Goal: Feedback & Contribution: Submit feedback/report problem

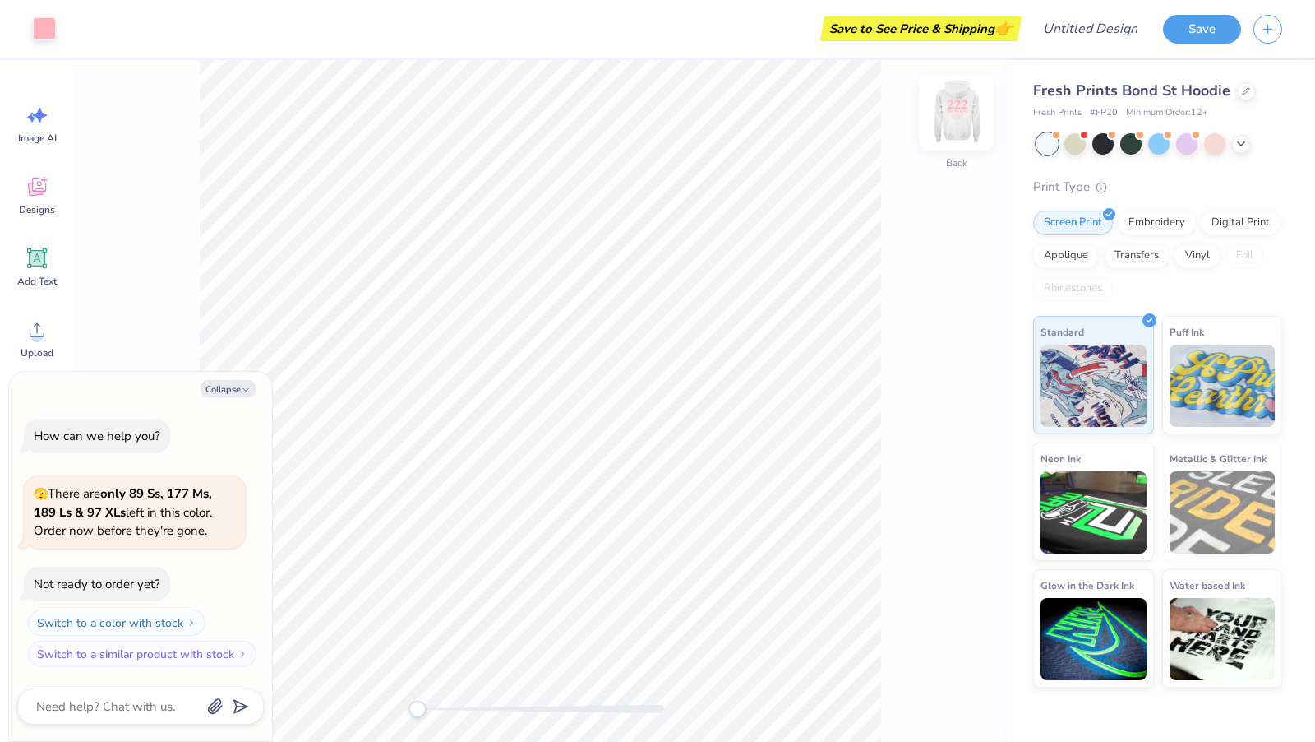
click at [955, 104] on img at bounding box center [957, 112] width 66 height 66
click at [1236, 141] on icon at bounding box center [1241, 142] width 13 height 13
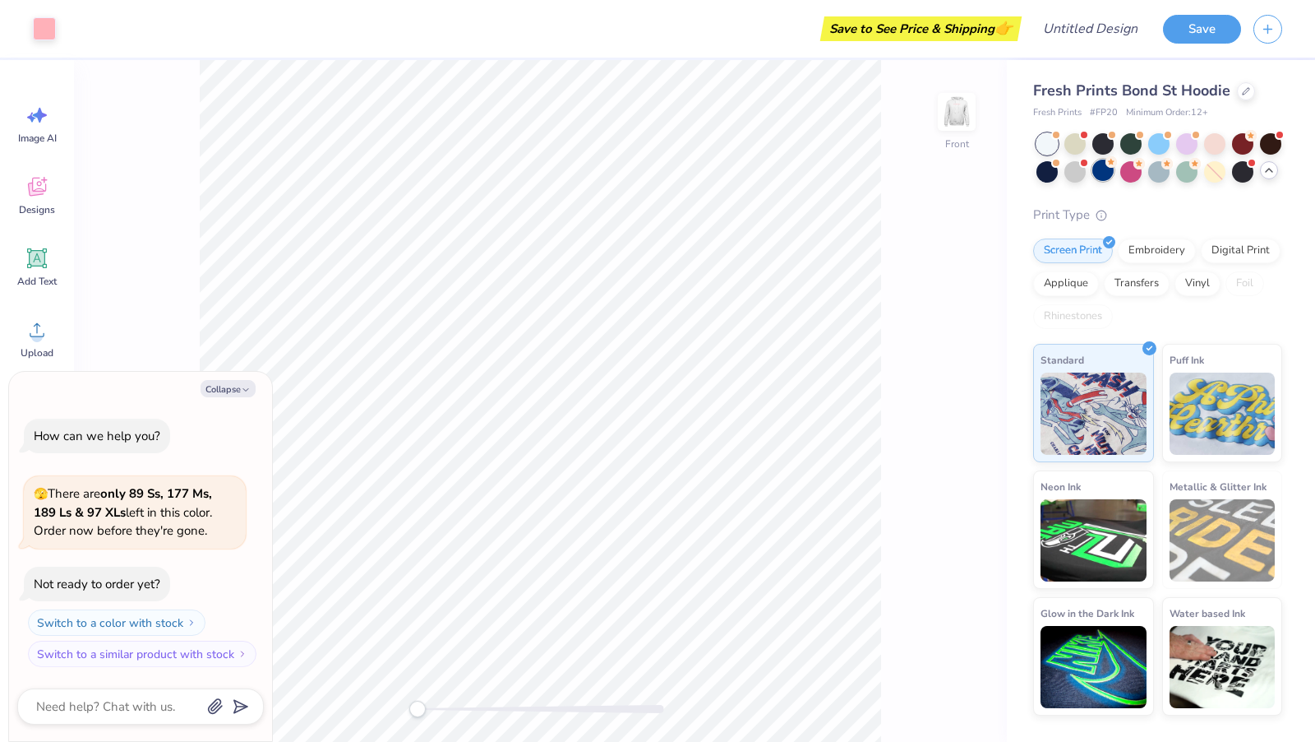
click at [1097, 170] on div at bounding box center [1103, 169] width 21 height 21
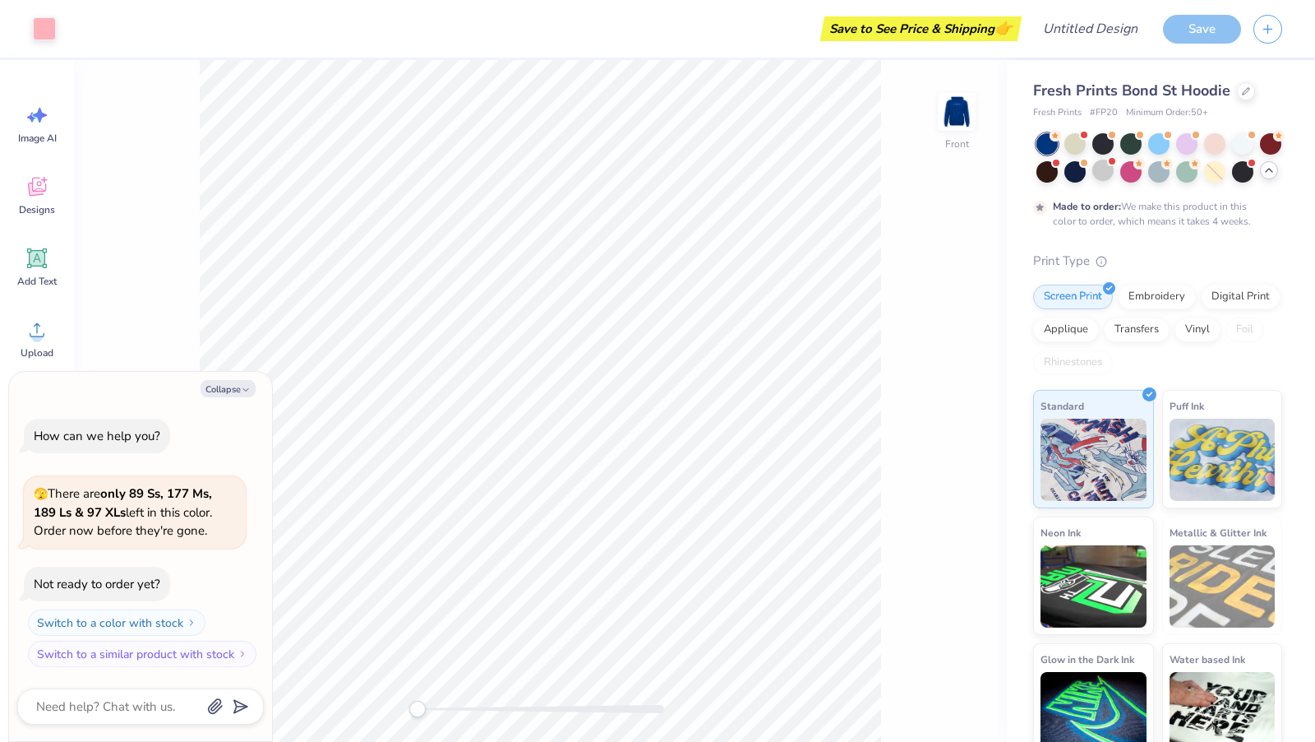
scroll to position [10, 0]
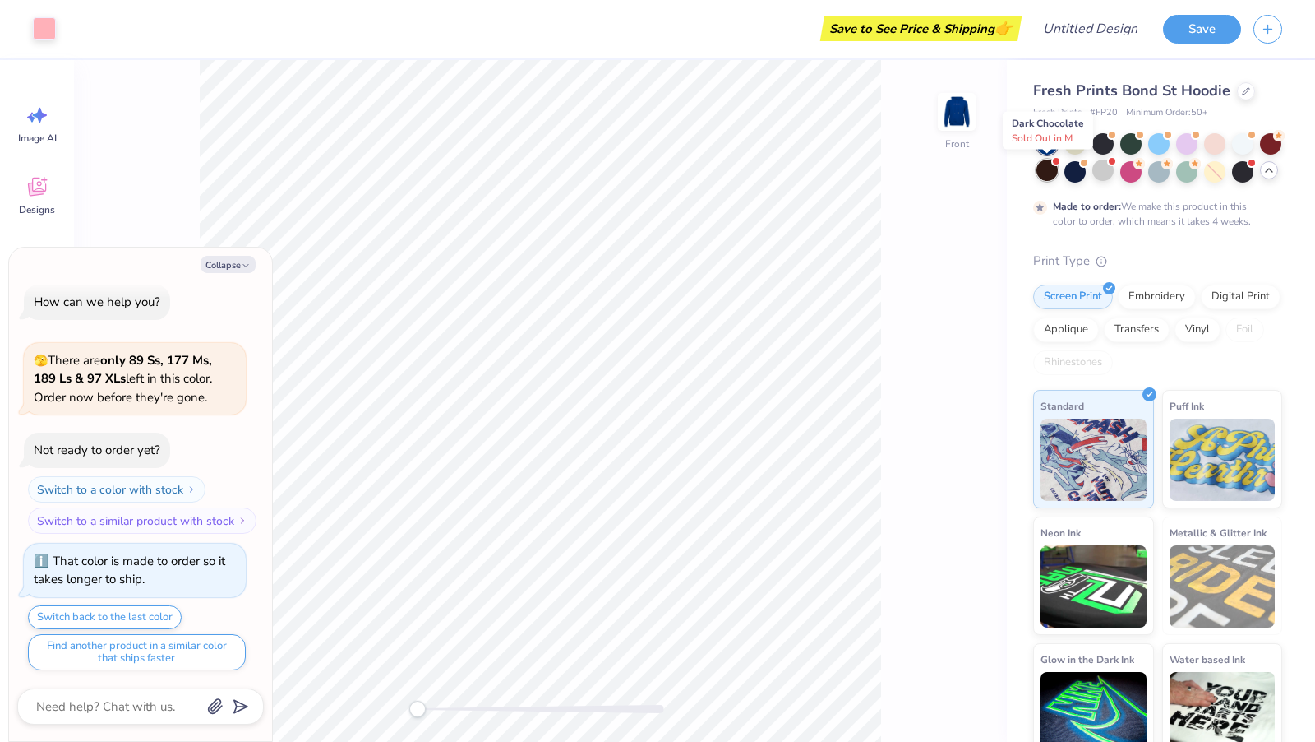
click at [1043, 174] on div at bounding box center [1047, 169] width 21 height 21
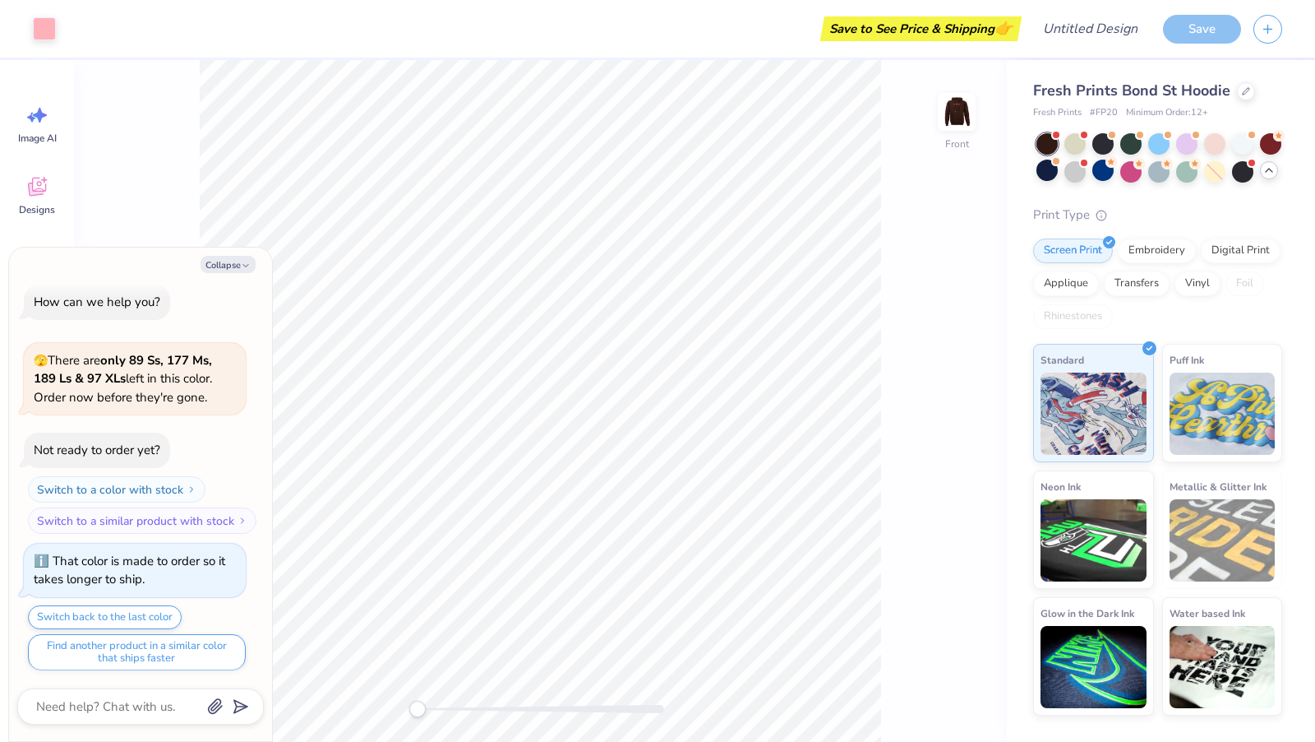
scroll to position [324, 0]
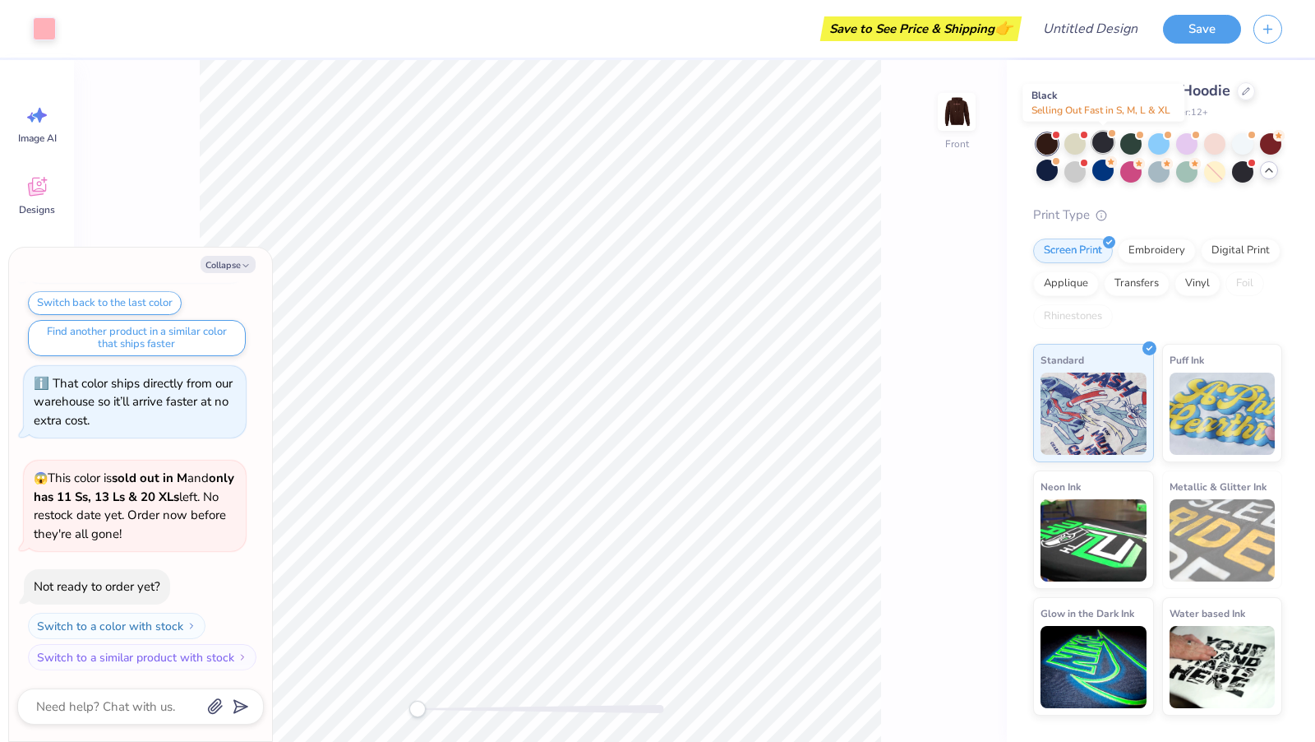
click at [1102, 143] on div at bounding box center [1103, 142] width 21 height 21
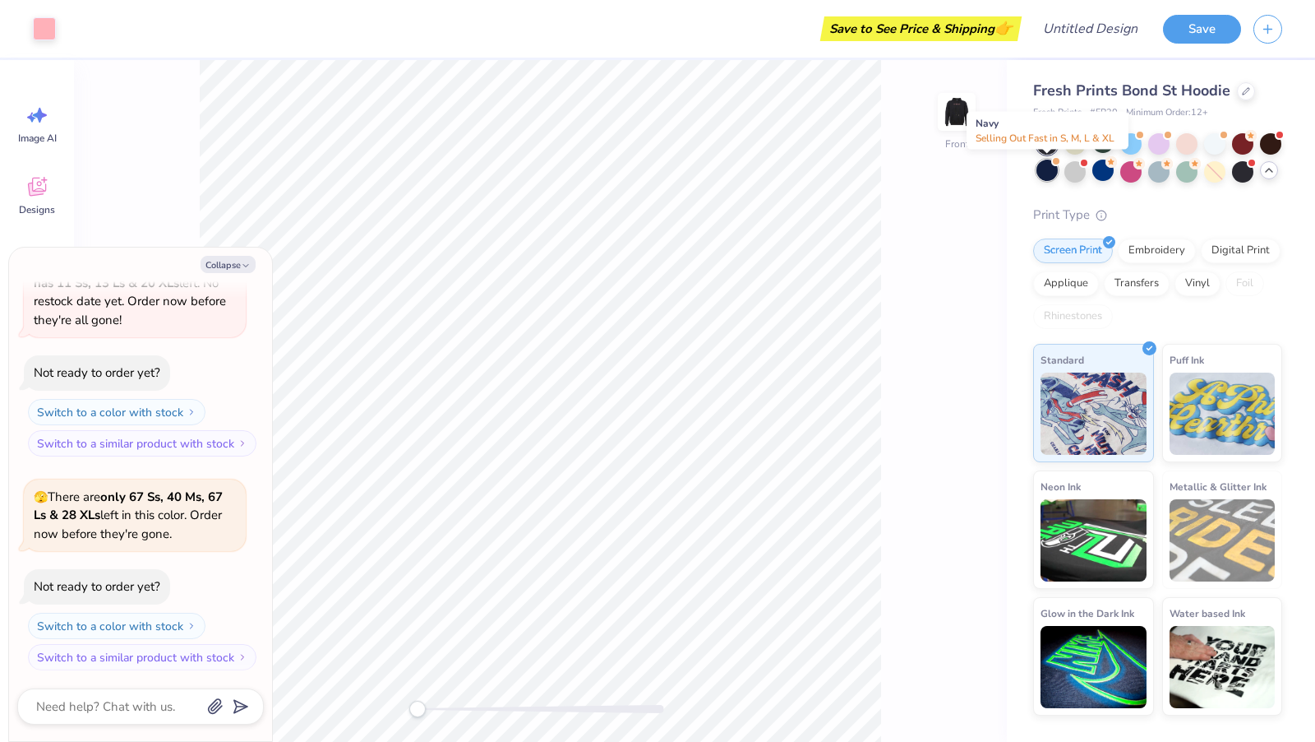
click at [1051, 169] on div at bounding box center [1047, 169] width 21 height 21
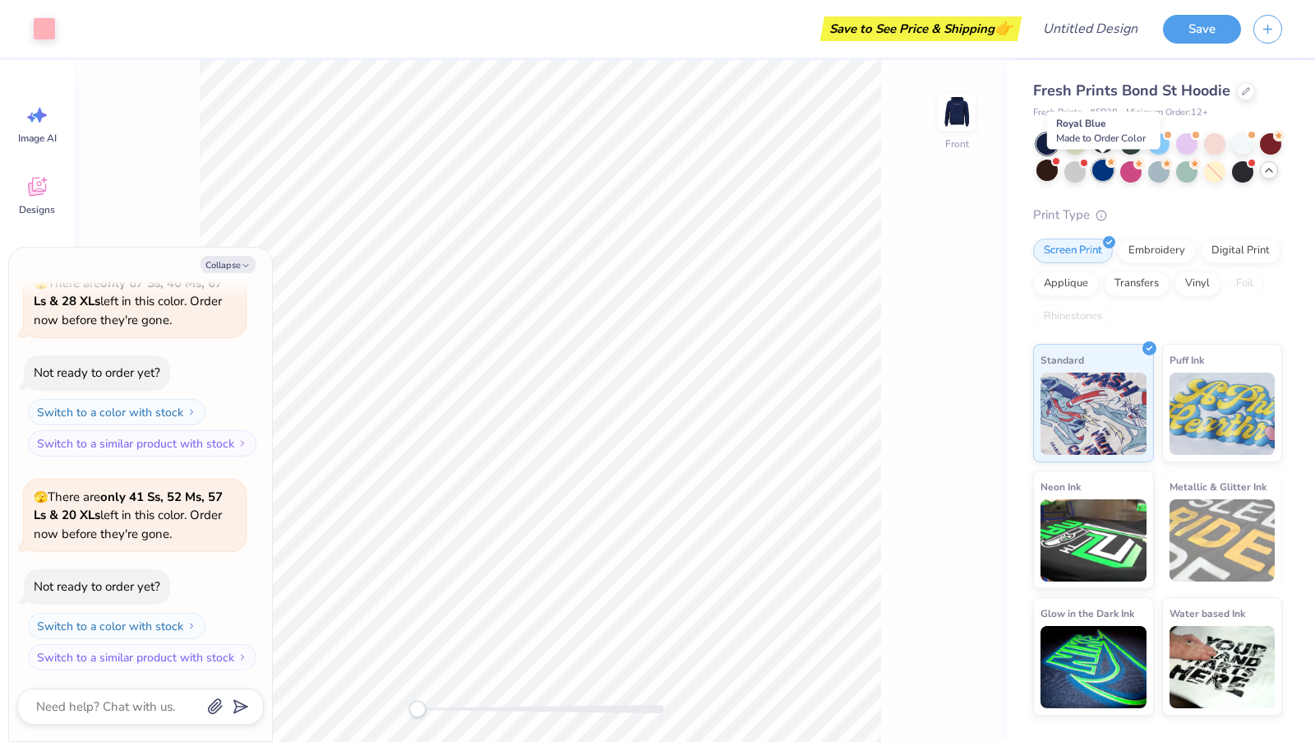
click at [1104, 172] on div at bounding box center [1103, 169] width 21 height 21
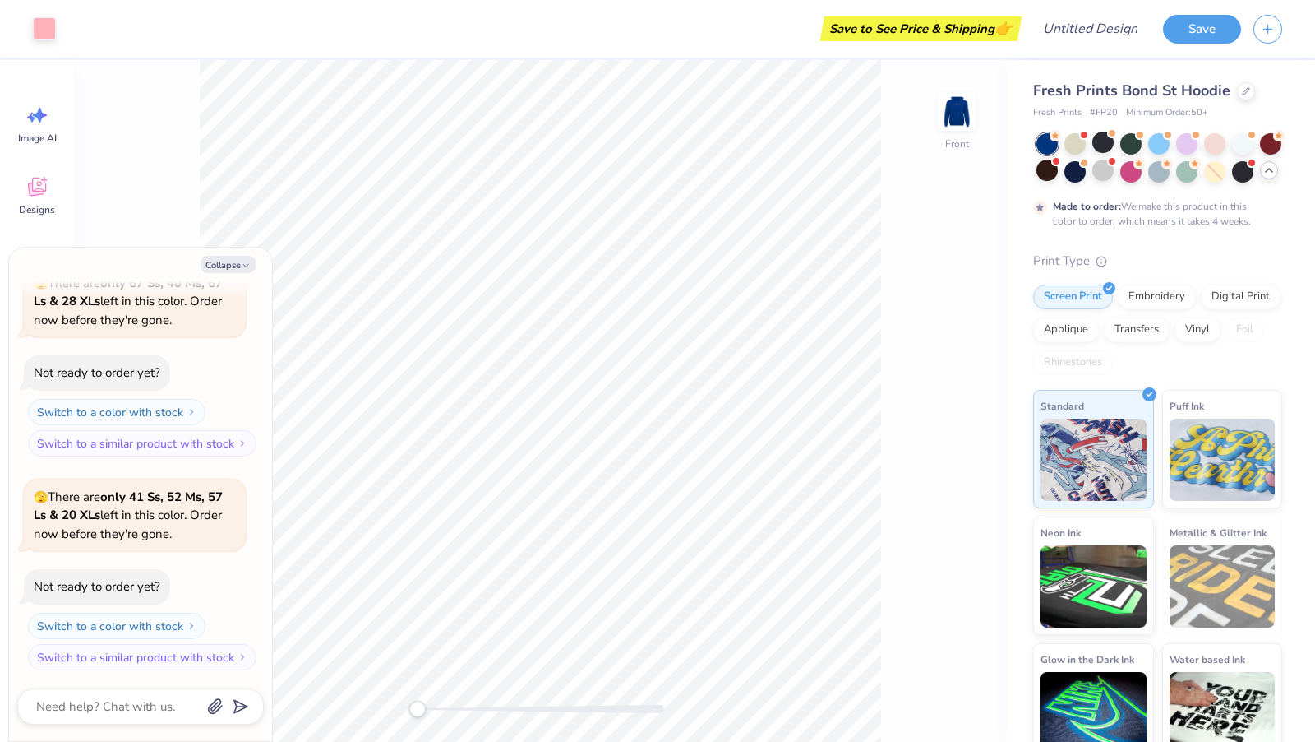
scroll to position [886, 0]
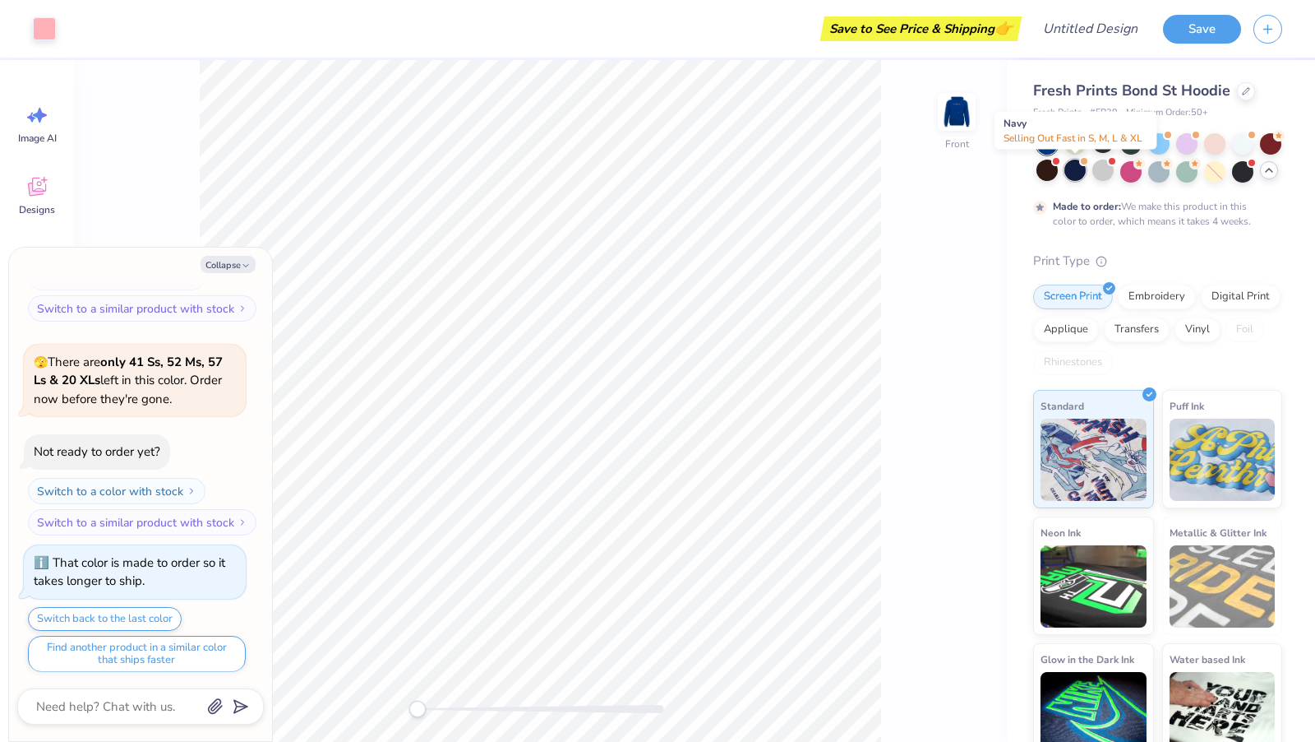
click at [1073, 172] on div at bounding box center [1075, 169] width 21 height 21
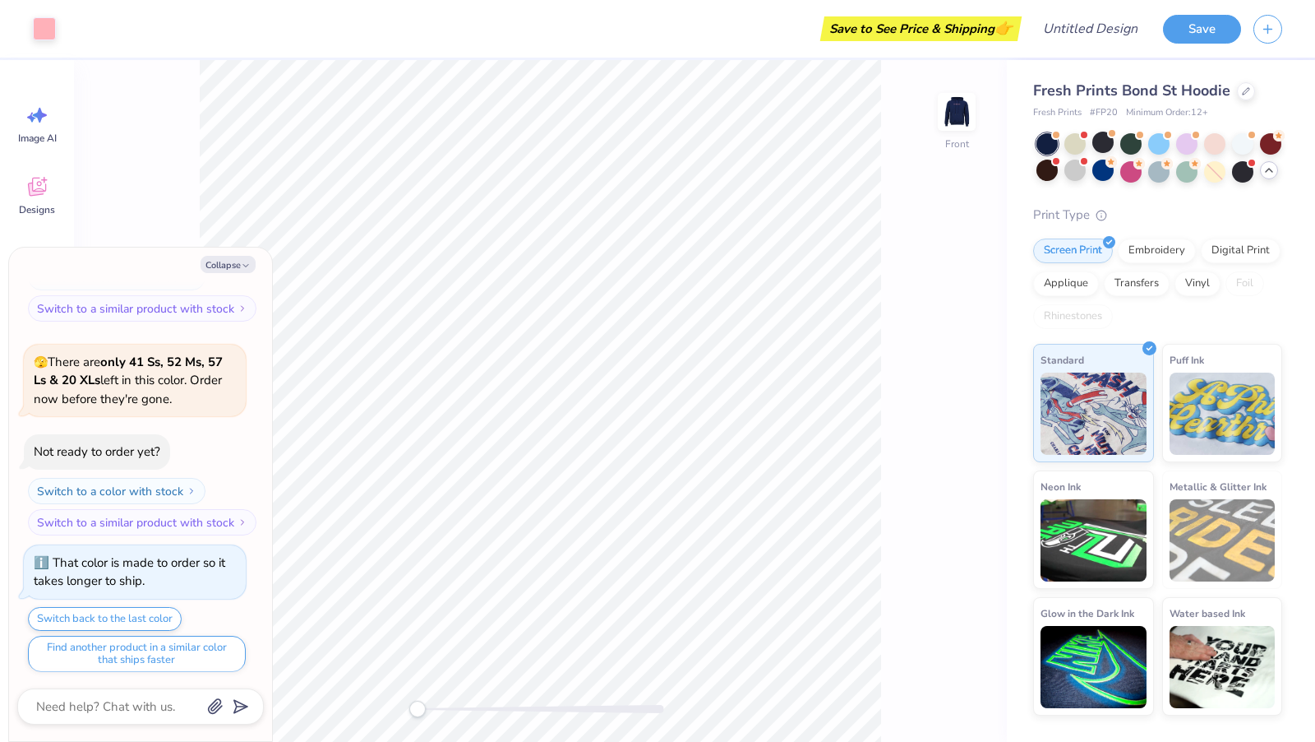
scroll to position [1182, 0]
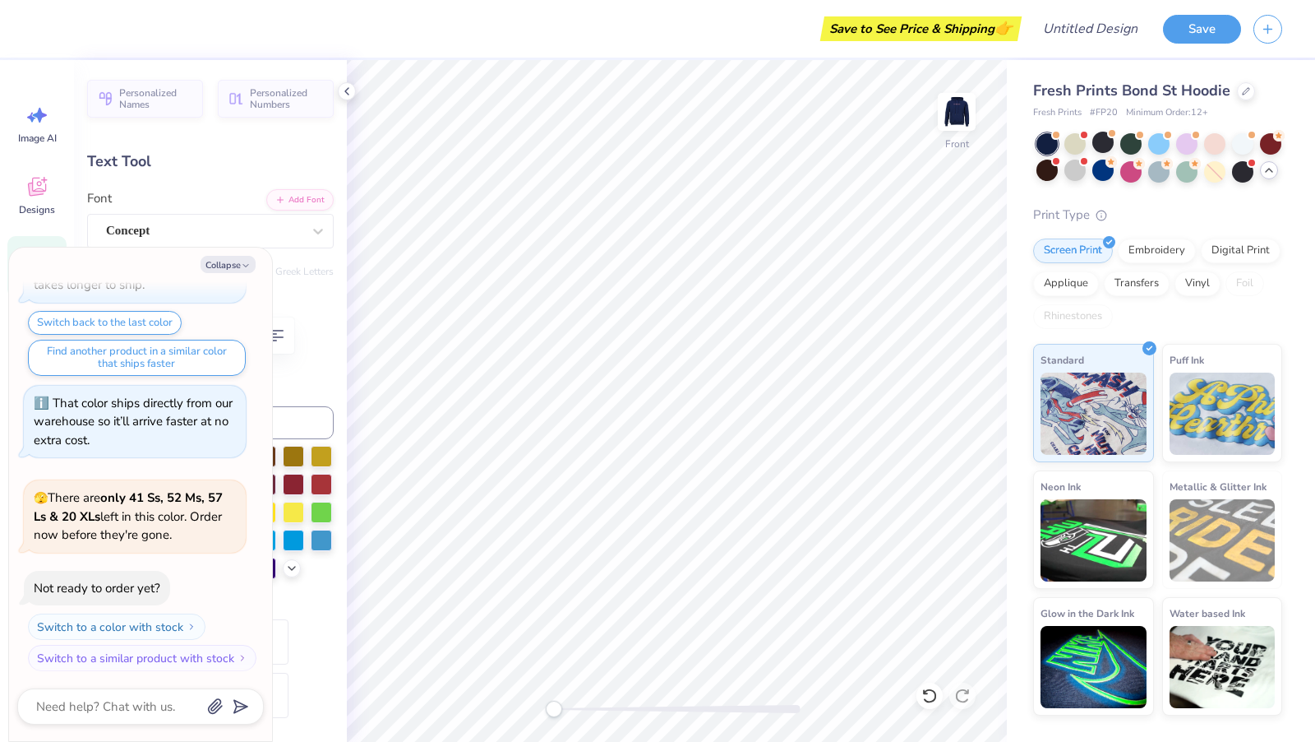
type textarea "x"
type textarea "23522"
type textarea "x"
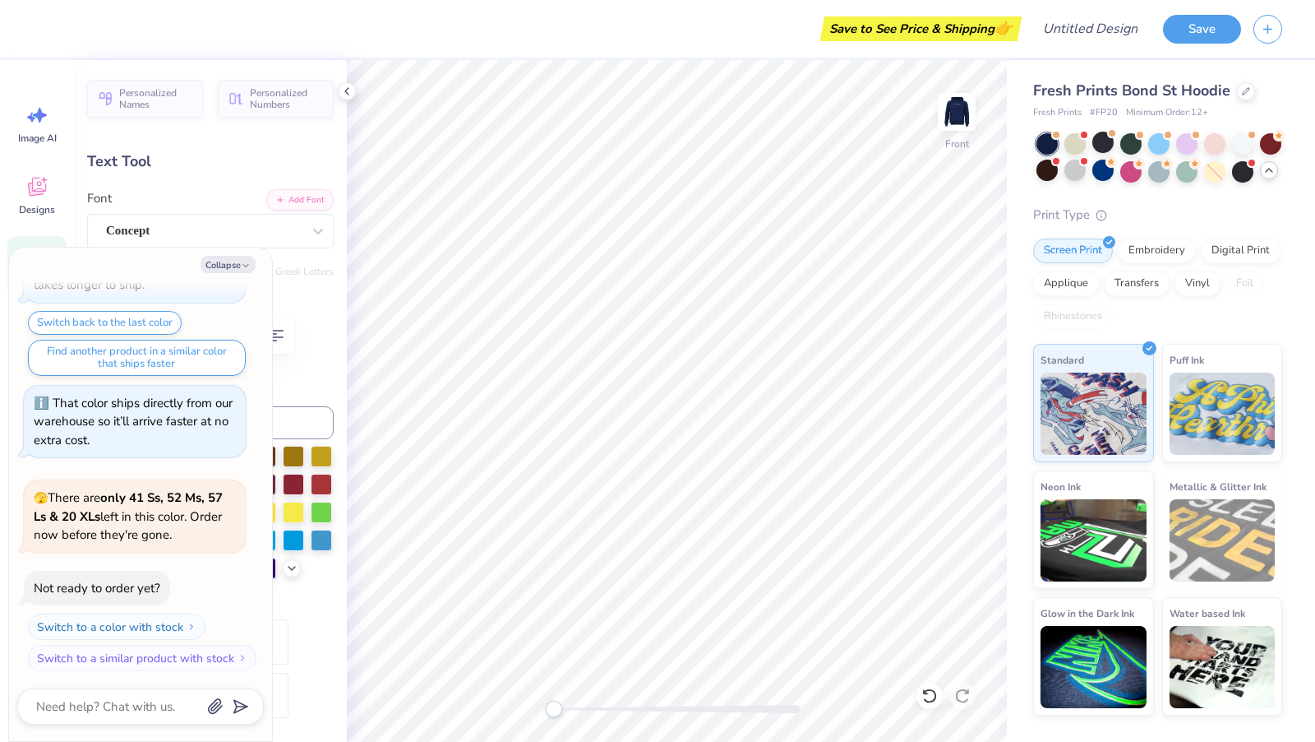
type textarea "235122"
type textarea "x"
type textarea "2353122"
type textarea "x"
type textarea "23535122"
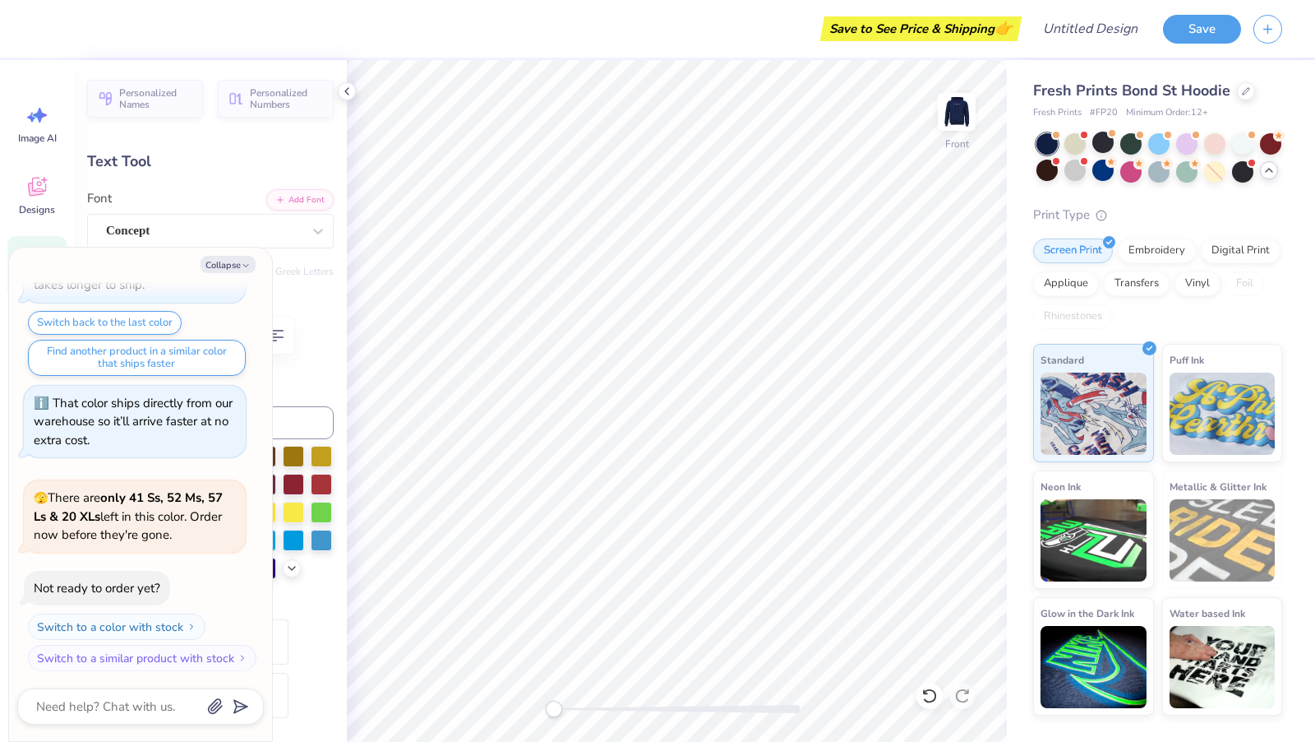
type textarea "x"
type textarea "235351122"
type textarea "x"
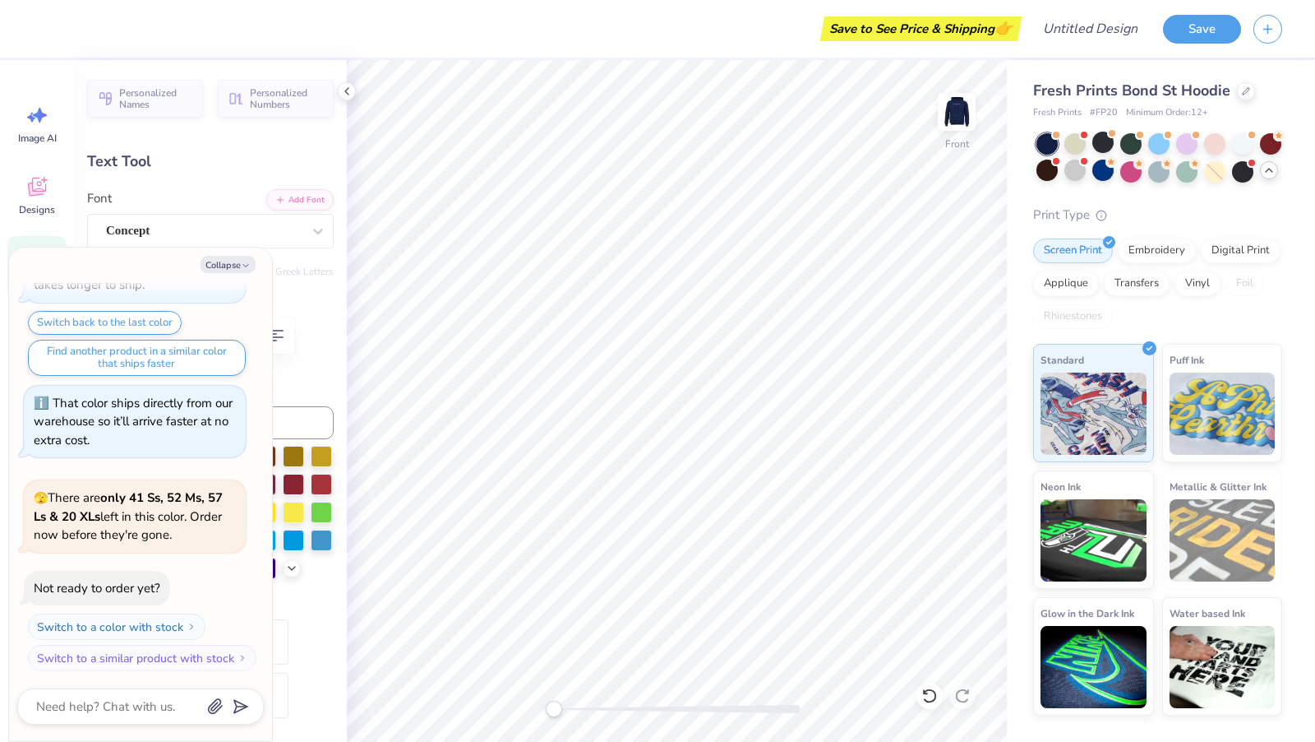
type textarea "3"
type textarea "x"
type textarea "35"
type textarea "x"
type textarea "351"
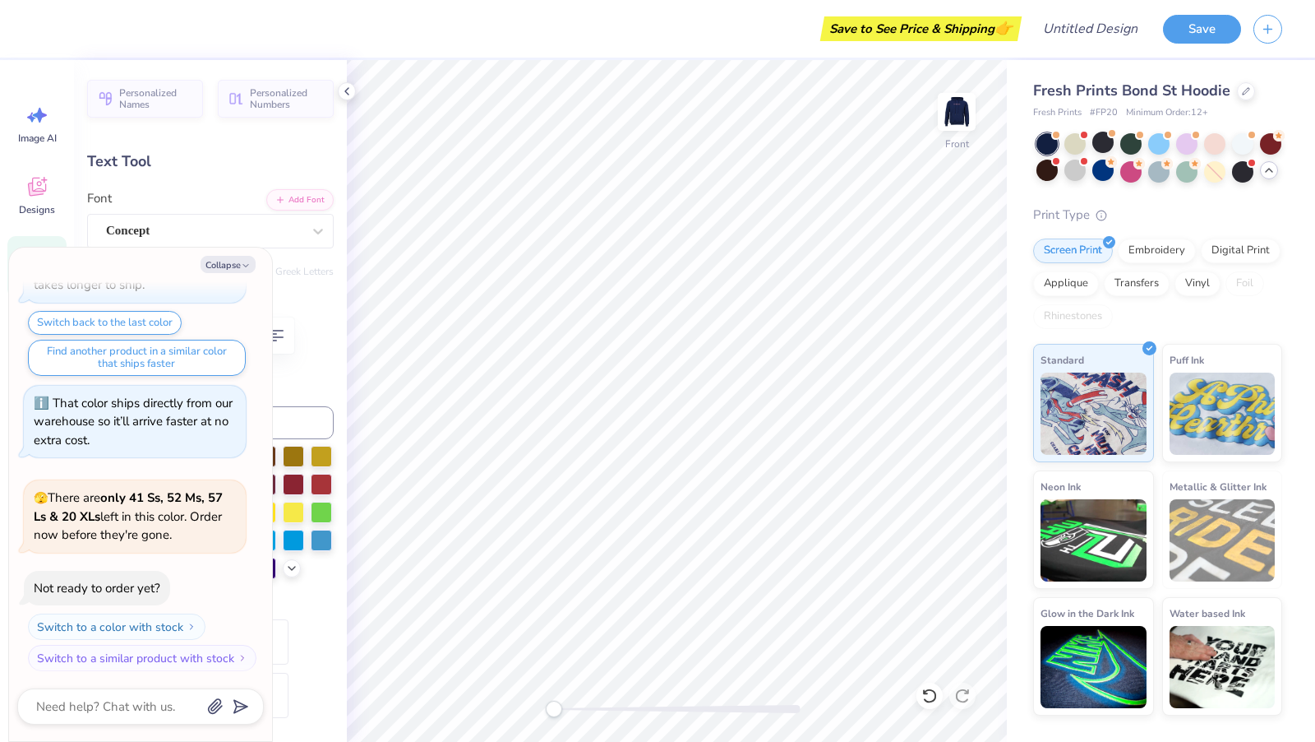
type textarea "x"
type input "11.56"
type input "1.30"
type input "11.24"
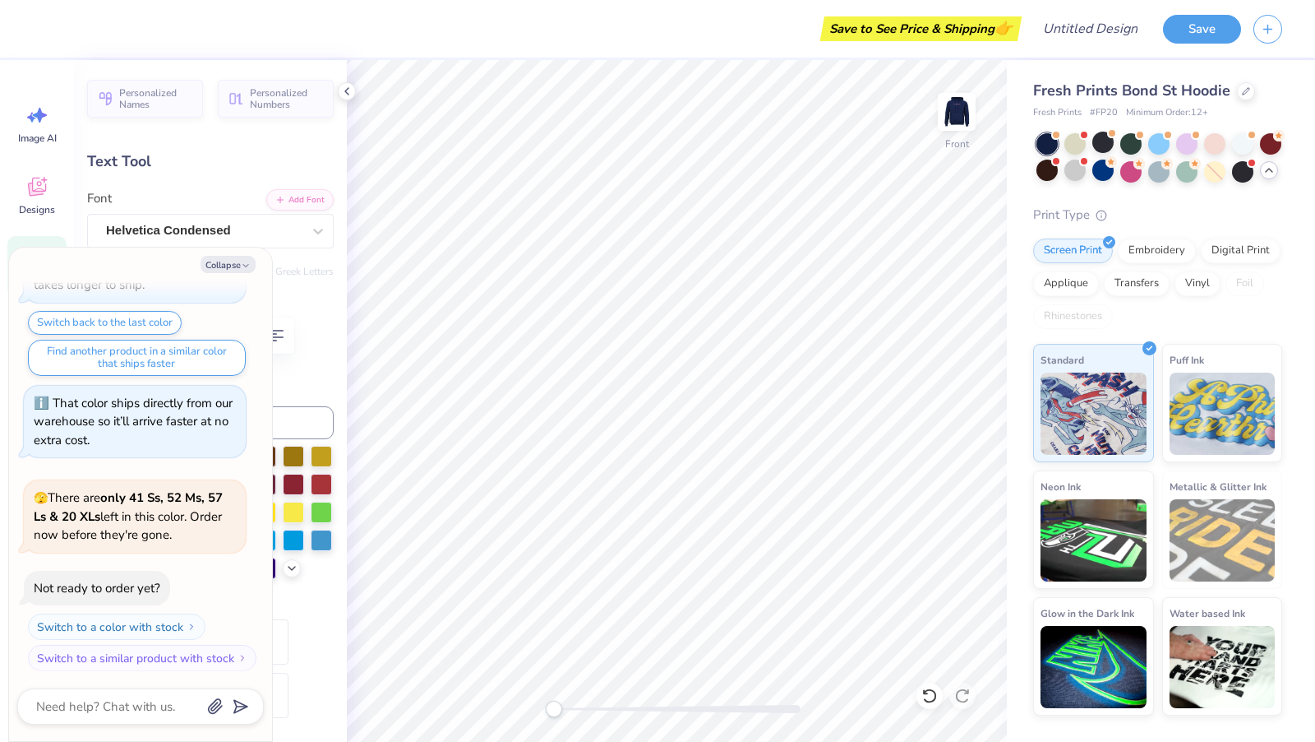
type textarea "x"
type textarea "ZETA ALPHA"
type textarea "x"
type textarea "ZETA LPHA"
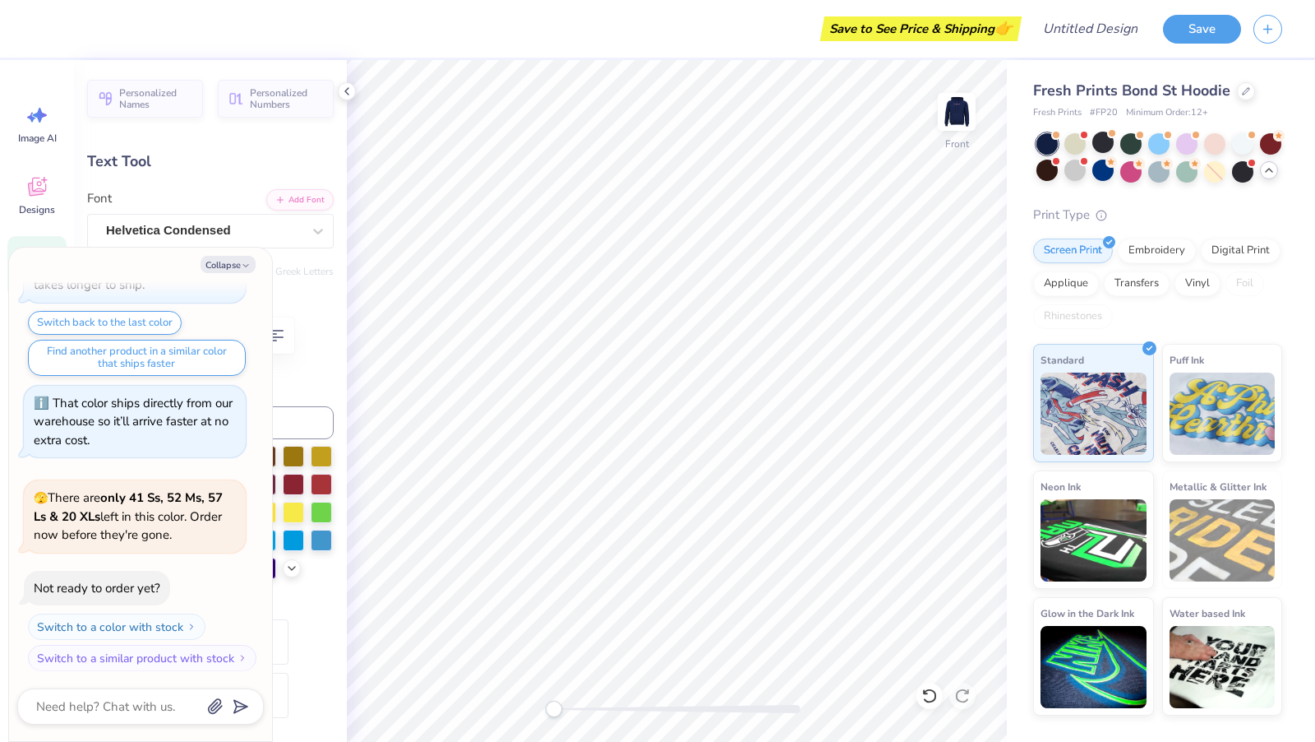
type textarea "x"
type textarea "ZETA LPHA"
type textarea "x"
type textarea "ZETA"
type textarea "x"
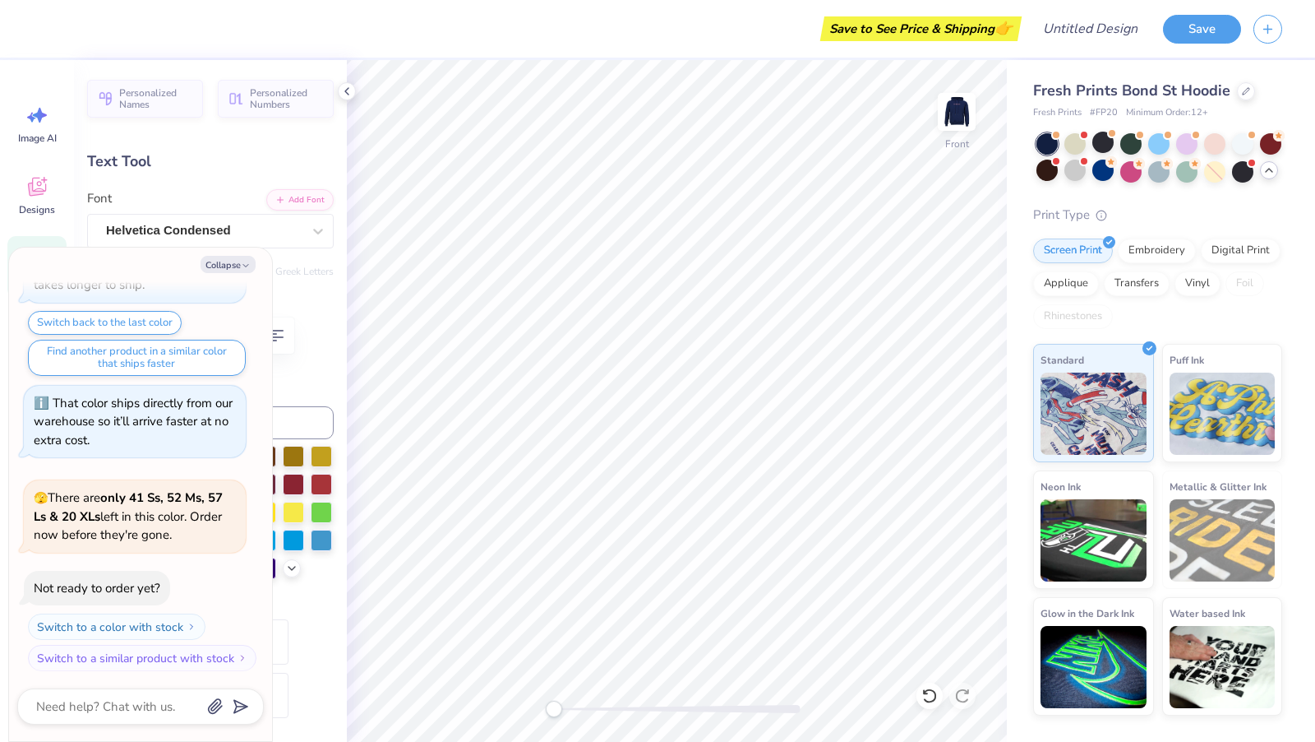
type textarea "ZET"
type textarea "x"
type textarea "Z"
type textarea "x"
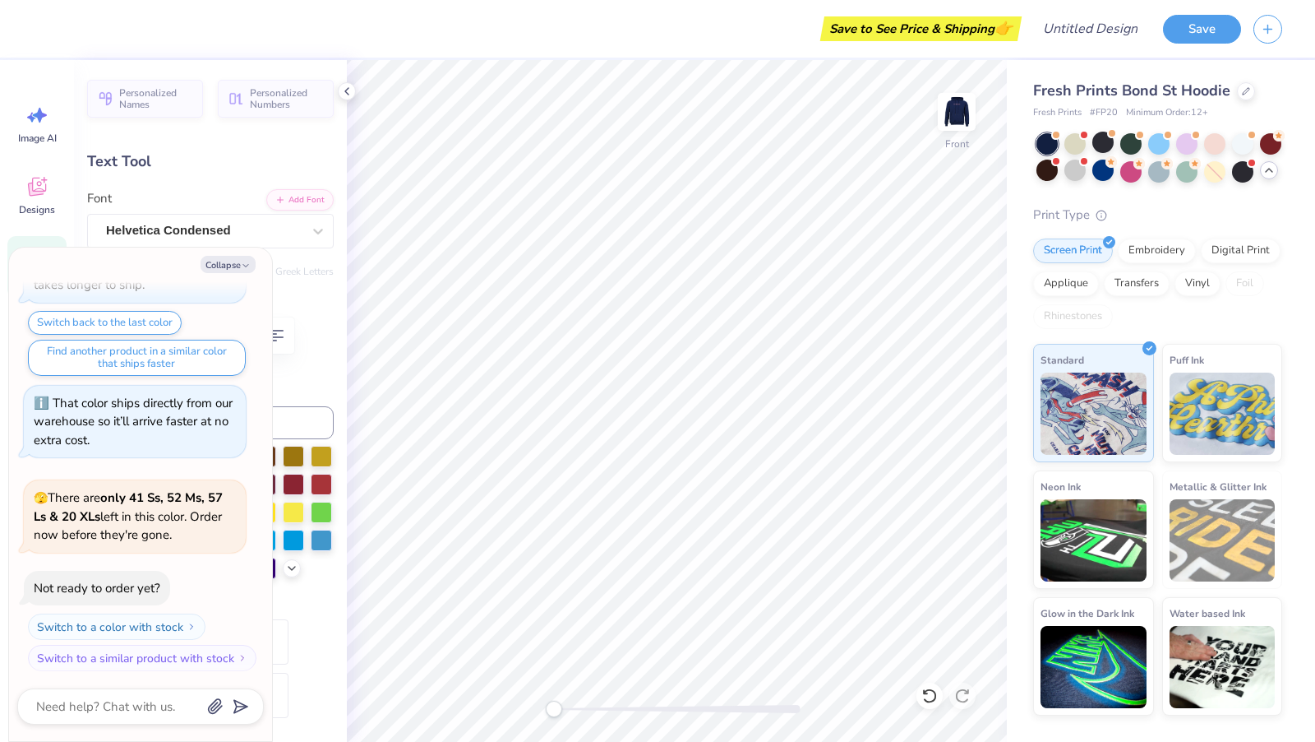
type textarea "S"
type textarea "x"
type textarea "Sh"
type textarea "x"
type textarea "Sho"
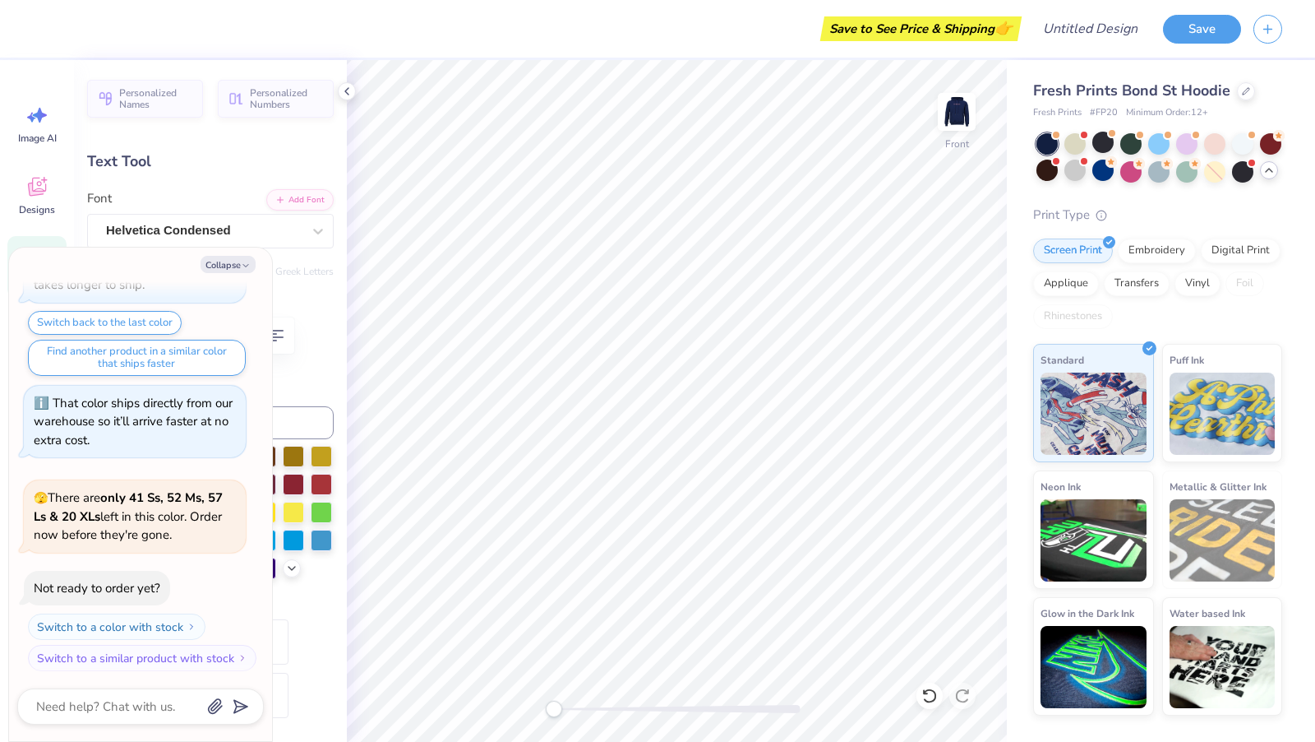
type textarea "x"
type textarea "Sh"
type textarea "x"
type textarea "S"
type textarea "x"
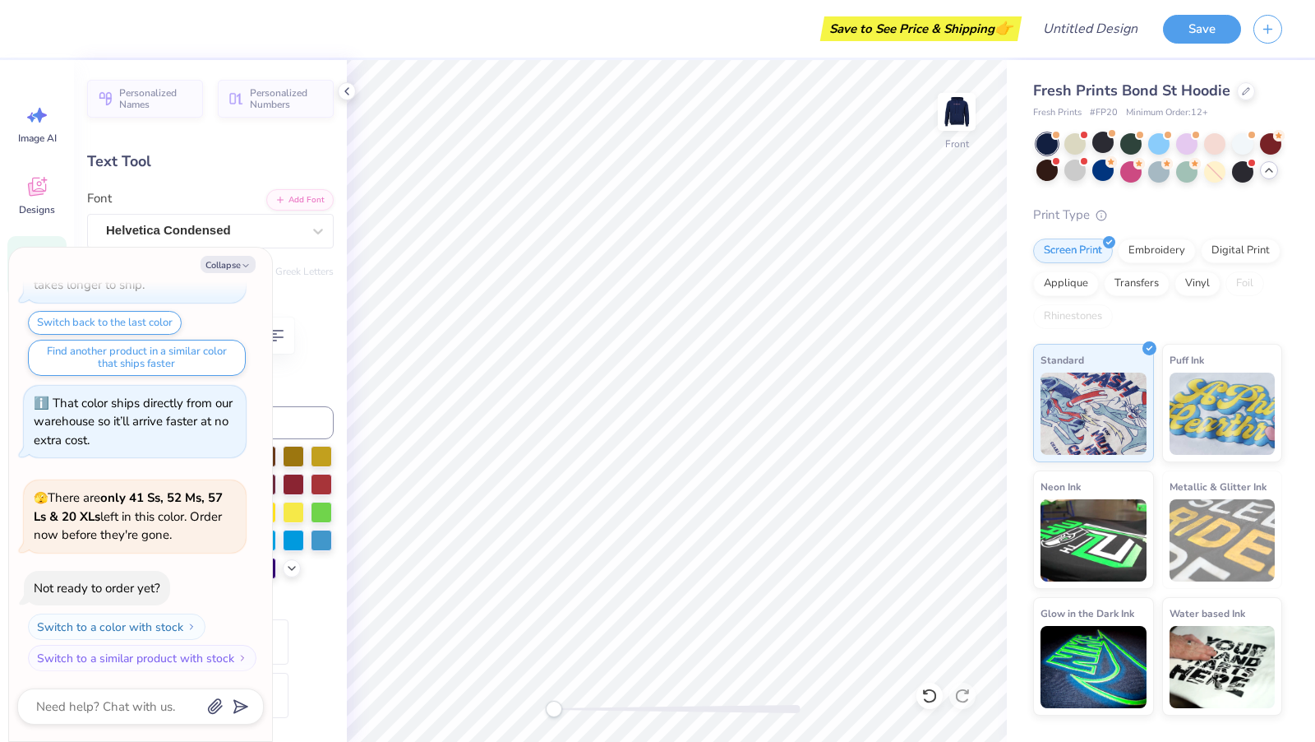
type textarea "SH"
type textarea "x"
type textarea "SHO"
type textarea "x"
type textarea "SHOEM"
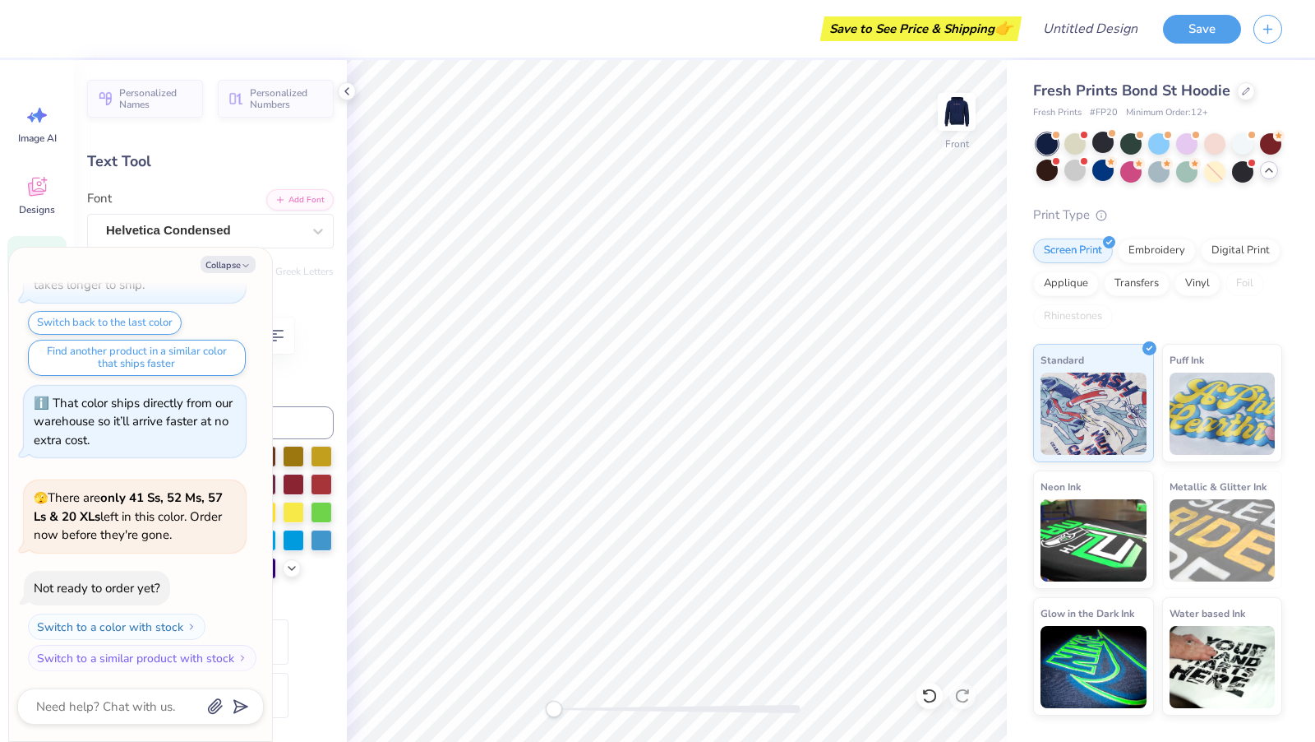
type textarea "x"
type textarea "SHOEMA"
type textarea "x"
type textarea "SHOEMAKE"
type textarea "x"
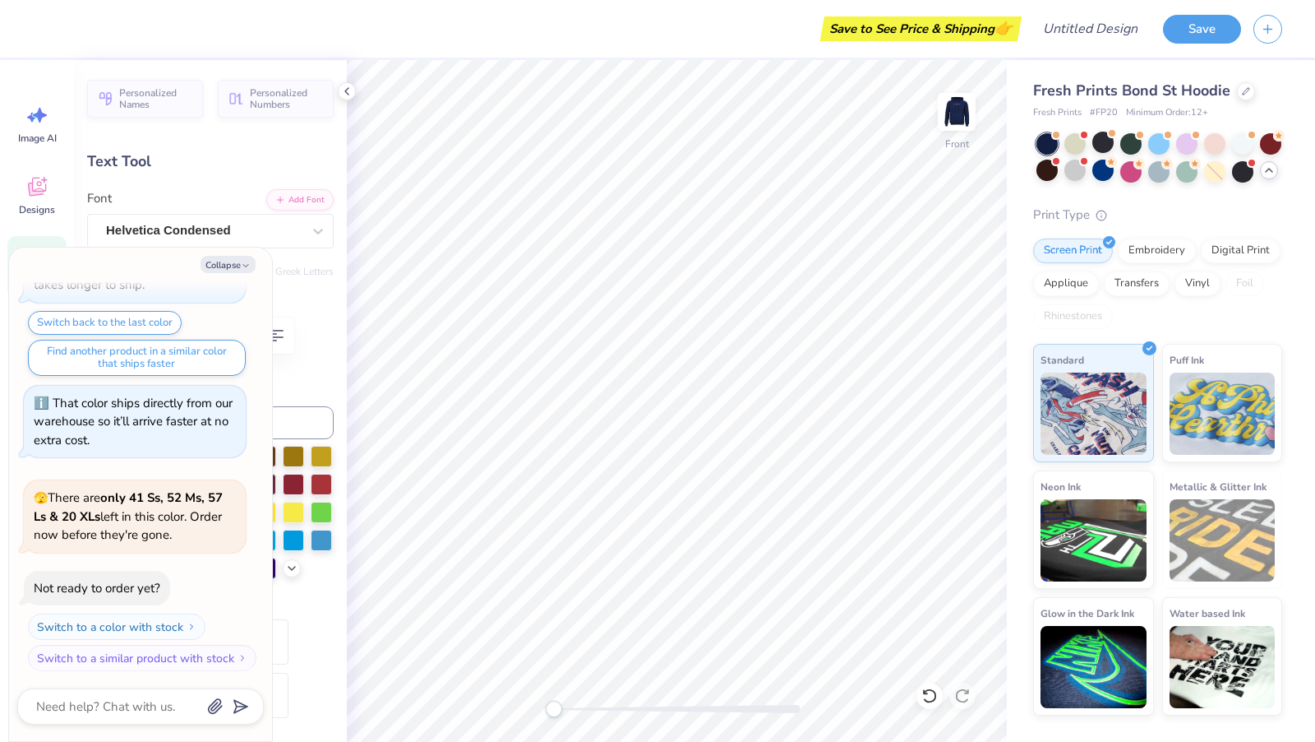
type textarea "SHOEMAKER"
click at [959, 99] on img at bounding box center [957, 112] width 66 height 66
click at [234, 258] on button "Collapse" at bounding box center [228, 264] width 55 height 17
type textarea "x"
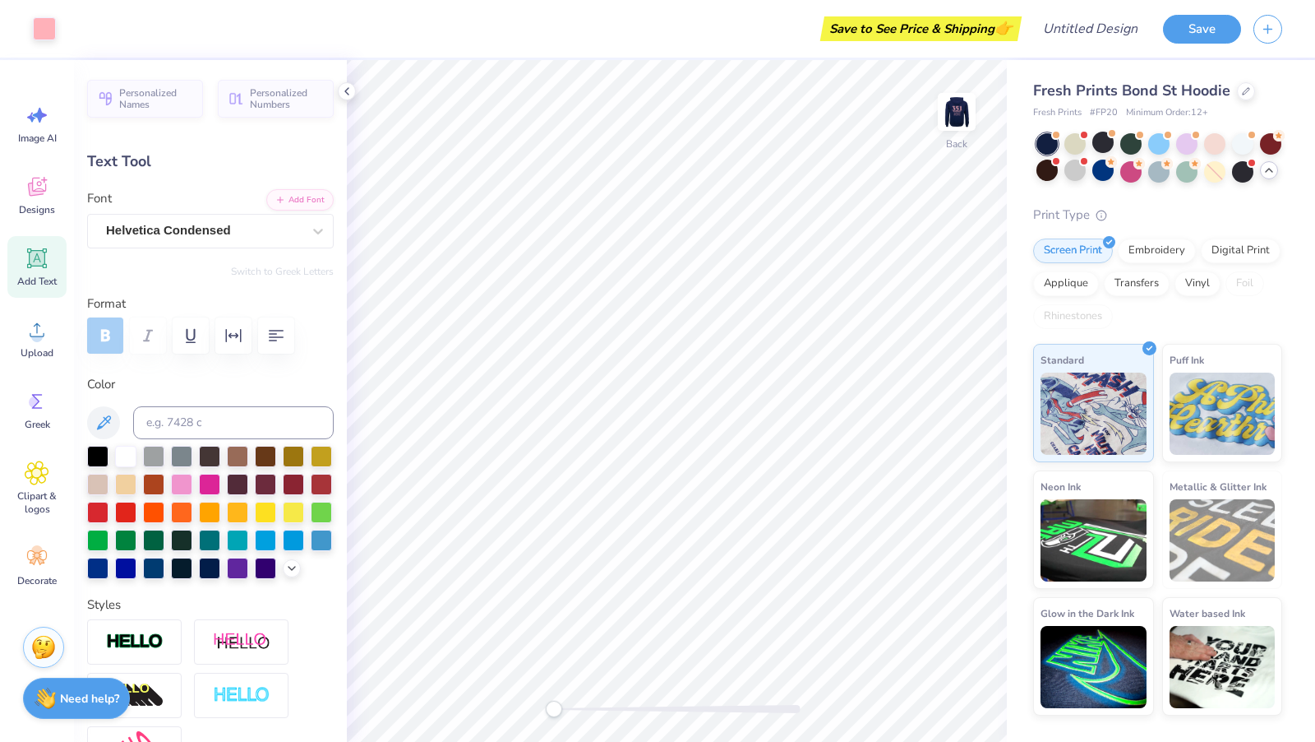
click at [33, 157] on div "Image AI Designs Add Text Upload Greek Clipart & logos Decorate" at bounding box center [36, 345] width 59 height 504
click at [38, 187] on icon at bounding box center [37, 186] width 25 height 25
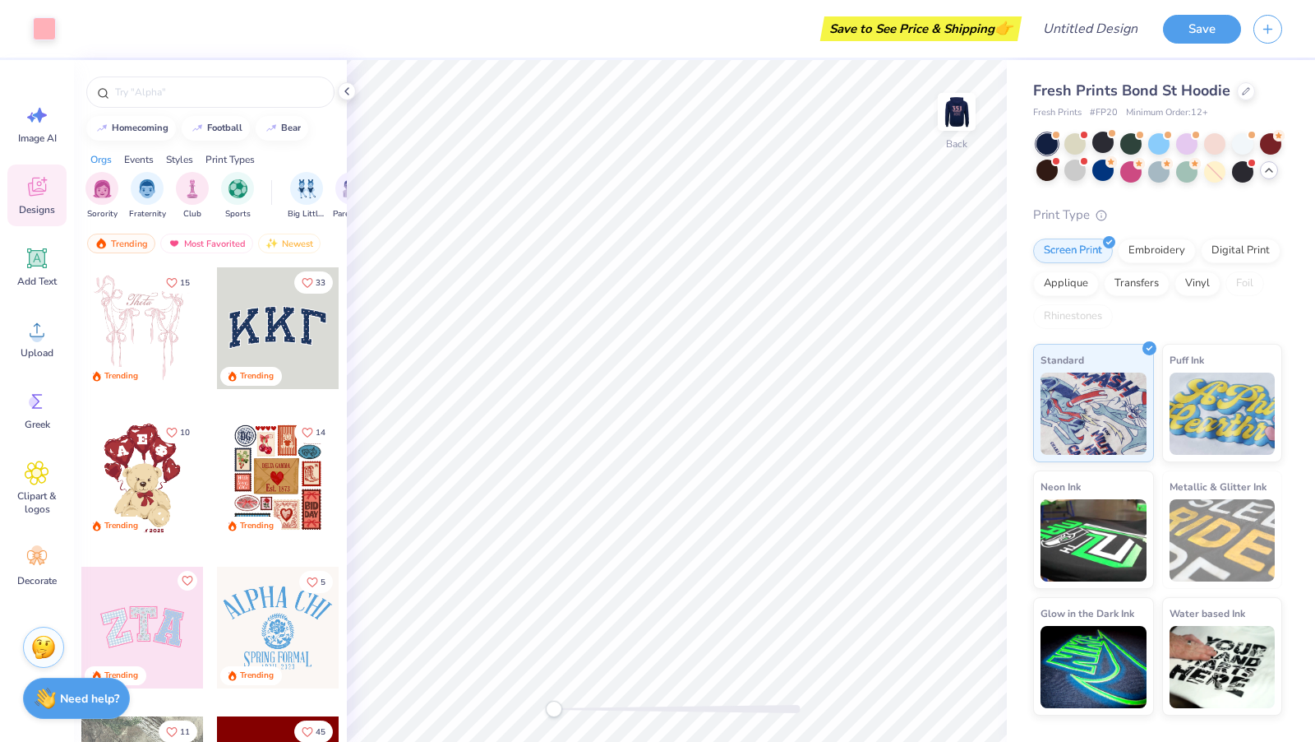
scroll to position [54, 0]
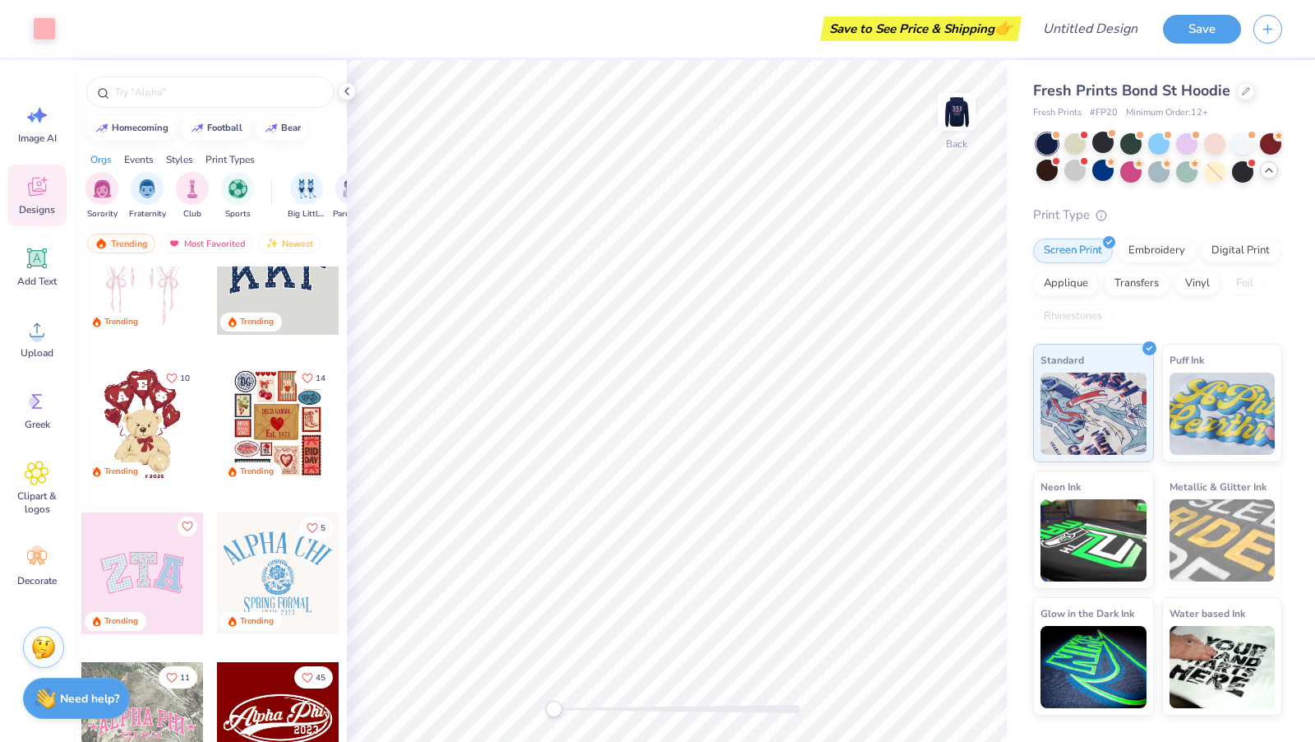
click at [299, 282] on div at bounding box center [278, 274] width 122 height 122
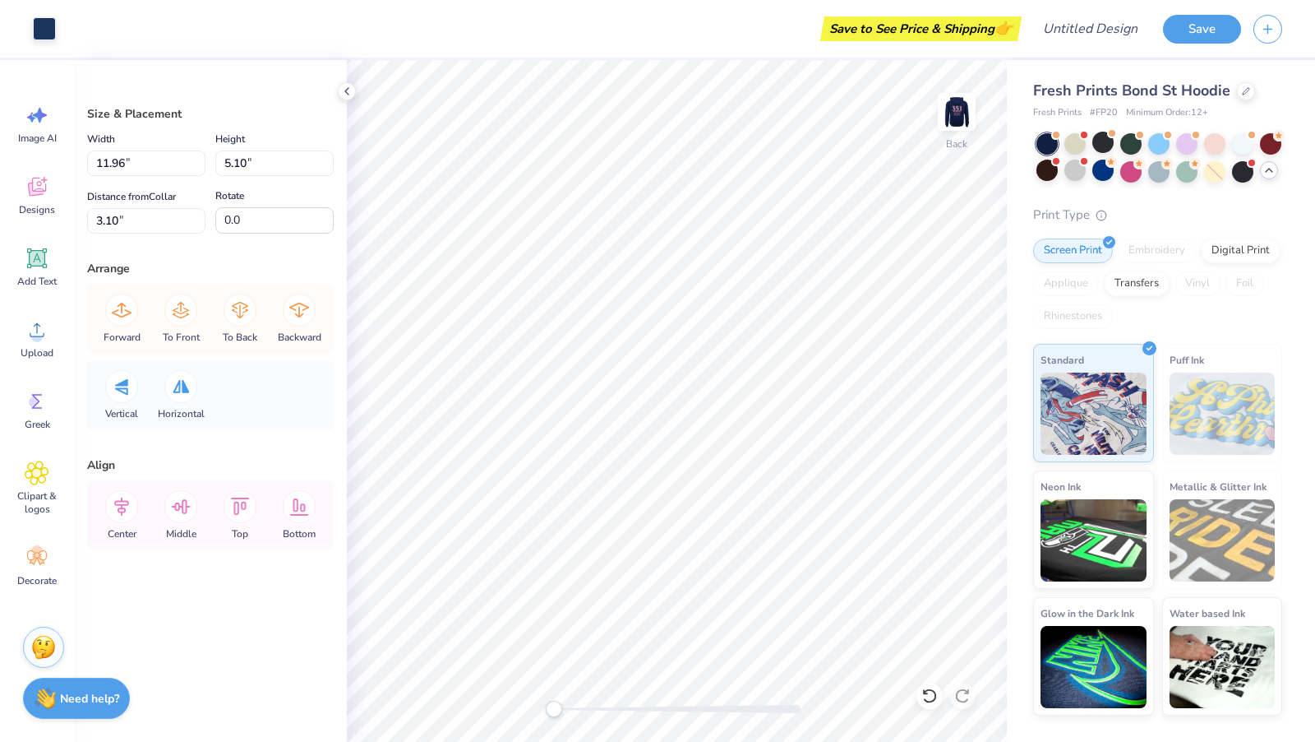
type input "3.00"
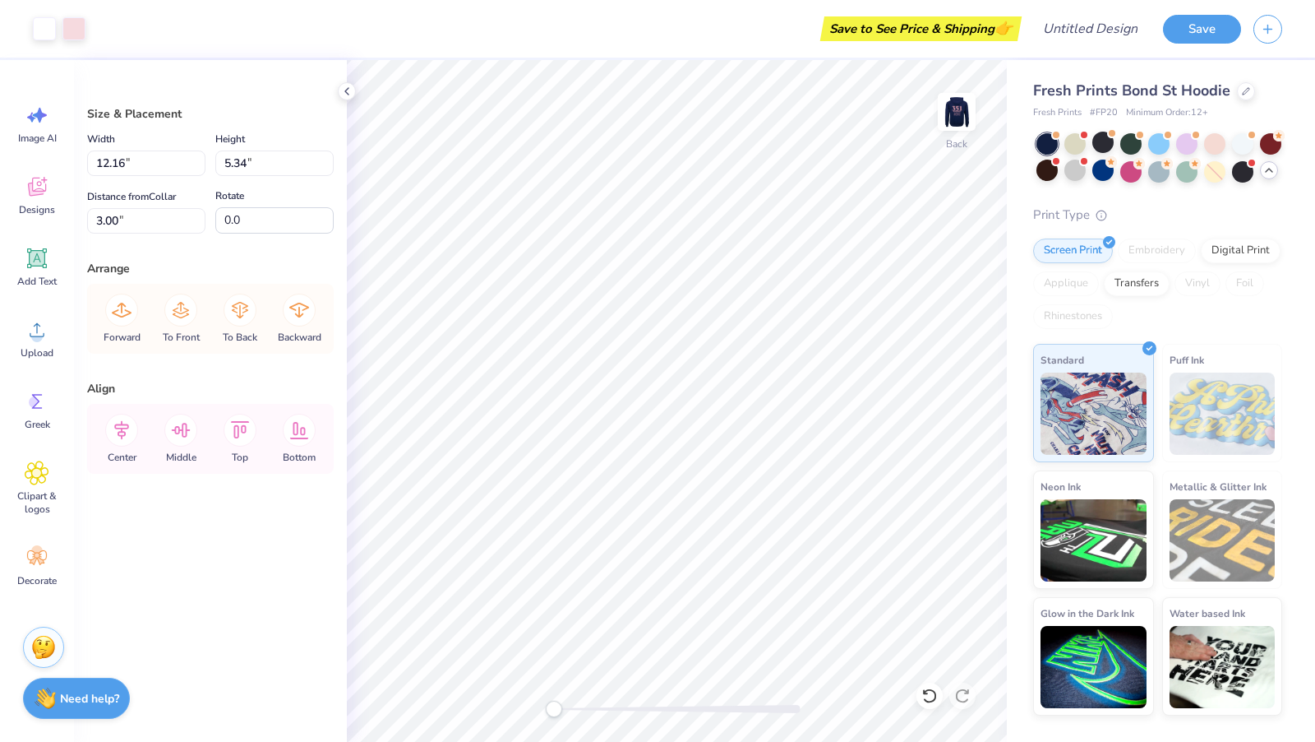
type input "3.33"
type input "1.91"
click at [28, 136] on span "Image AI" at bounding box center [37, 138] width 39 height 13
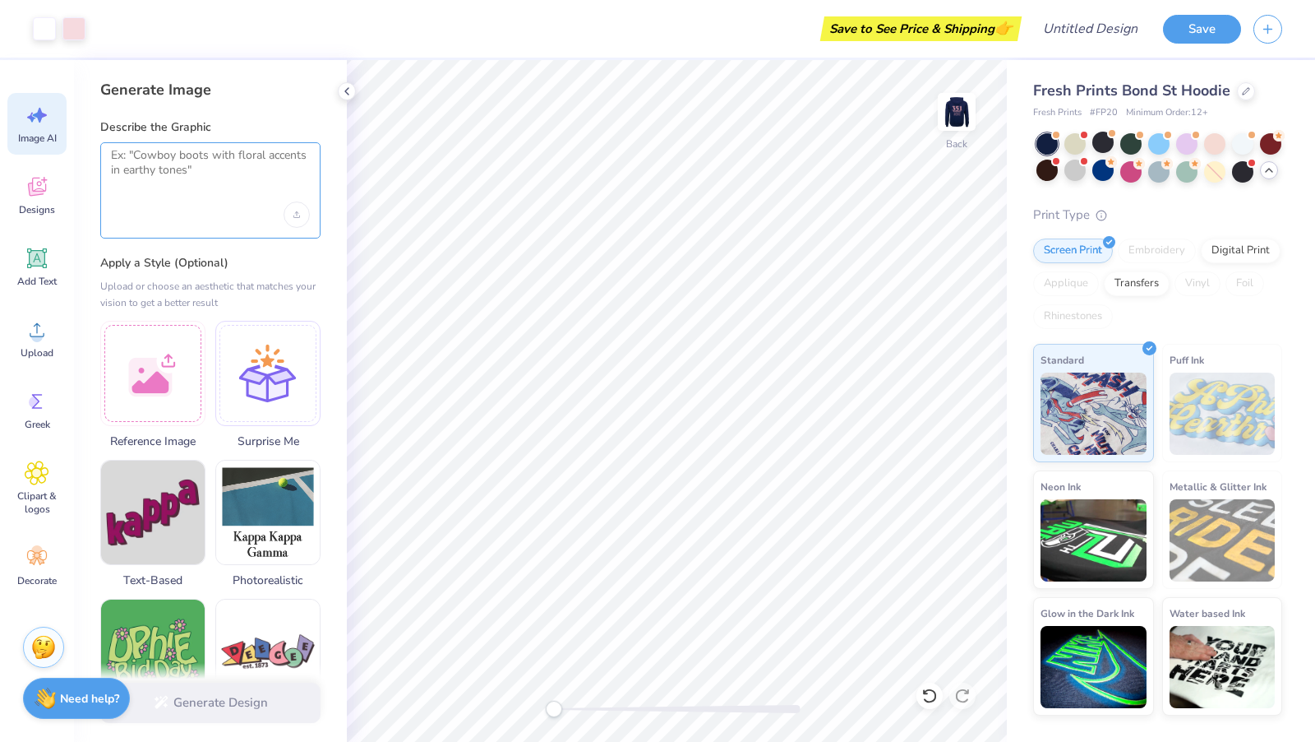
click at [167, 183] on textarea at bounding box center [210, 168] width 199 height 41
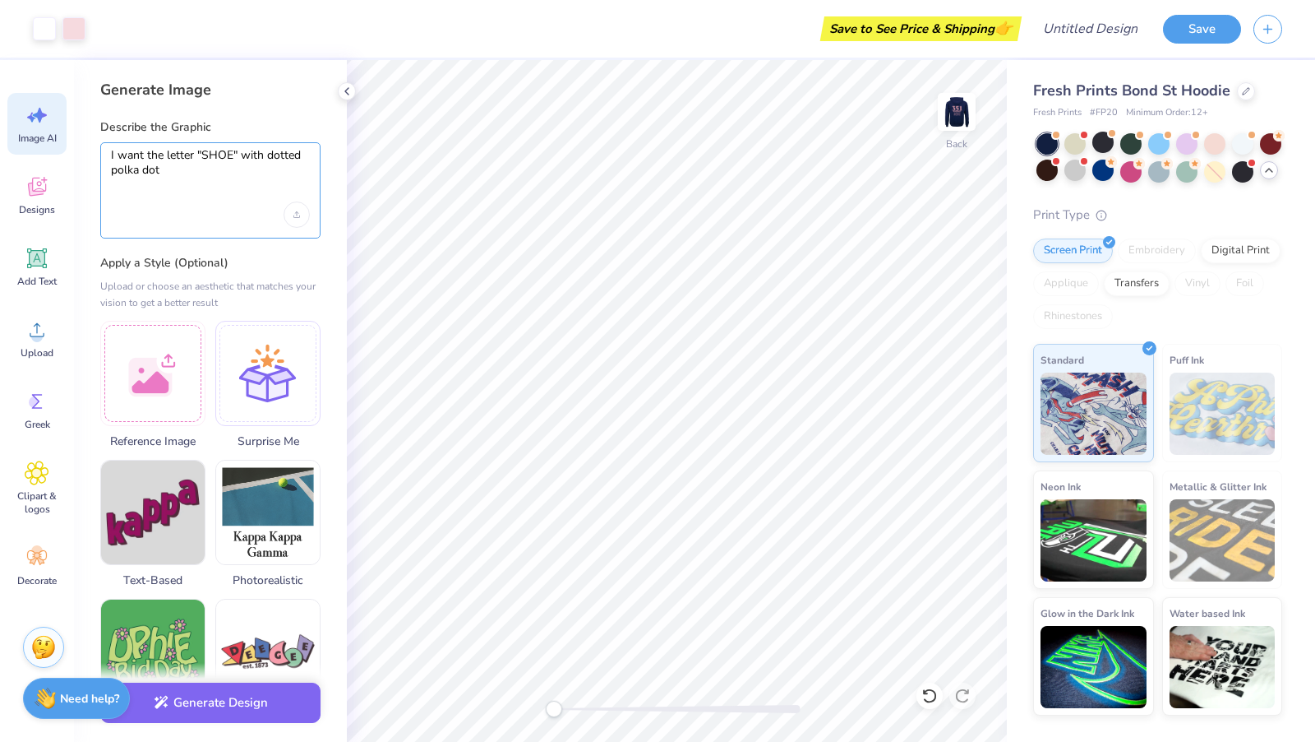
type textarea "I want the letter "SHOE" with dotted polka dots"
click at [242, 703] on button "Generate Design" at bounding box center [210, 698] width 220 height 40
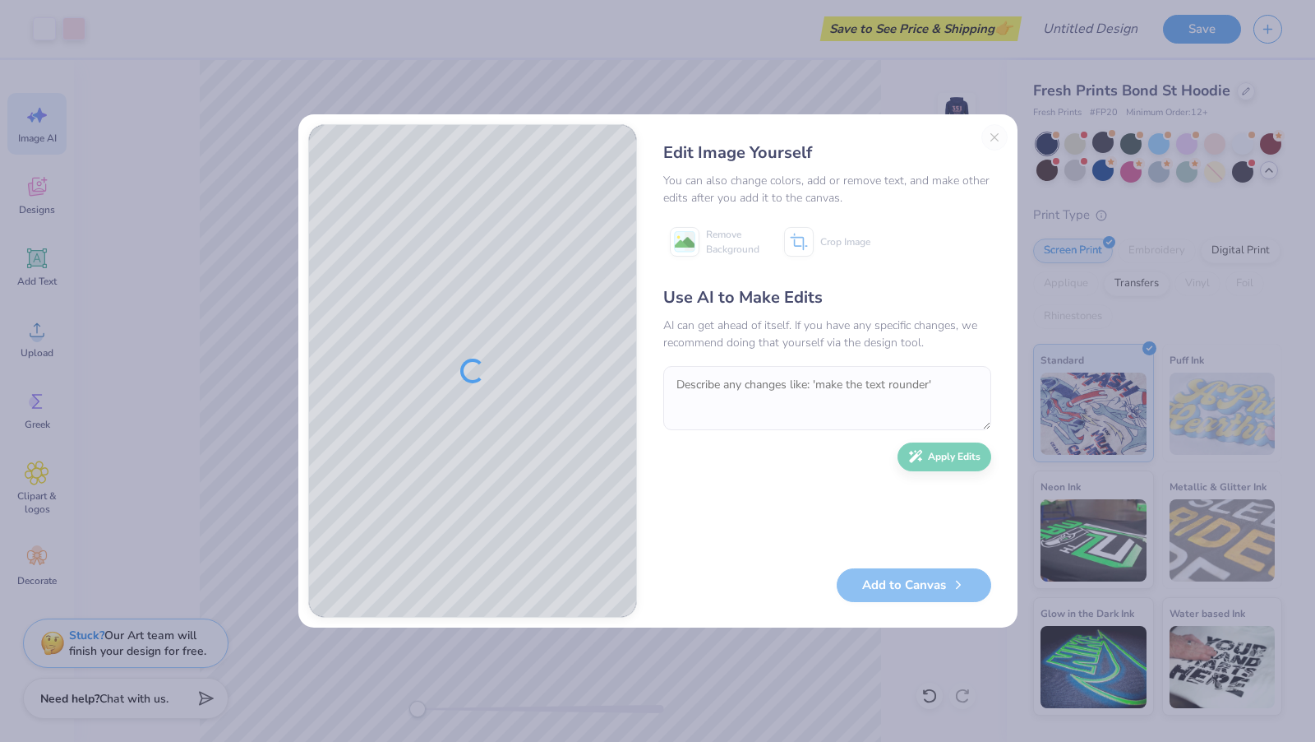
click at [996, 133] on div "Edit Image Yourself You can also change colors, add or remove text, and make ot…" at bounding box center [827, 370] width 361 height 493
click at [991, 136] on div "Edit Image Yourself You can also change colors, add or remove text, and make ot…" at bounding box center [827, 370] width 361 height 493
click at [997, 137] on button "Close" at bounding box center [995, 137] width 26 height 26
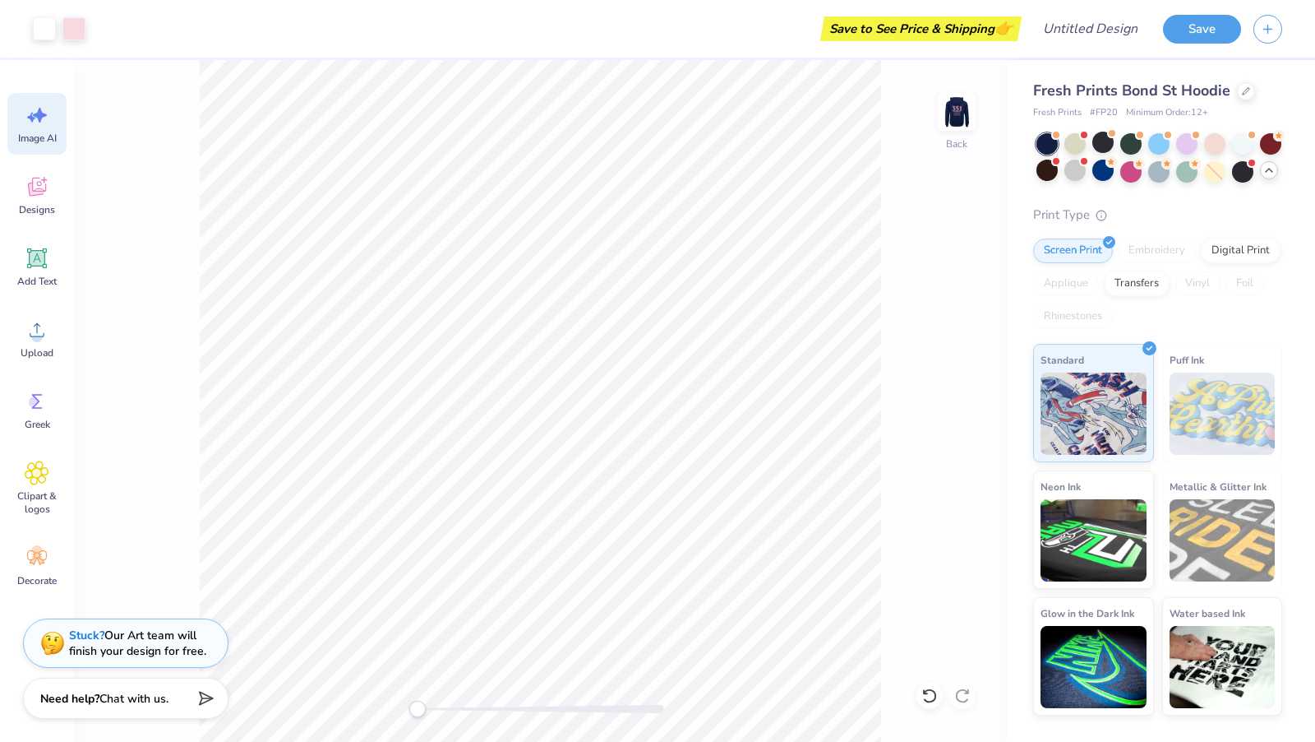
scroll to position [0, 36]
click at [43, 187] on icon at bounding box center [37, 186] width 25 height 25
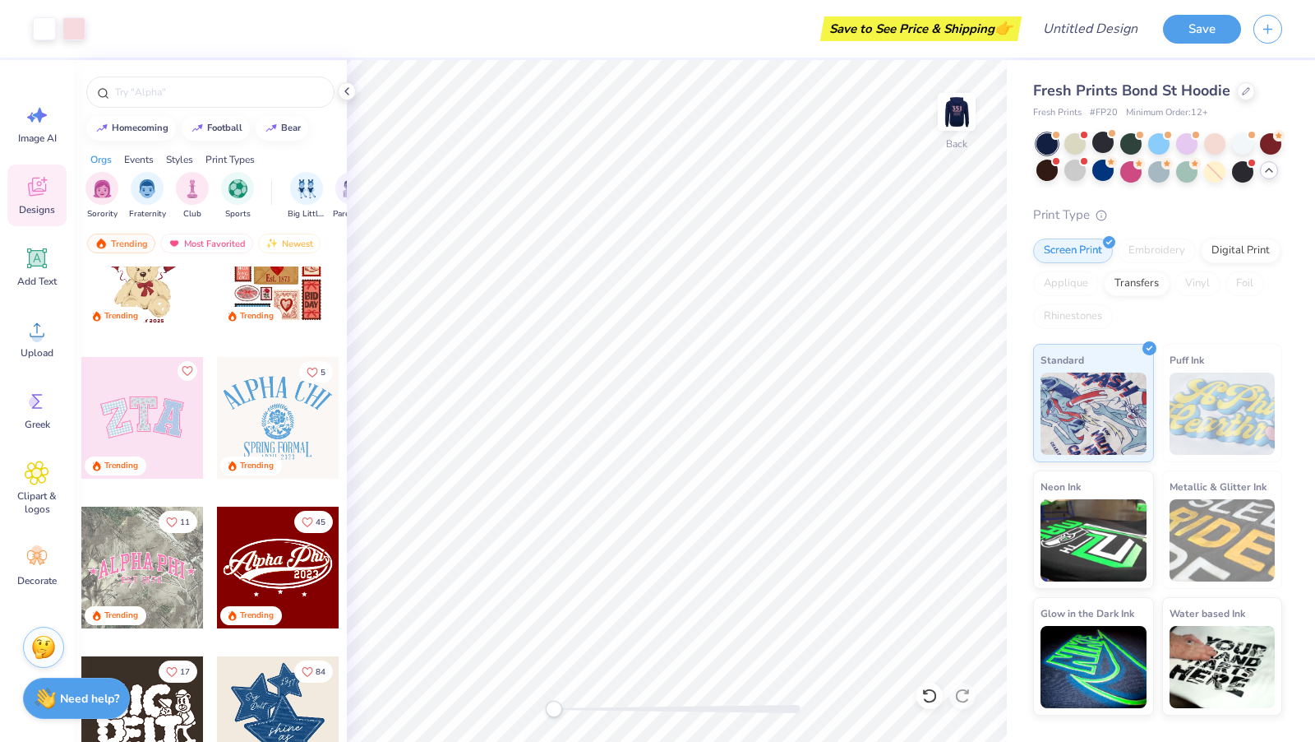
scroll to position [210, 0]
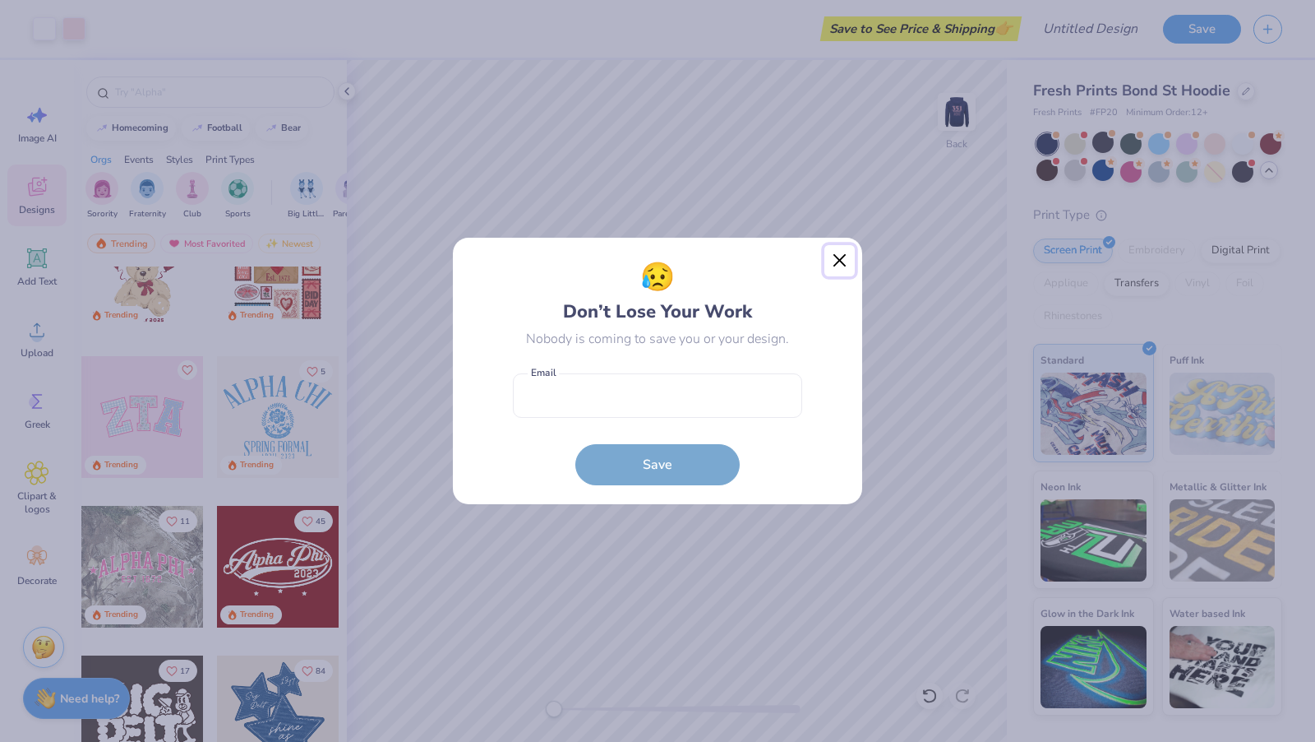
click at [839, 266] on button "Close" at bounding box center [840, 260] width 31 height 31
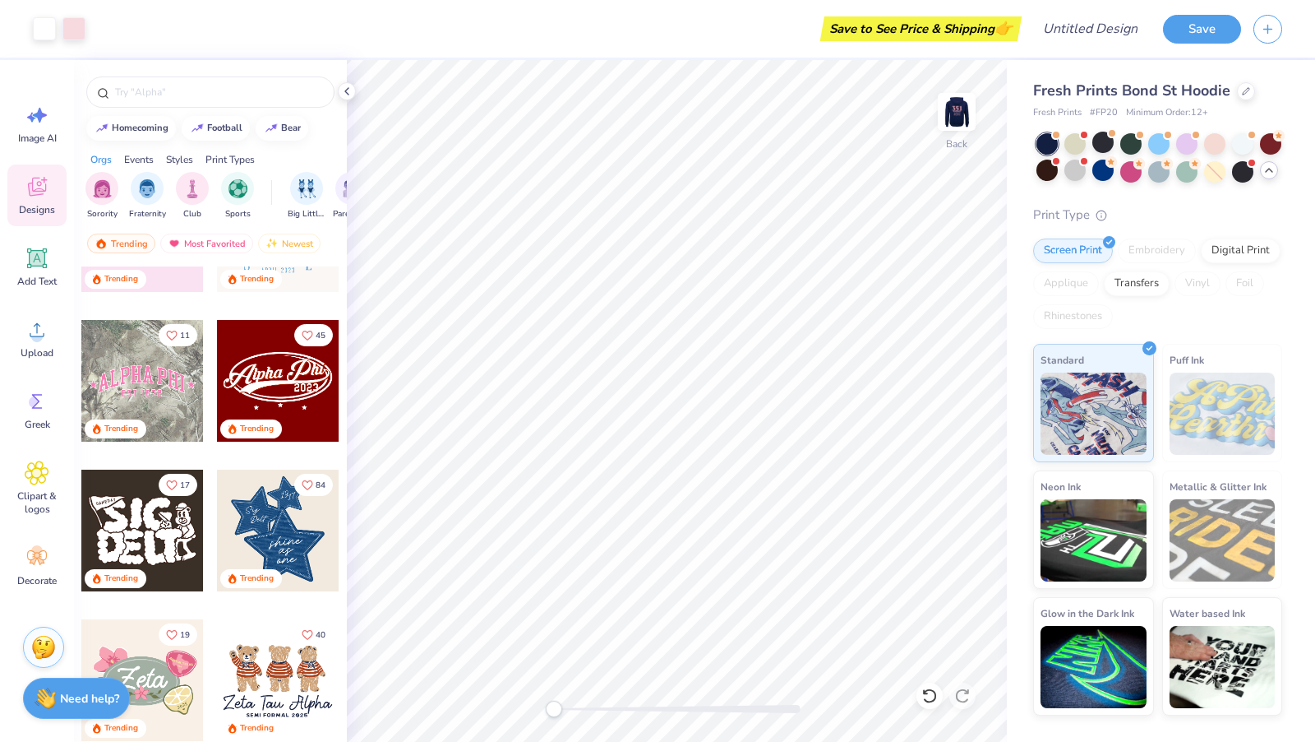
scroll to position [464, 0]
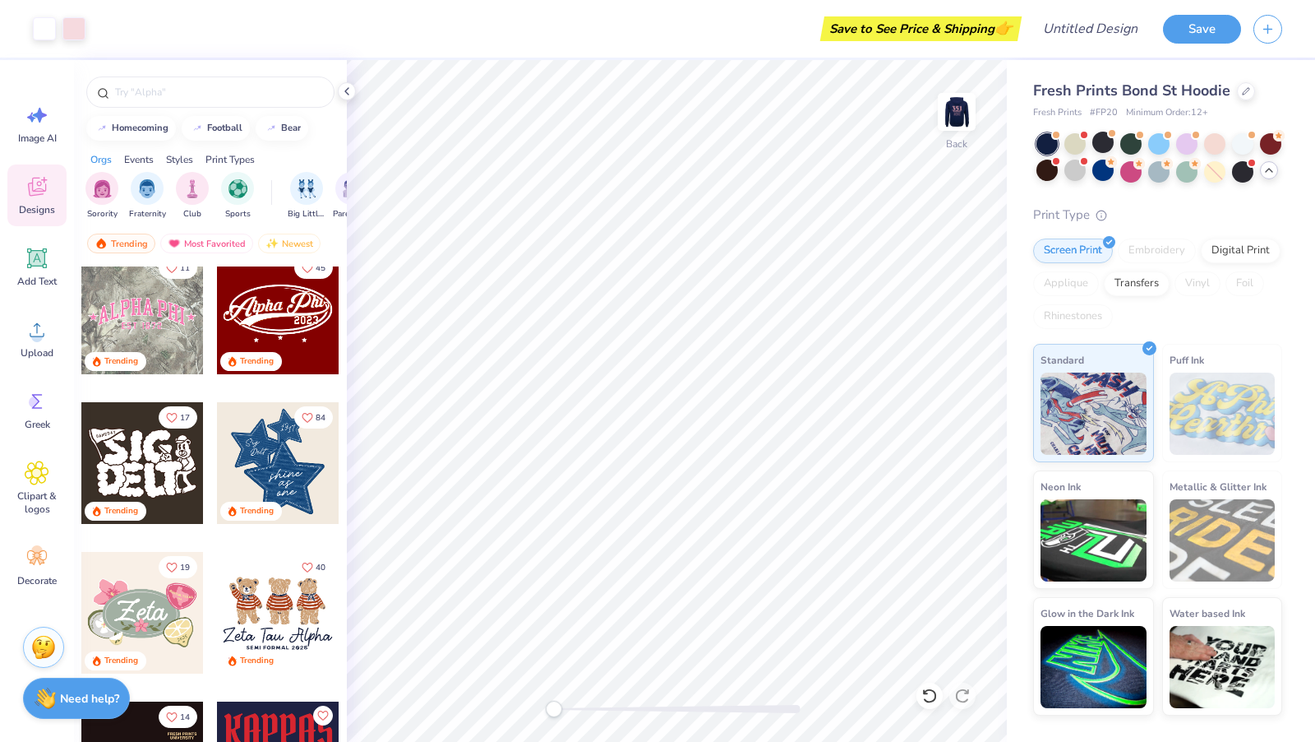
click at [278, 448] on div at bounding box center [278, 463] width 122 height 122
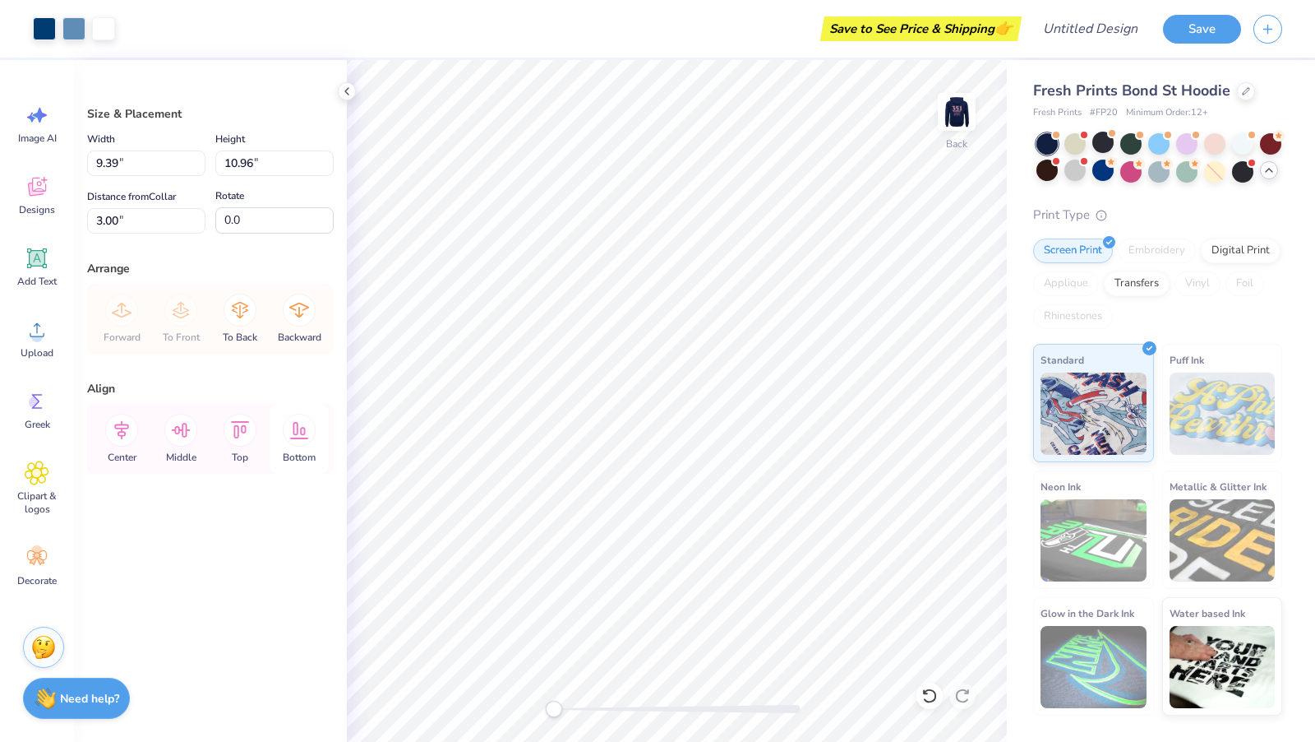
type input "11.96"
type input "5.10"
type input "8.34"
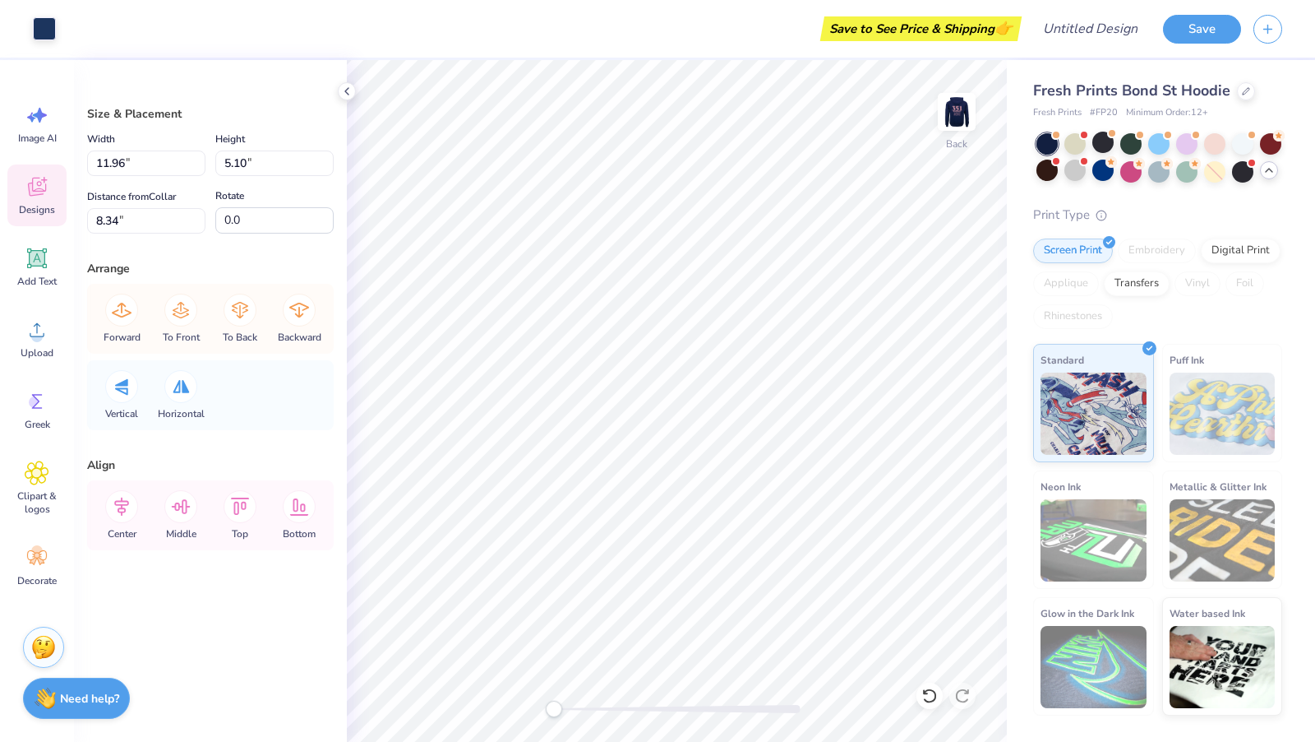
click at [42, 185] on icon at bounding box center [37, 186] width 25 height 25
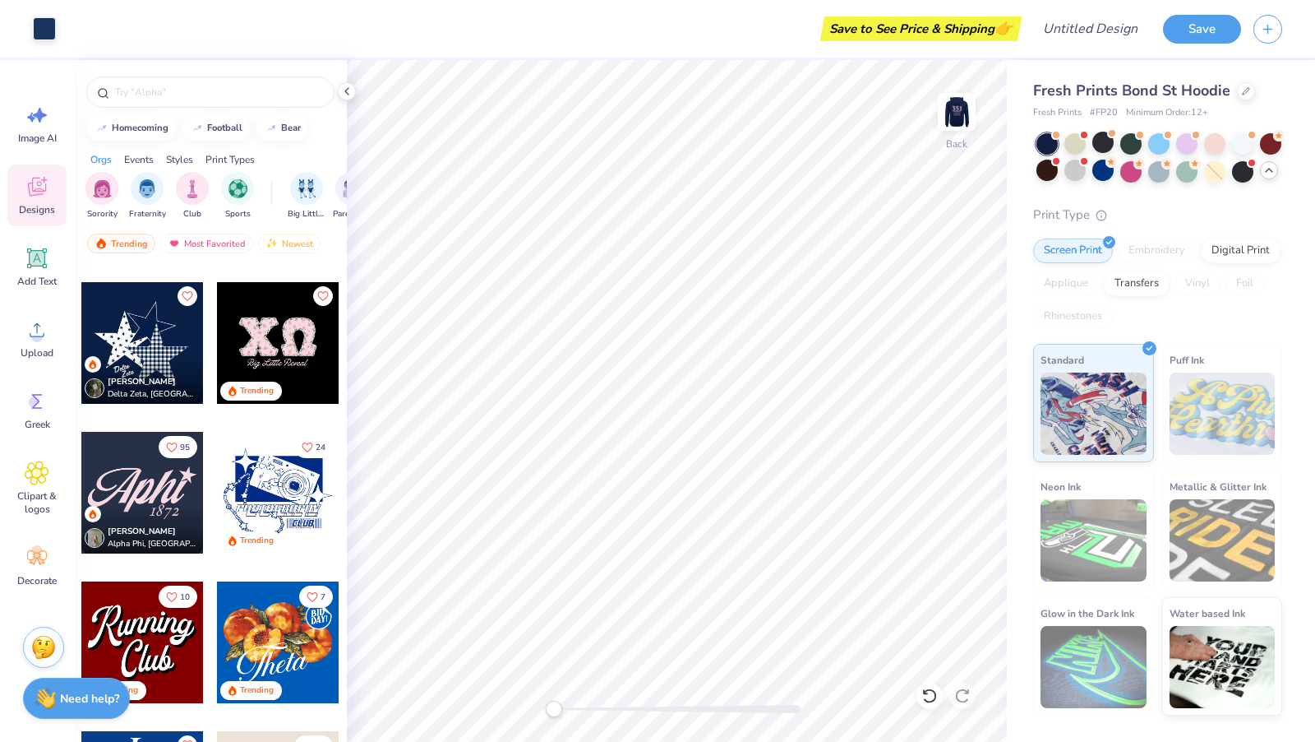
scroll to position [1689, 0]
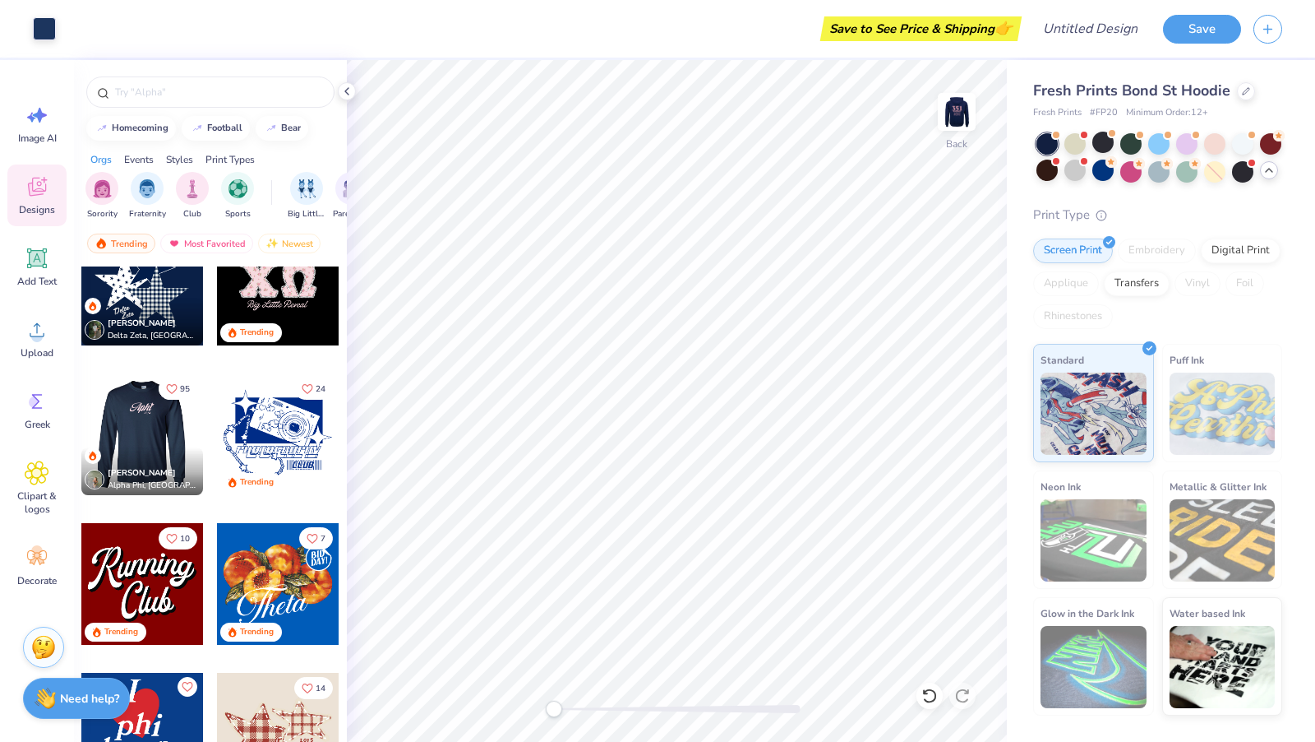
click at [159, 414] on div at bounding box center [142, 434] width 122 height 122
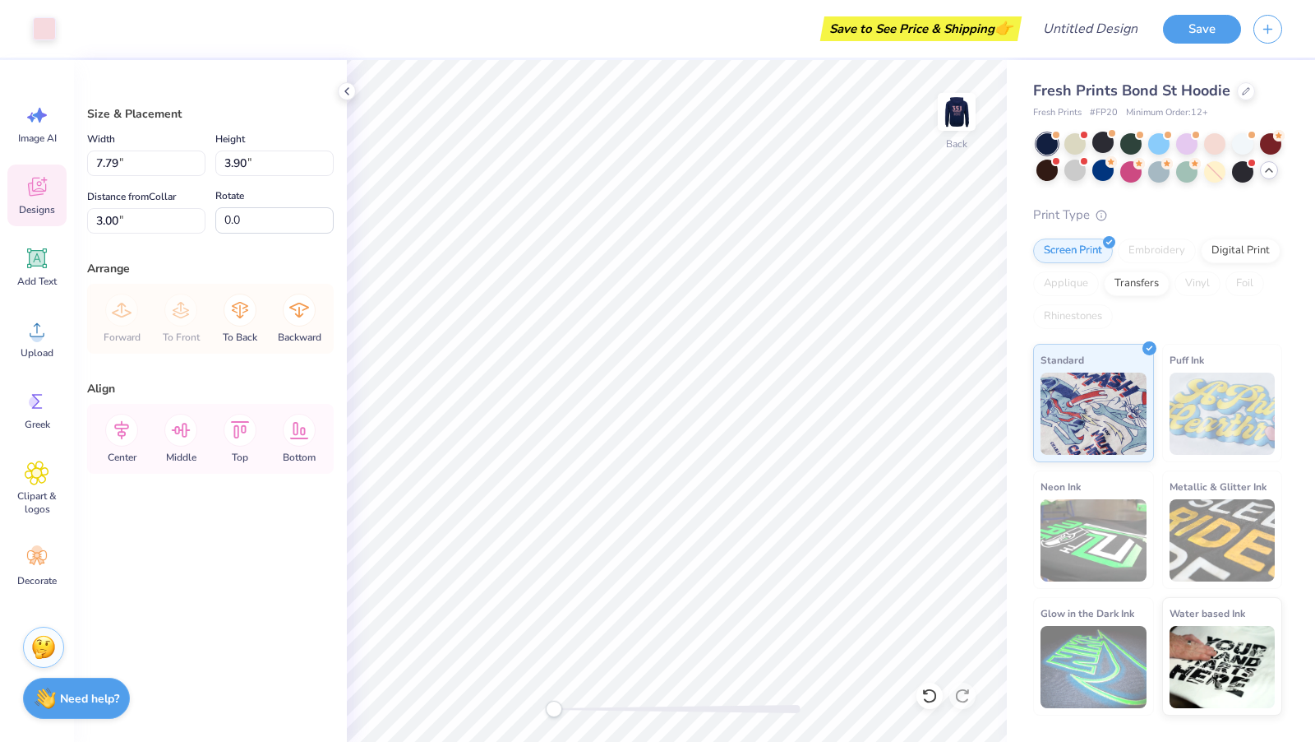
click at [38, 188] on icon at bounding box center [37, 187] width 18 height 19
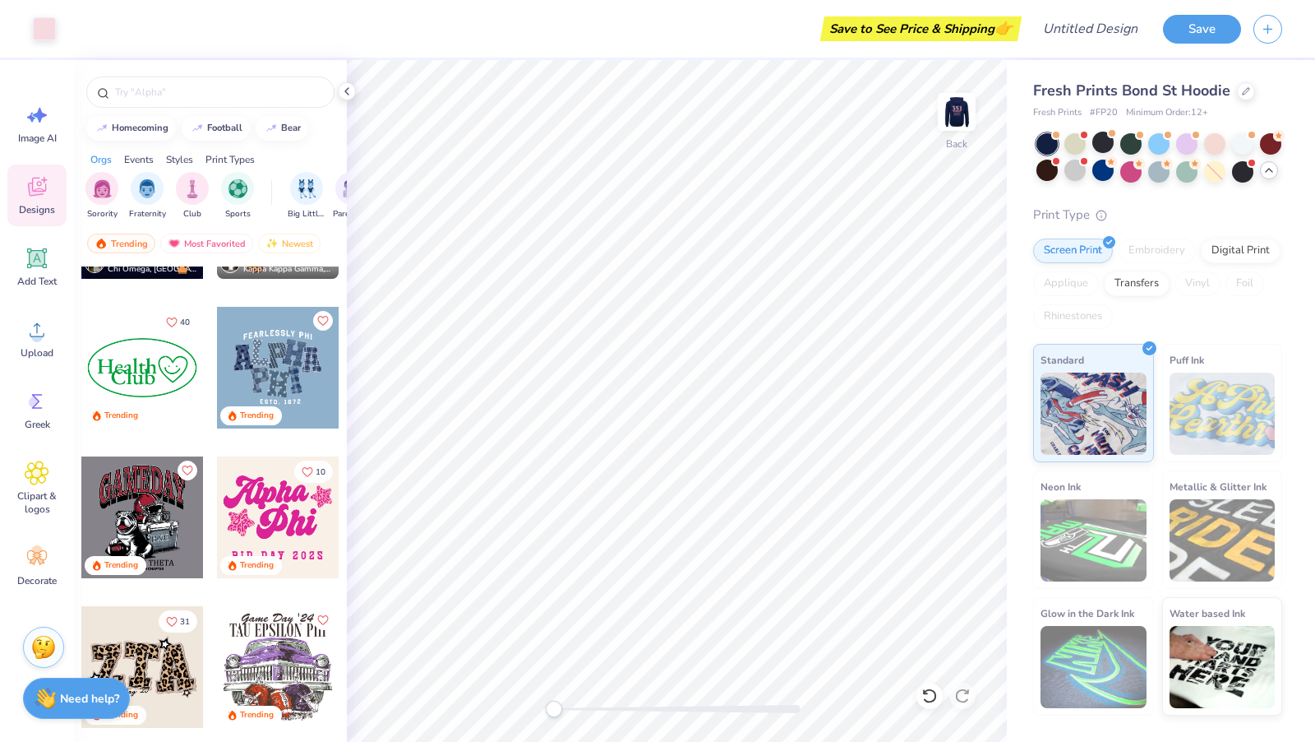
scroll to position [2894, 0]
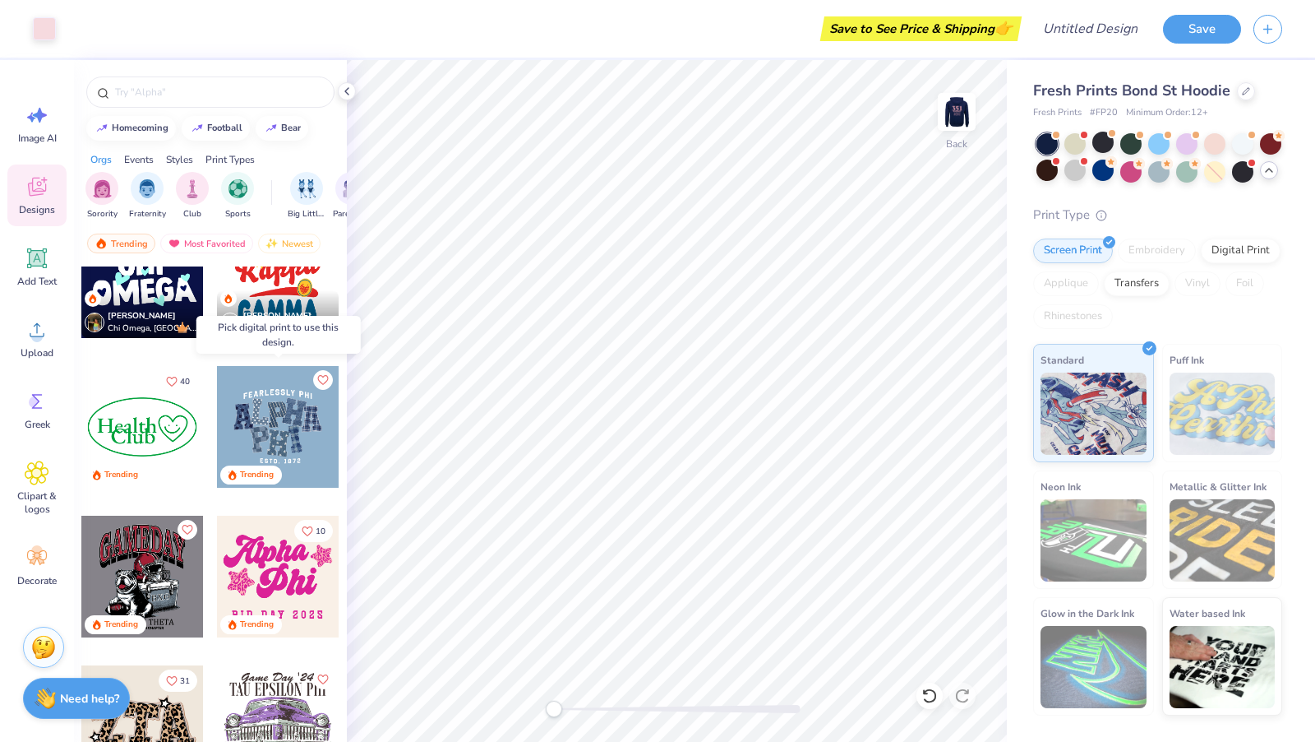
click at [282, 406] on div at bounding box center [278, 427] width 122 height 122
click at [270, 409] on div at bounding box center [278, 427] width 122 height 122
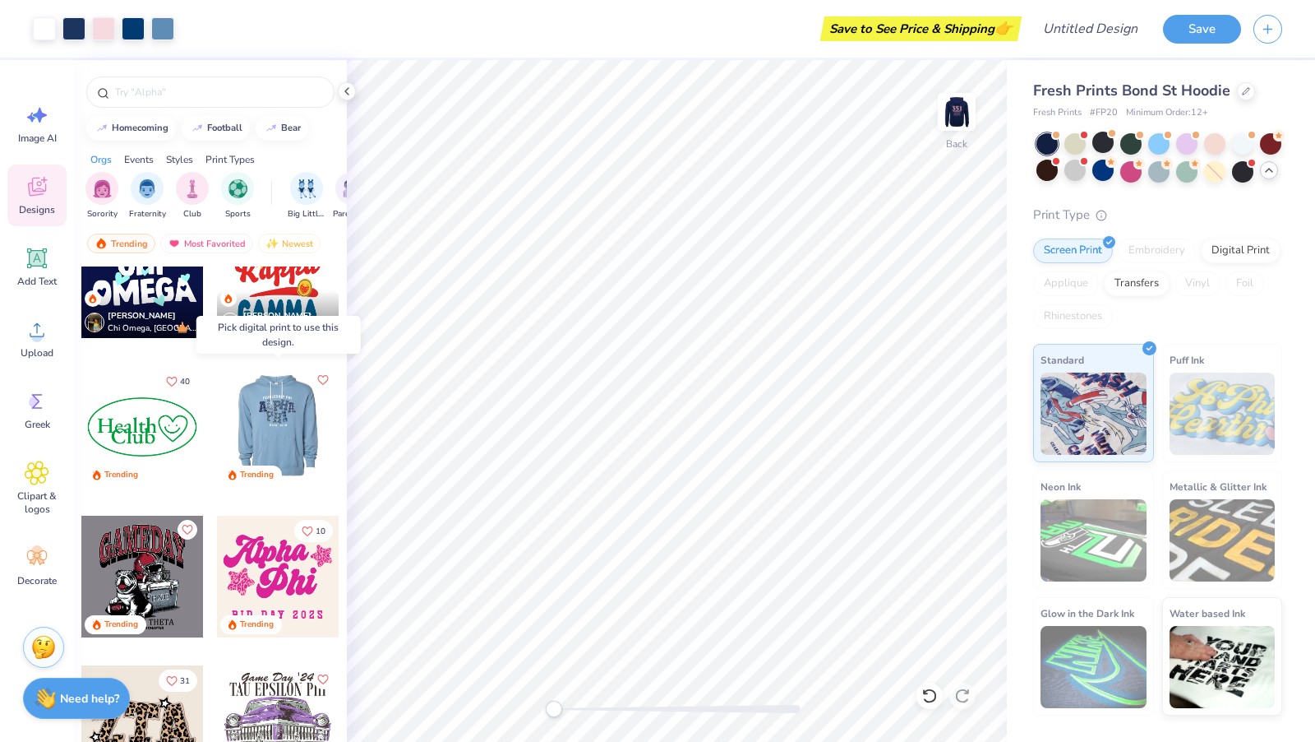
click at [270, 409] on div at bounding box center [278, 427] width 122 height 122
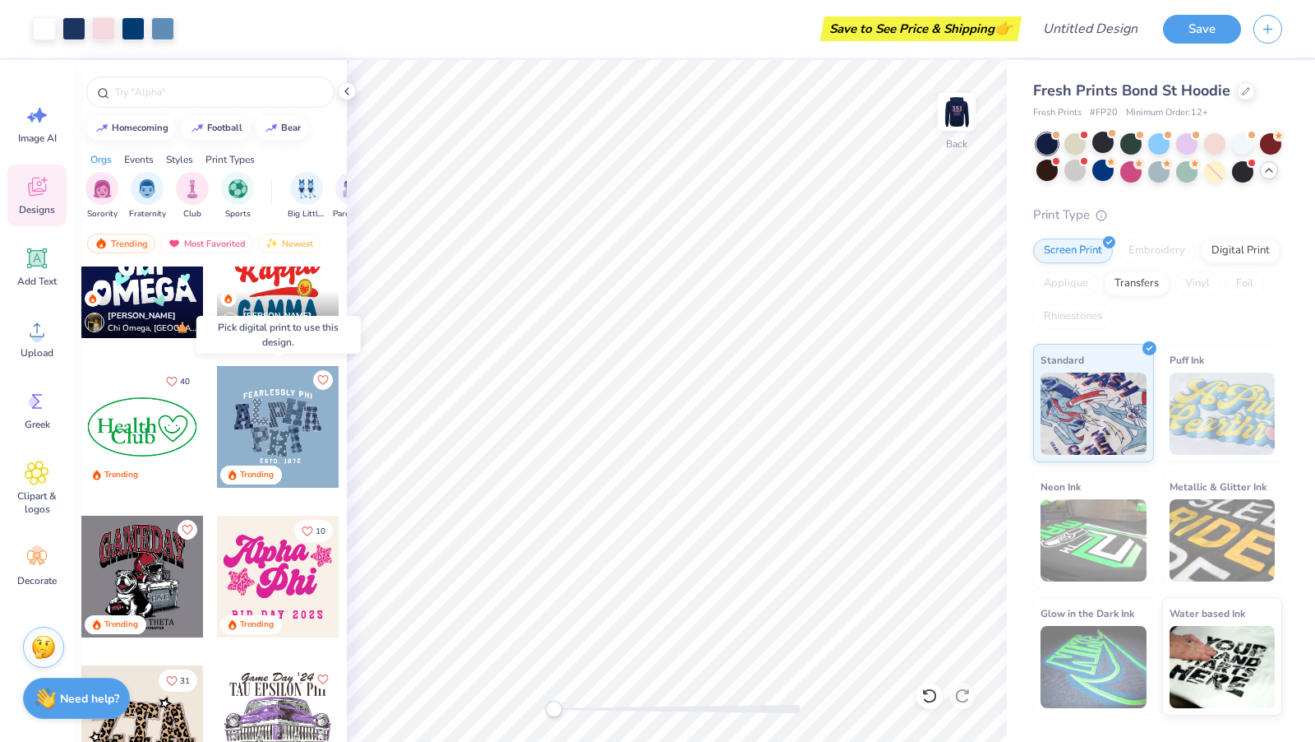
click at [217, 409] on div at bounding box center [156, 427] width 122 height 122
click at [270, 409] on div at bounding box center [278, 427] width 122 height 122
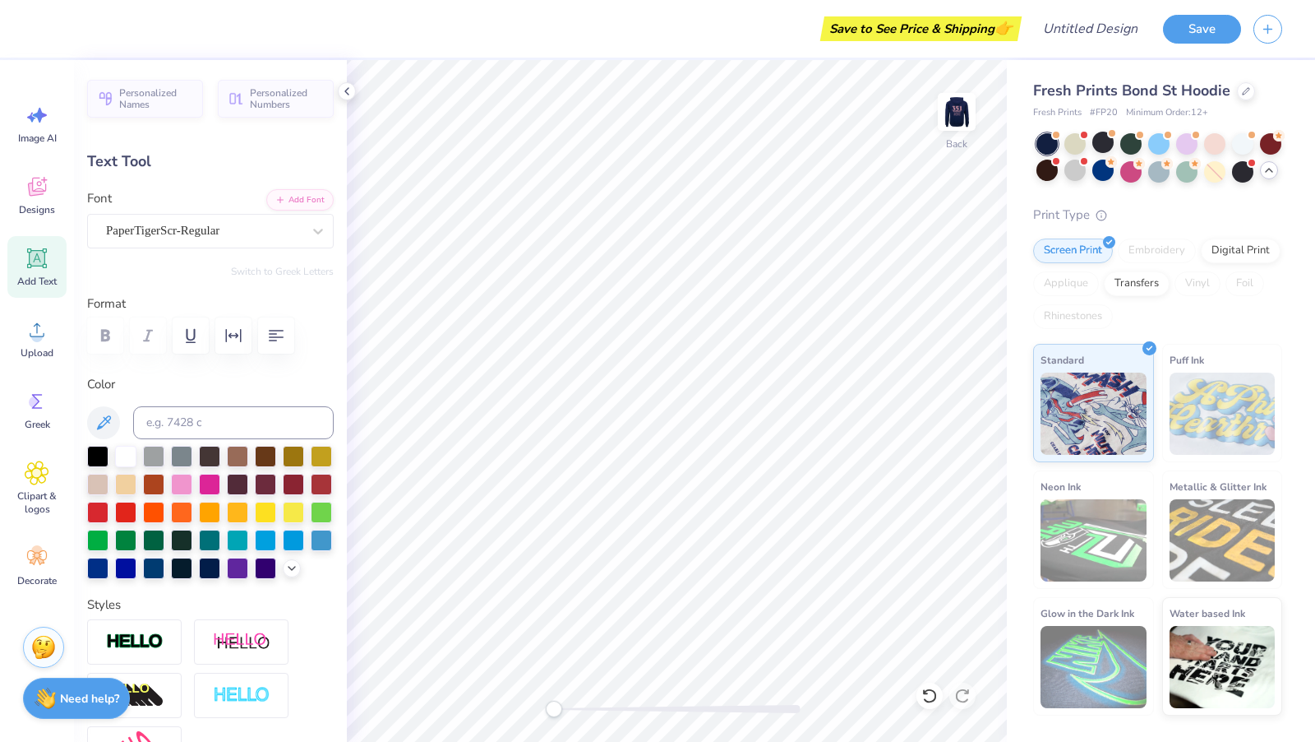
type textarea "z"
type textarea "Shoe"
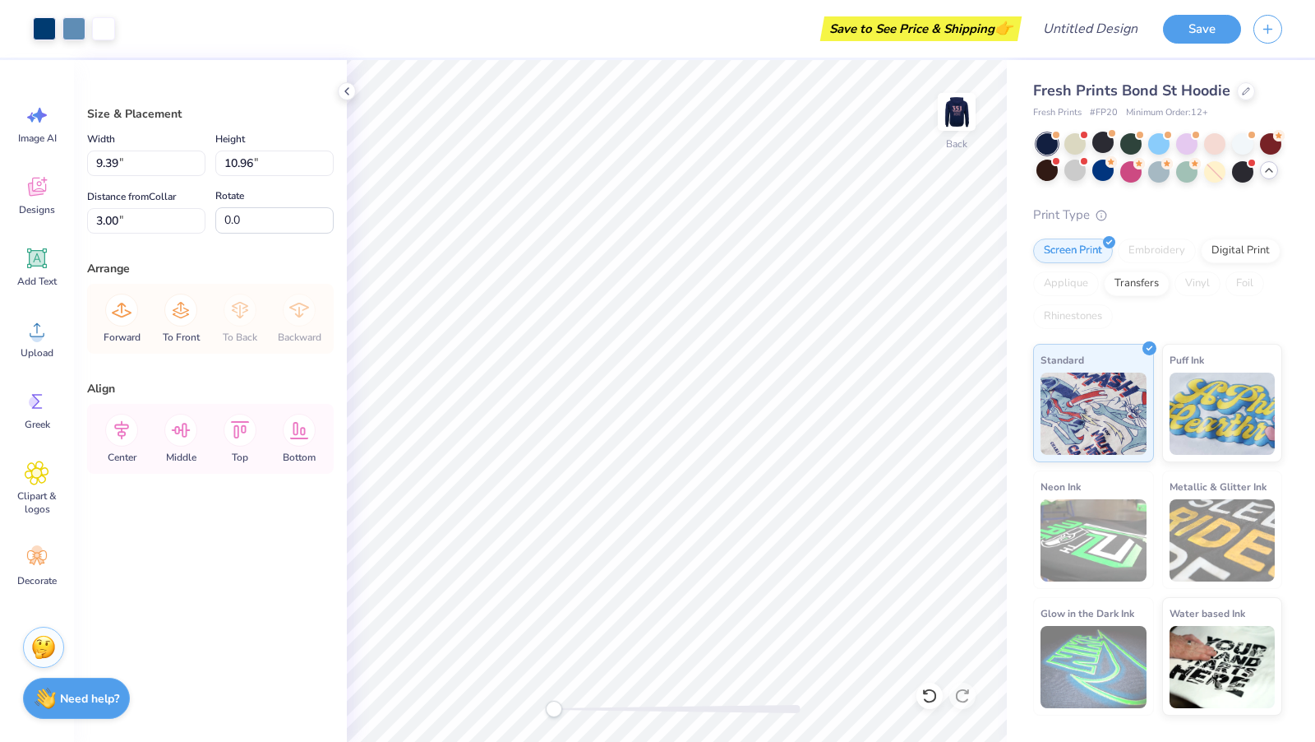
type input "6.11"
type input "7.13"
type input "6.83"
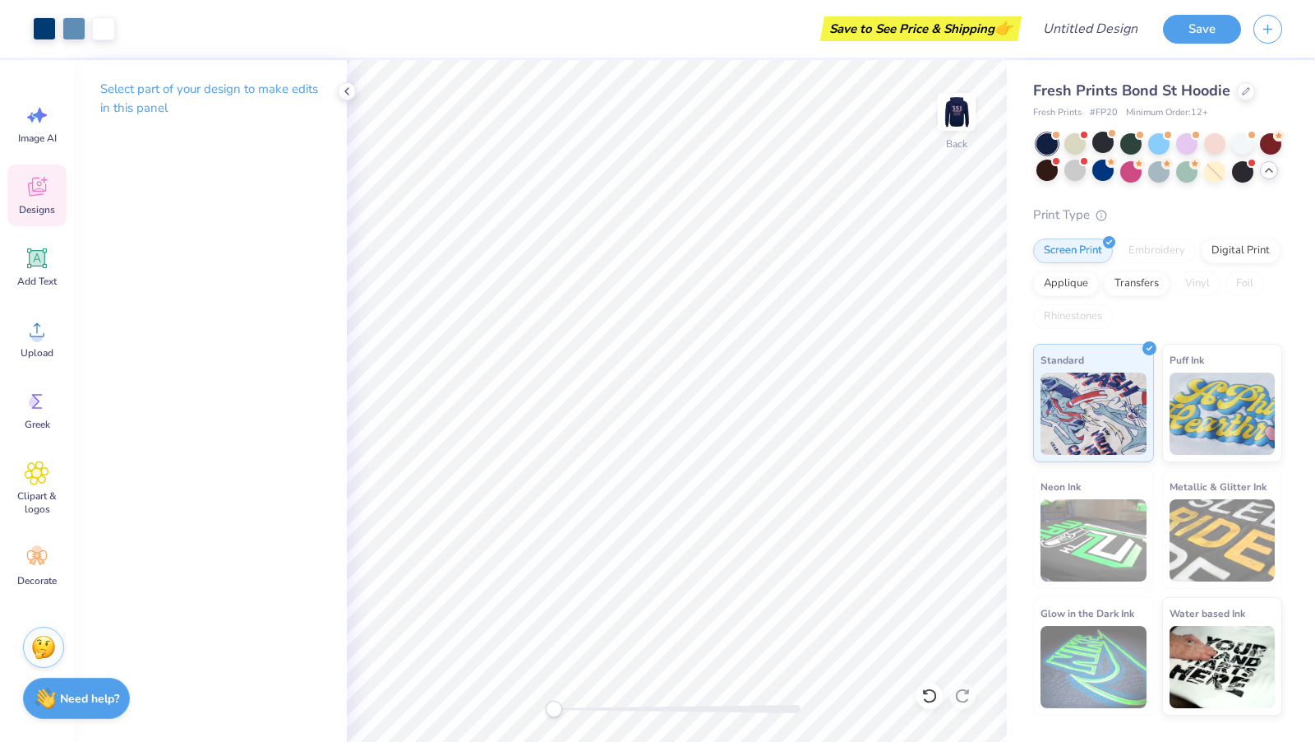
click at [30, 190] on icon at bounding box center [37, 189] width 16 height 13
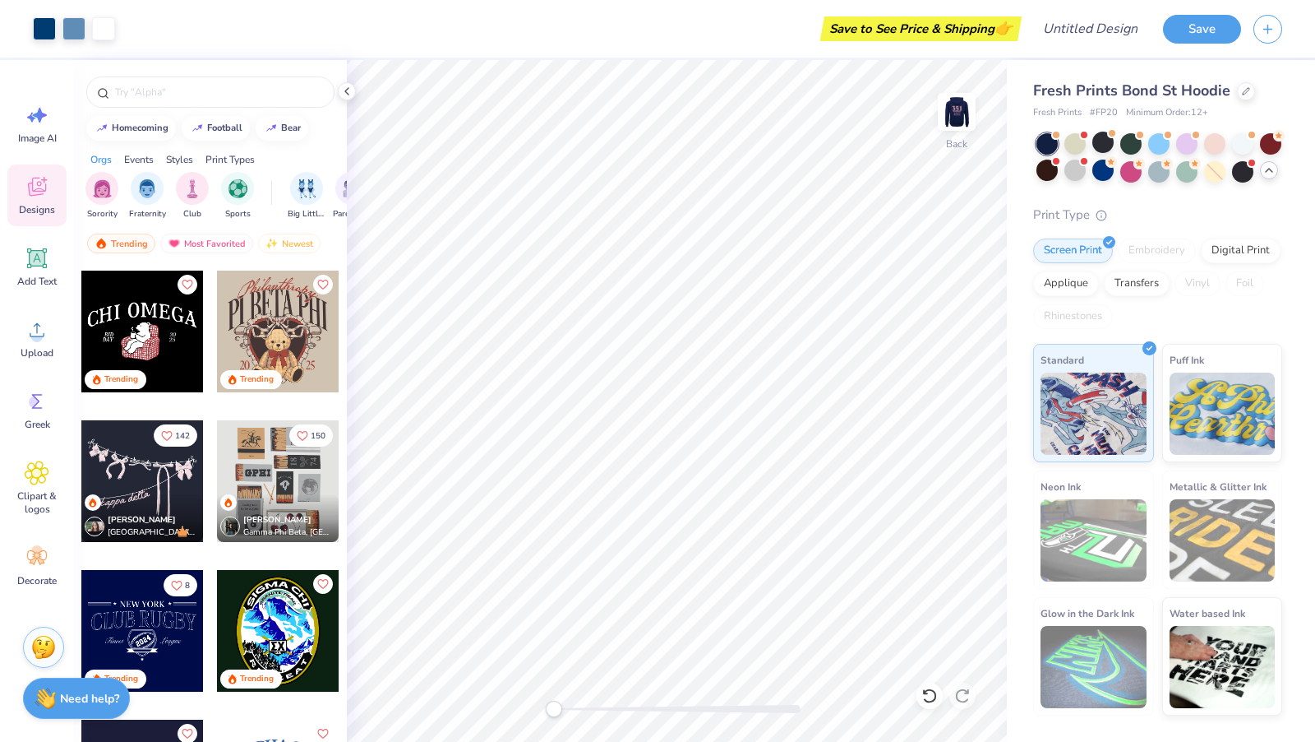
scroll to position [6151, 0]
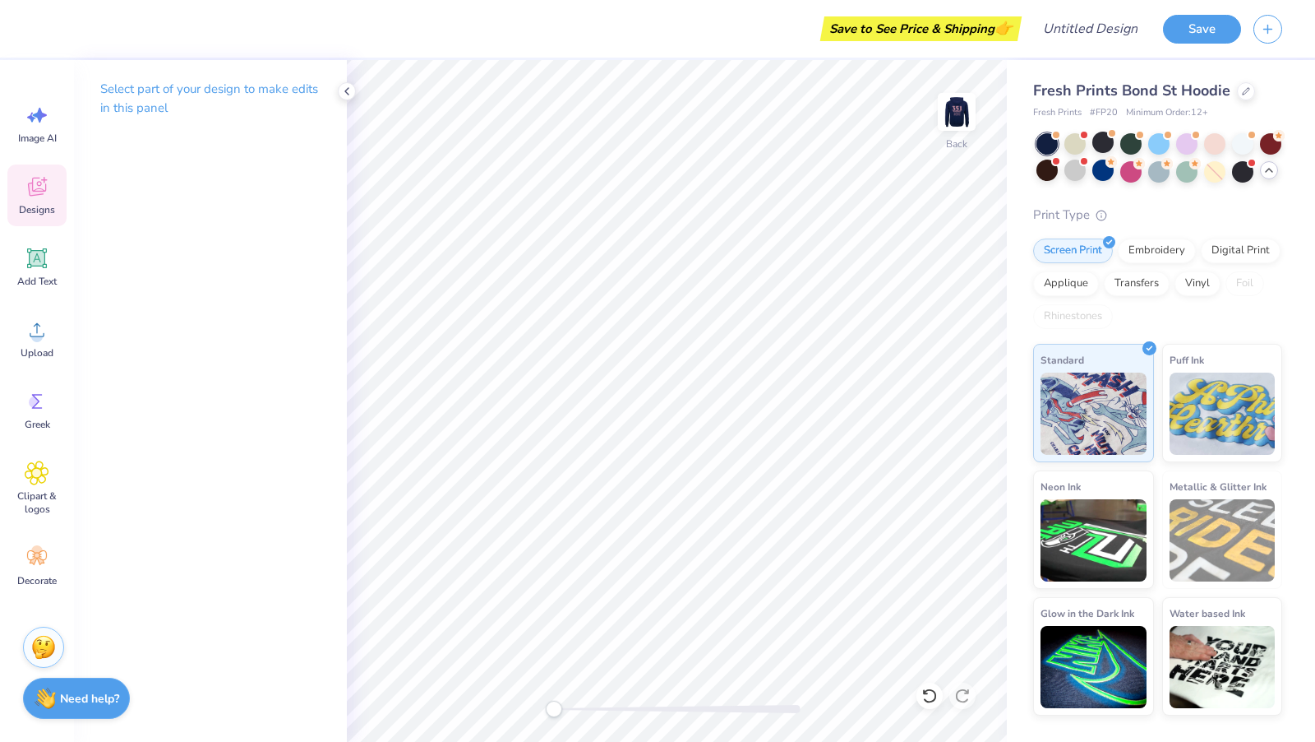
click at [35, 179] on icon at bounding box center [37, 186] width 25 height 25
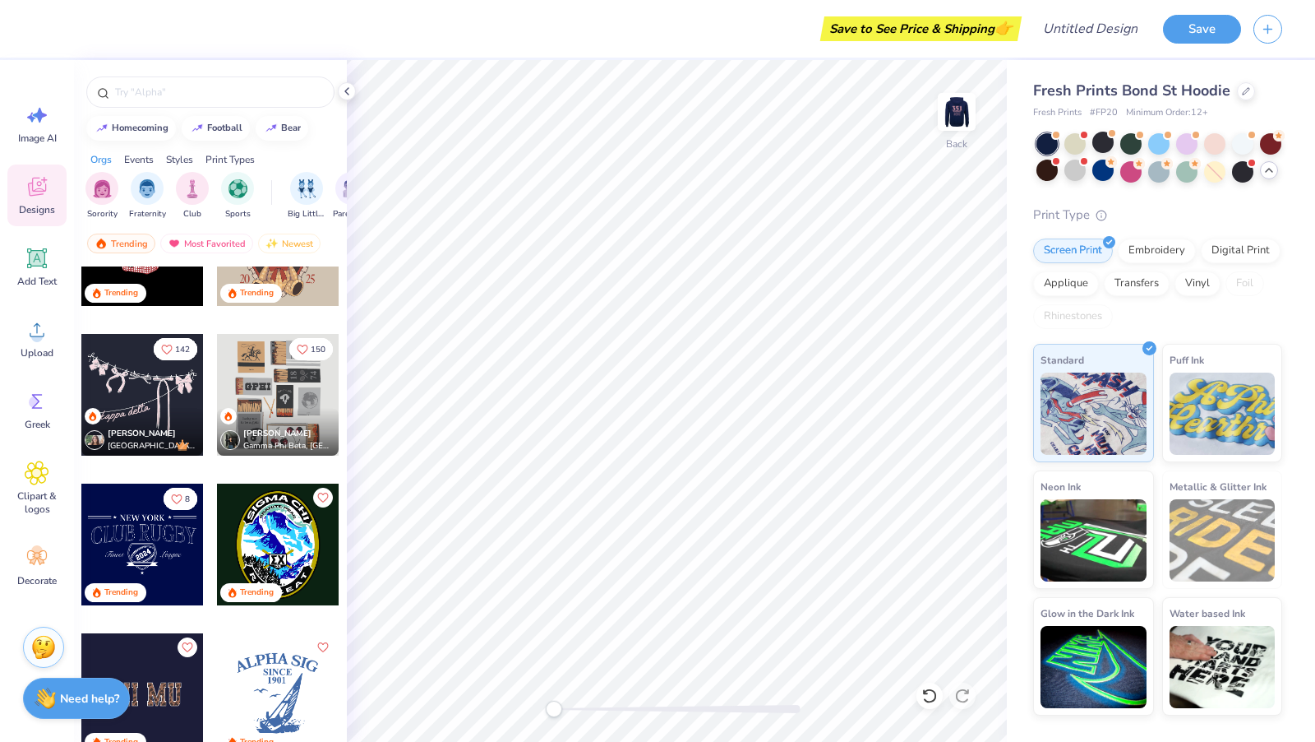
scroll to position [6172, 0]
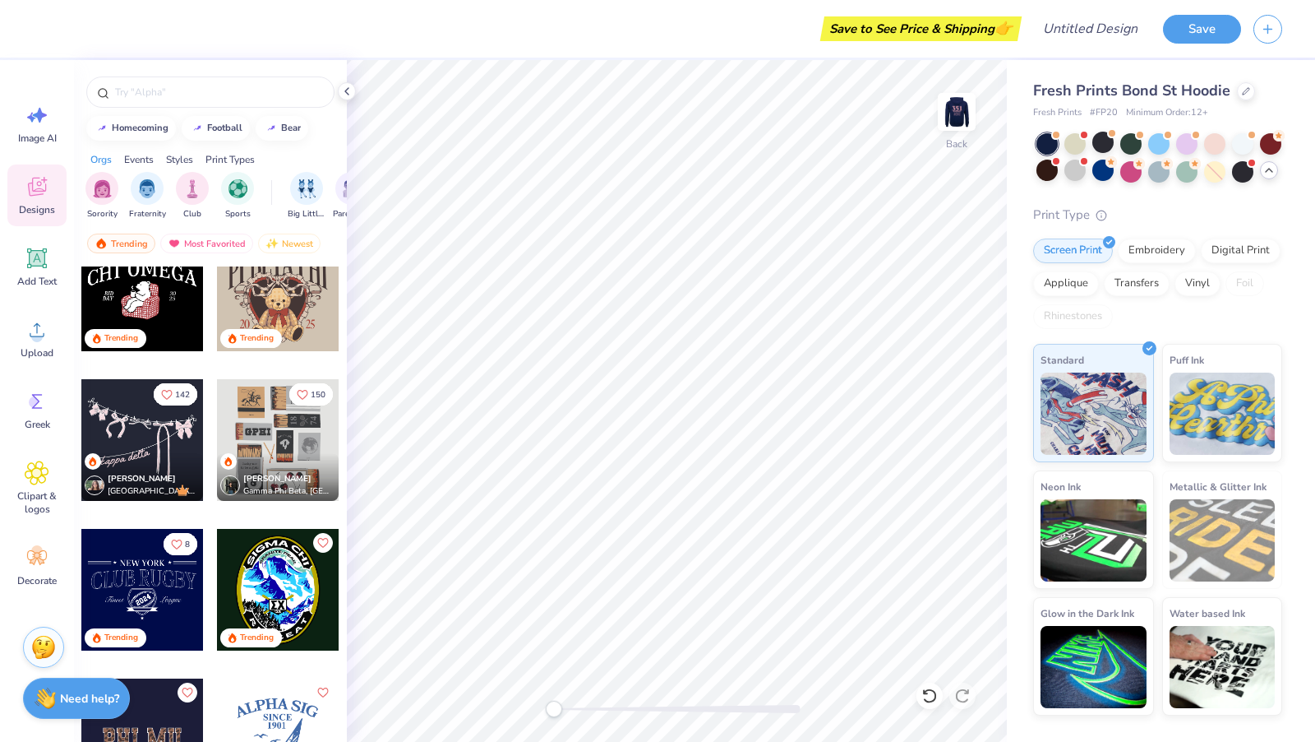
click at [147, 437] on div at bounding box center [142, 440] width 122 height 122
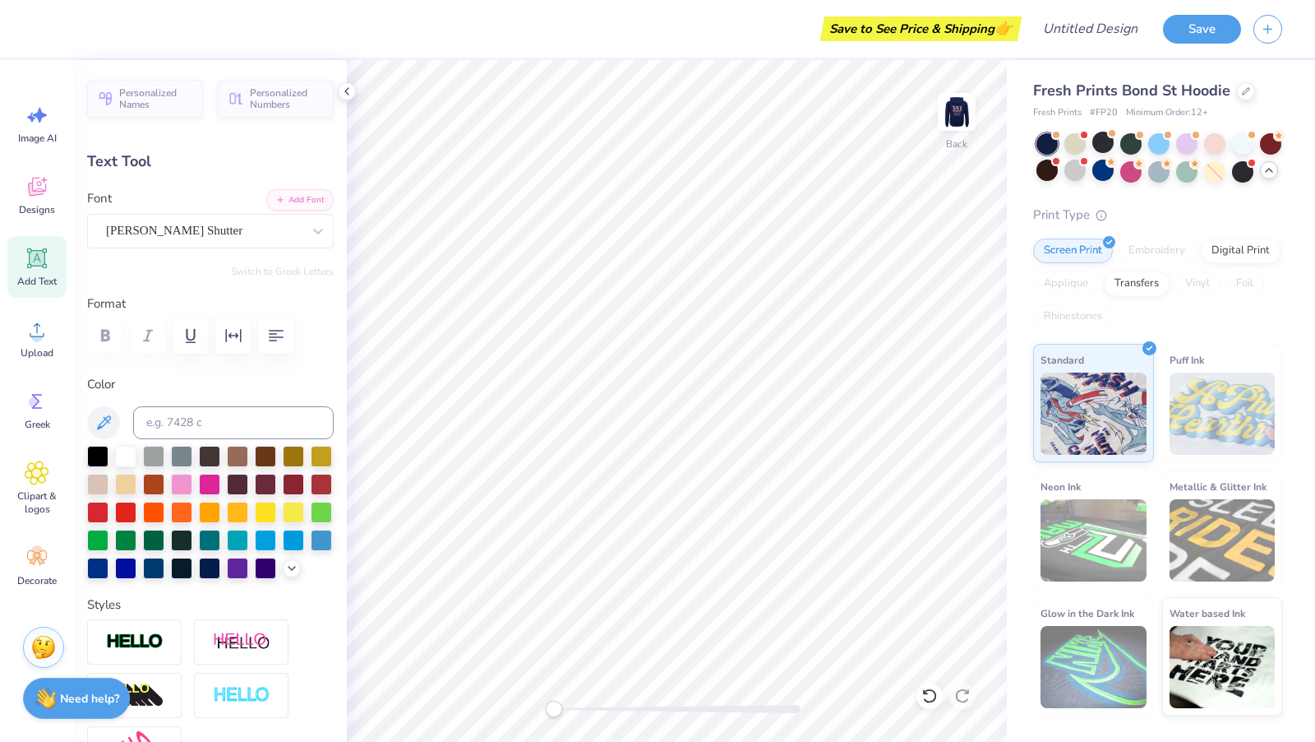
scroll to position [0, 0]
type textarea "k"
type textarea "Shoemaker"
type input "0.0"
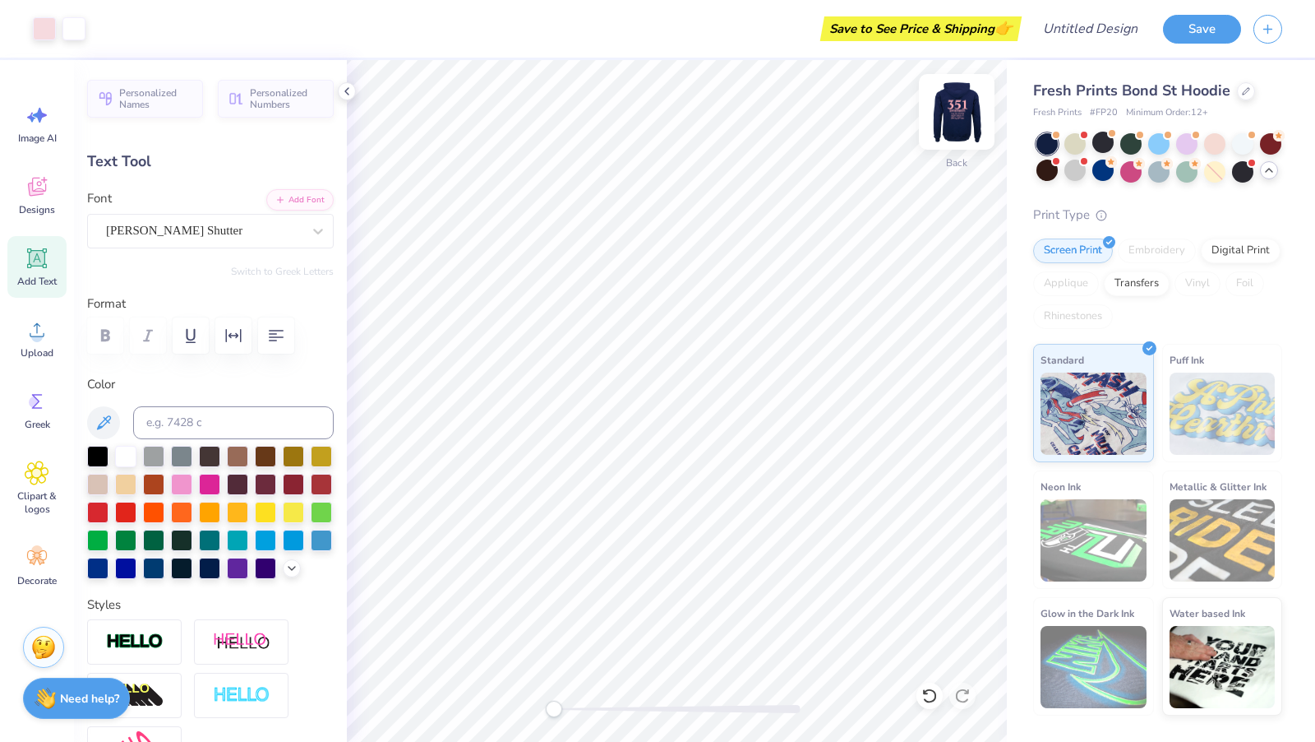
click at [950, 112] on img at bounding box center [957, 112] width 66 height 66
type input "11.31"
type input "5.22"
type input "5.56"
type input "7.59"
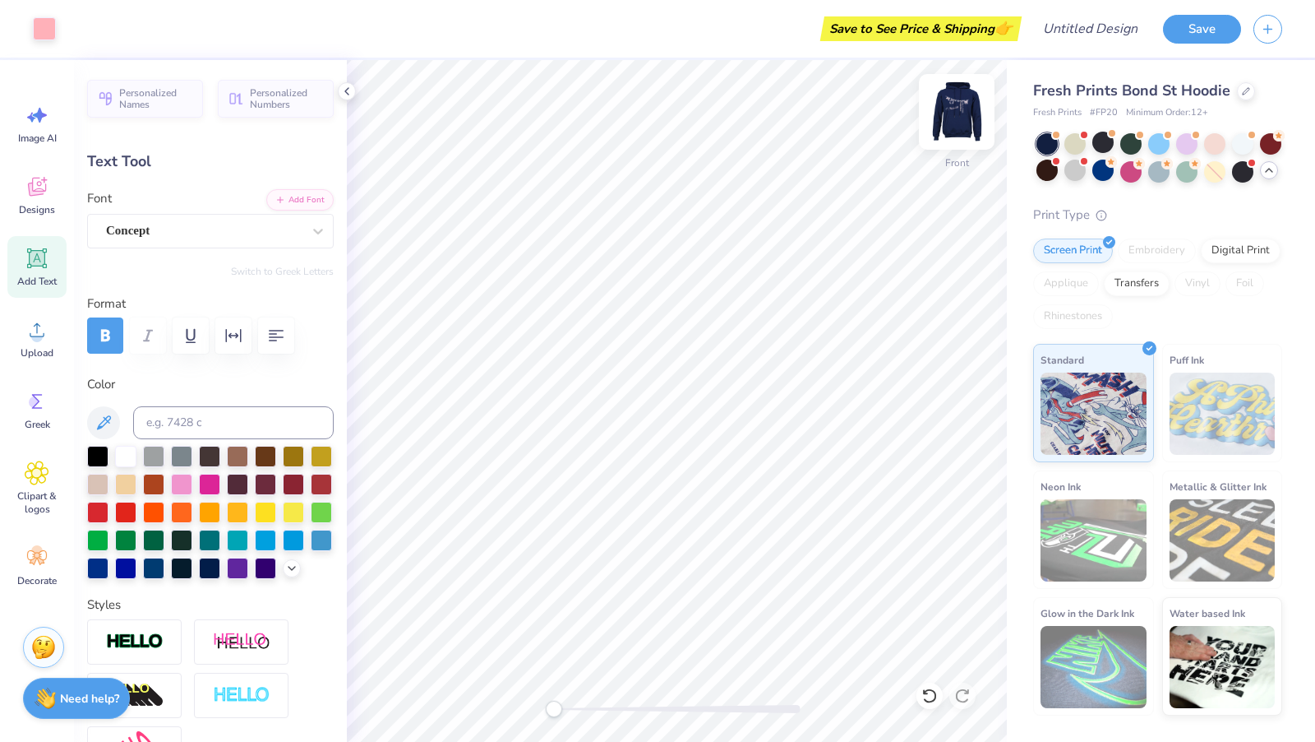
type input "0.88"
type input "12.79"
type input "8.75"
type input "1.33"
type input "11.00"
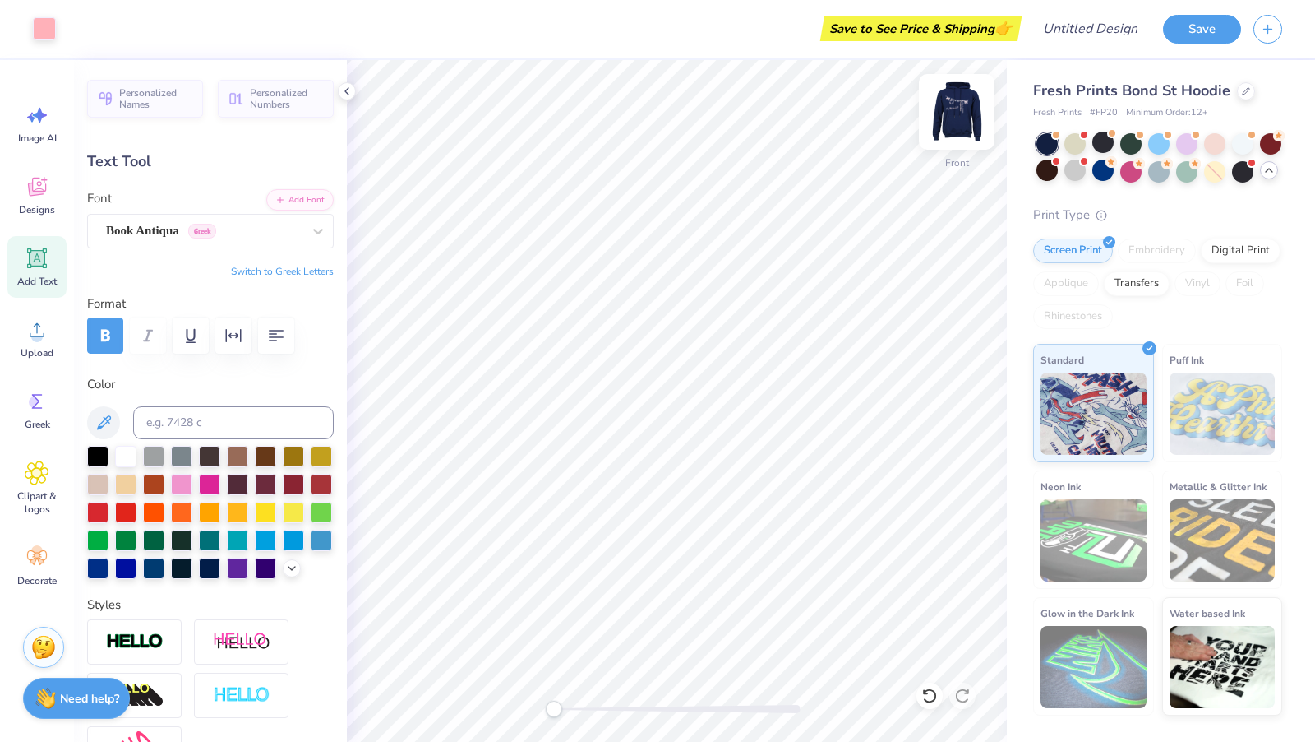
type input "7.12"
type input "1.19"
type input "13.97"
type input "7.41"
type input "15.31"
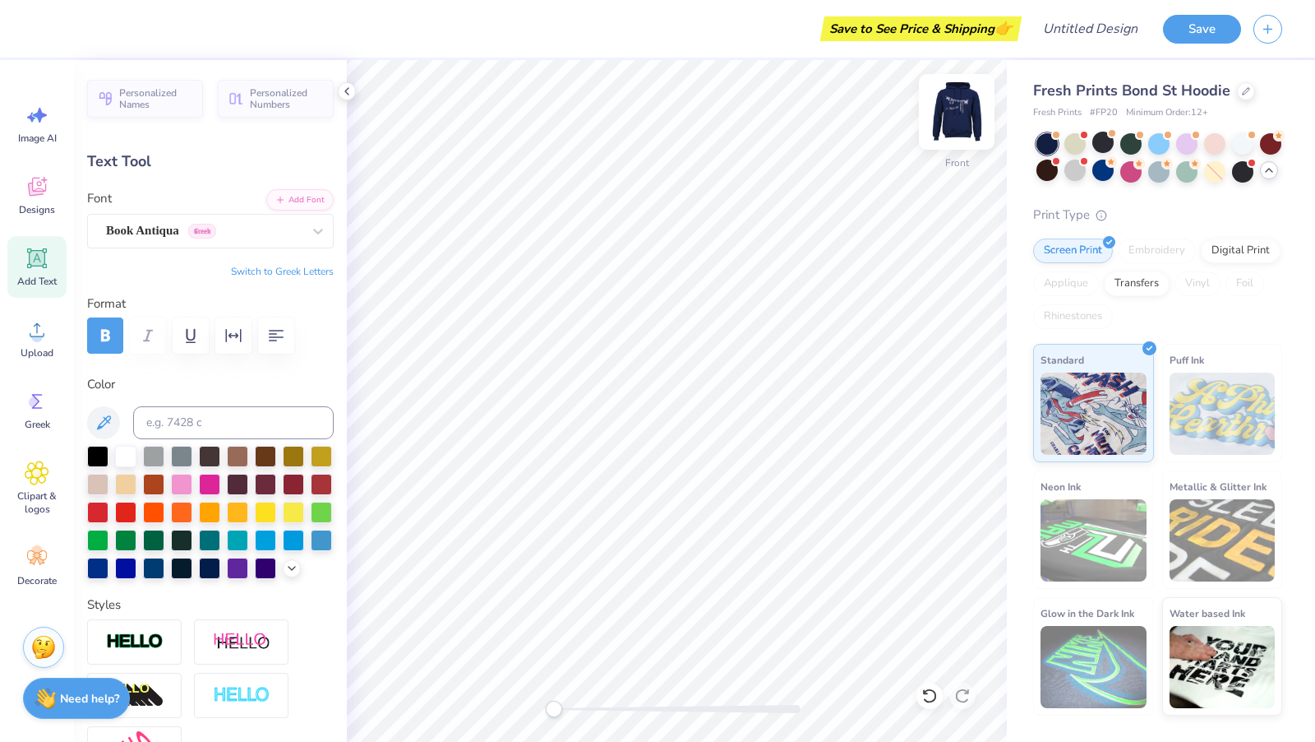
click at [950, 109] on img at bounding box center [957, 112] width 66 height 66
click at [42, 203] on span "Designs" at bounding box center [37, 209] width 36 height 13
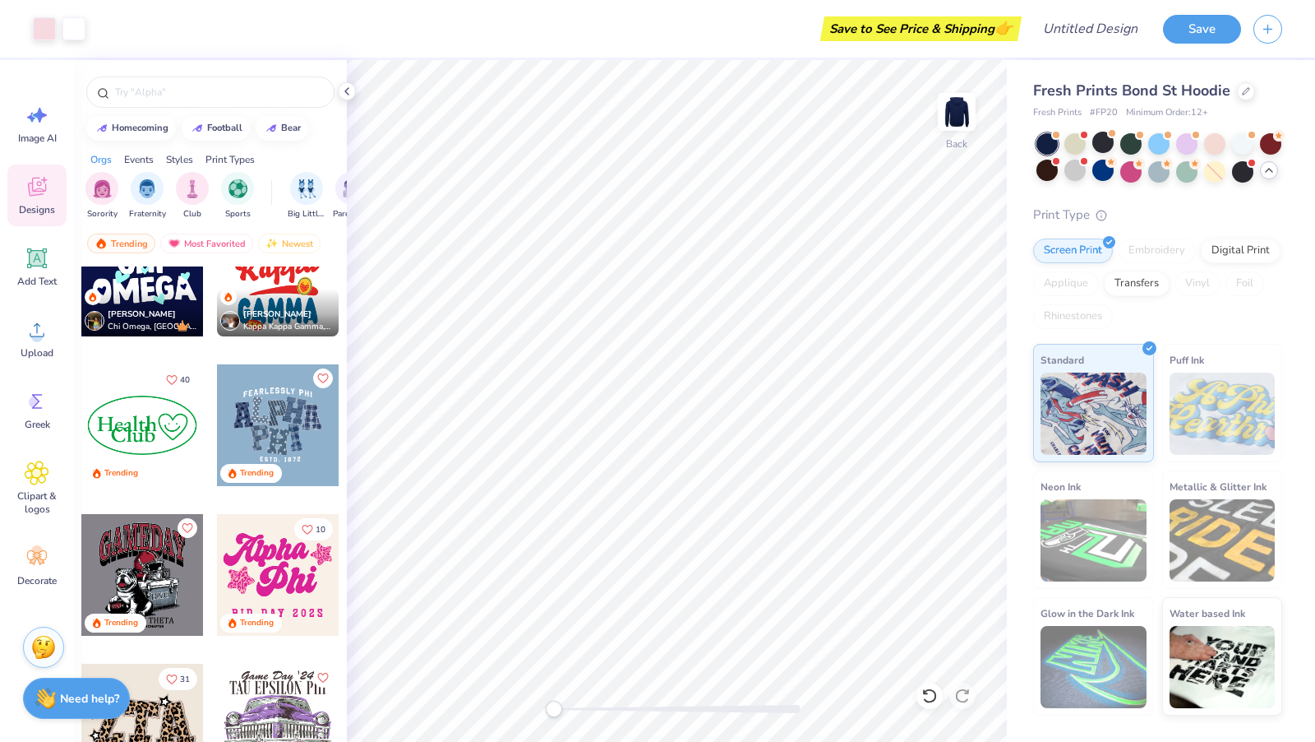
scroll to position [2875, 0]
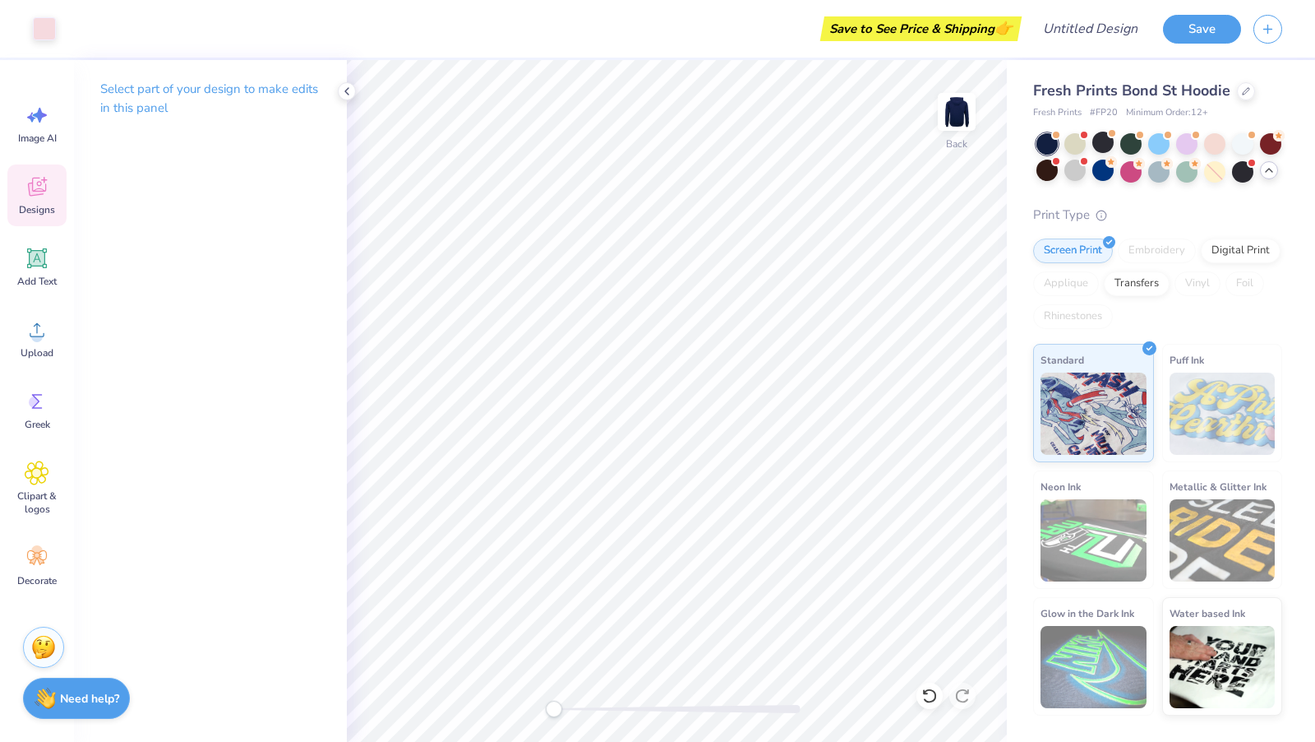
click at [30, 201] on div "Designs" at bounding box center [36, 195] width 59 height 62
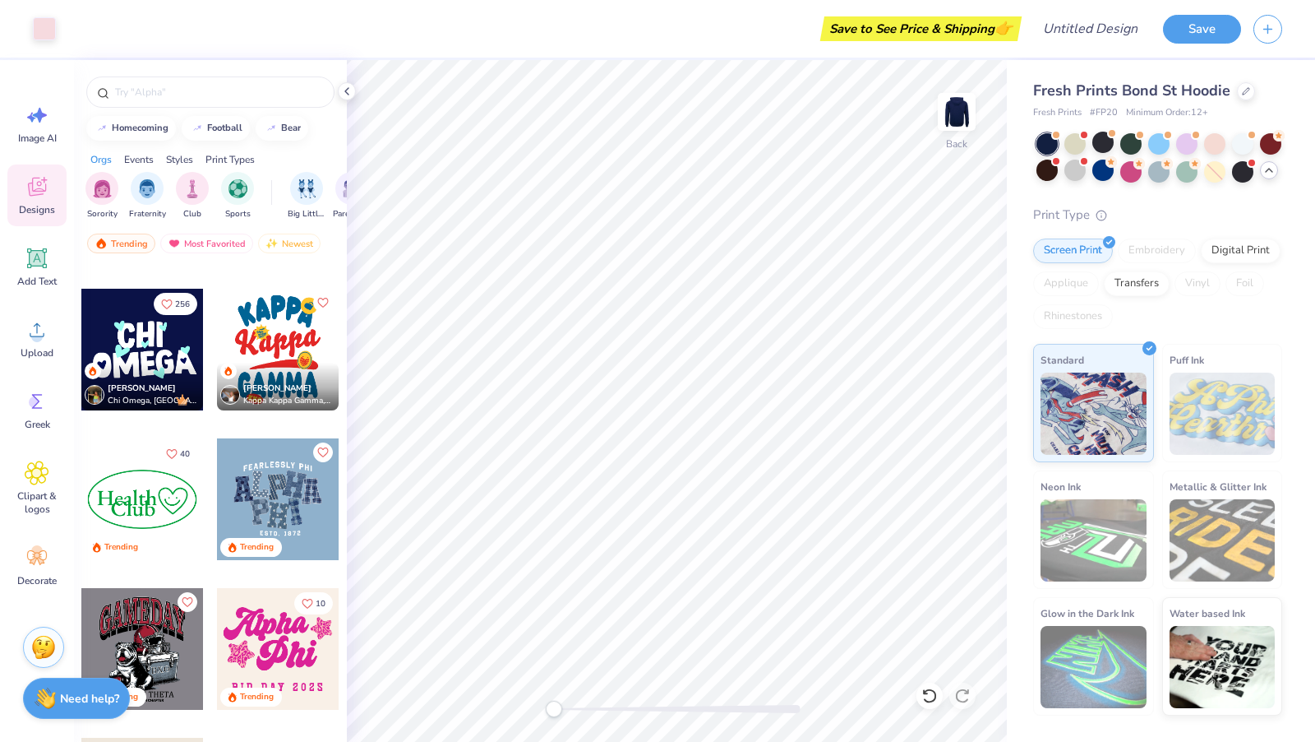
scroll to position [2867, 0]
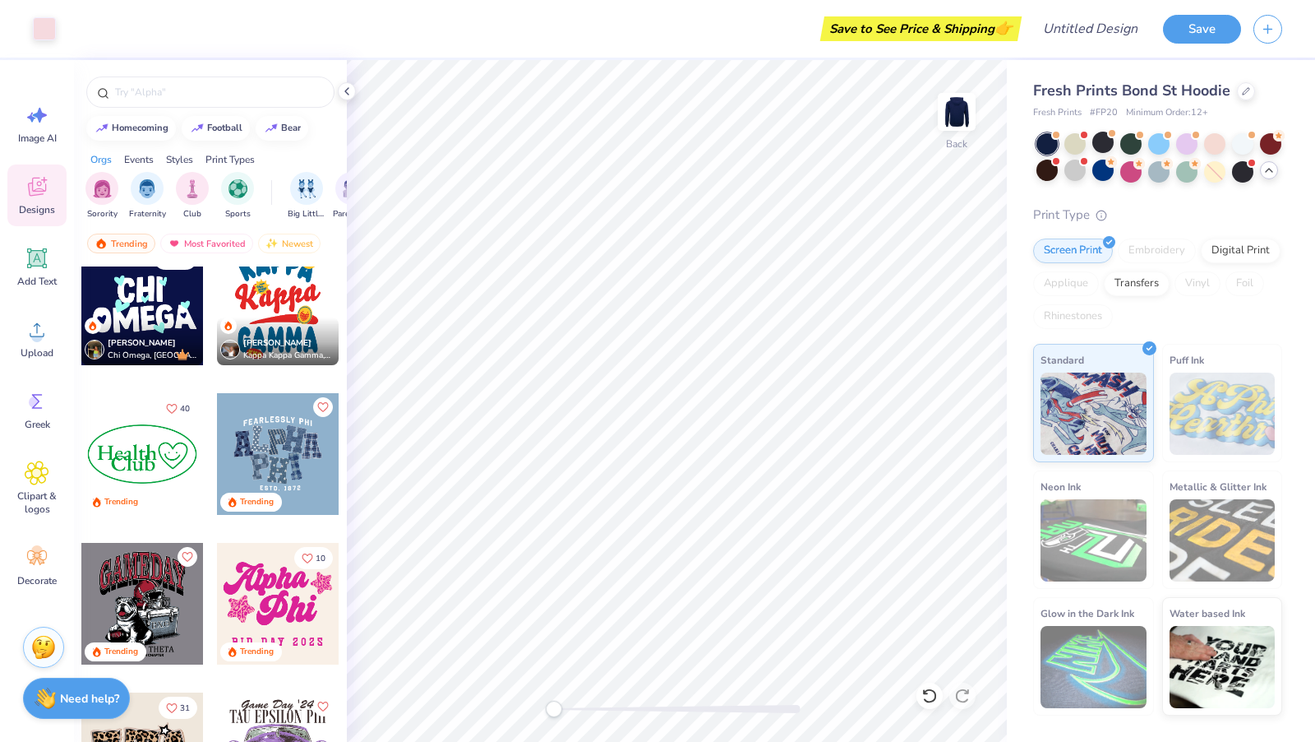
click at [285, 457] on div at bounding box center [278, 454] width 122 height 122
click at [1233, 240] on div "Digital Print" at bounding box center [1241, 248] width 80 height 25
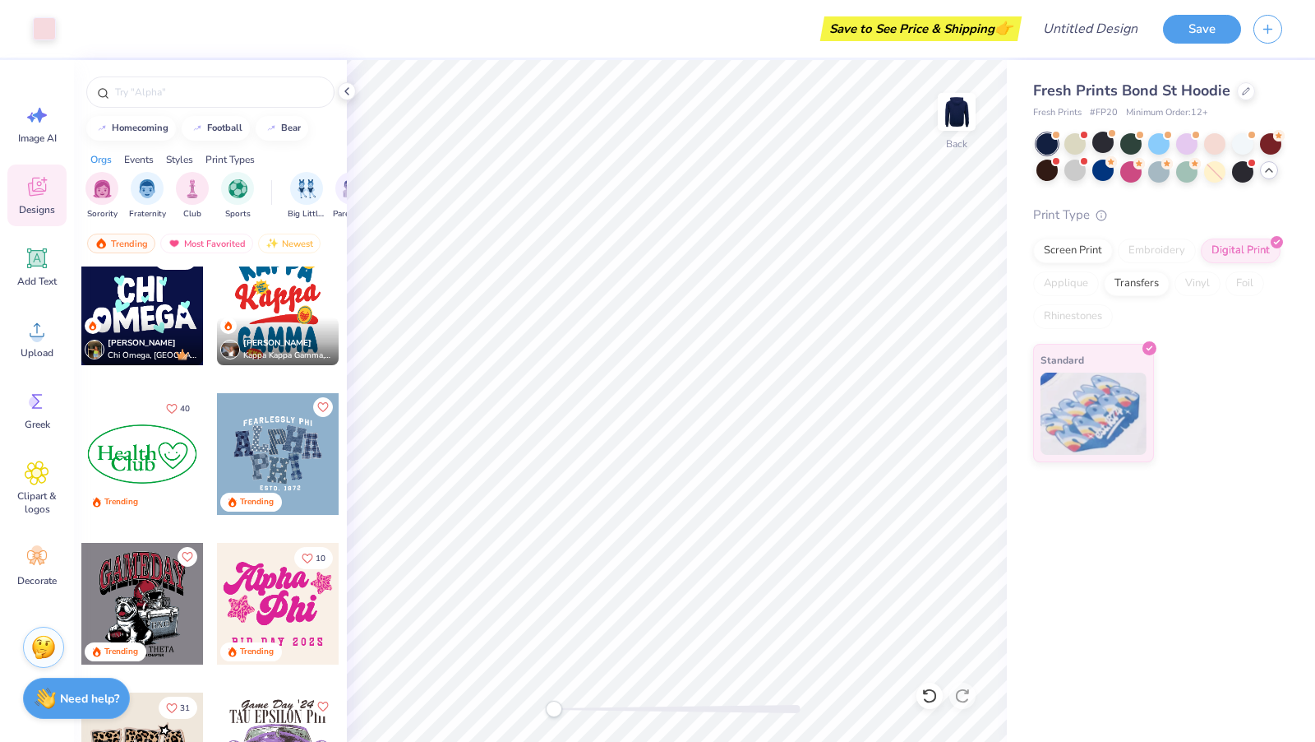
click at [289, 475] on div at bounding box center [278, 454] width 122 height 122
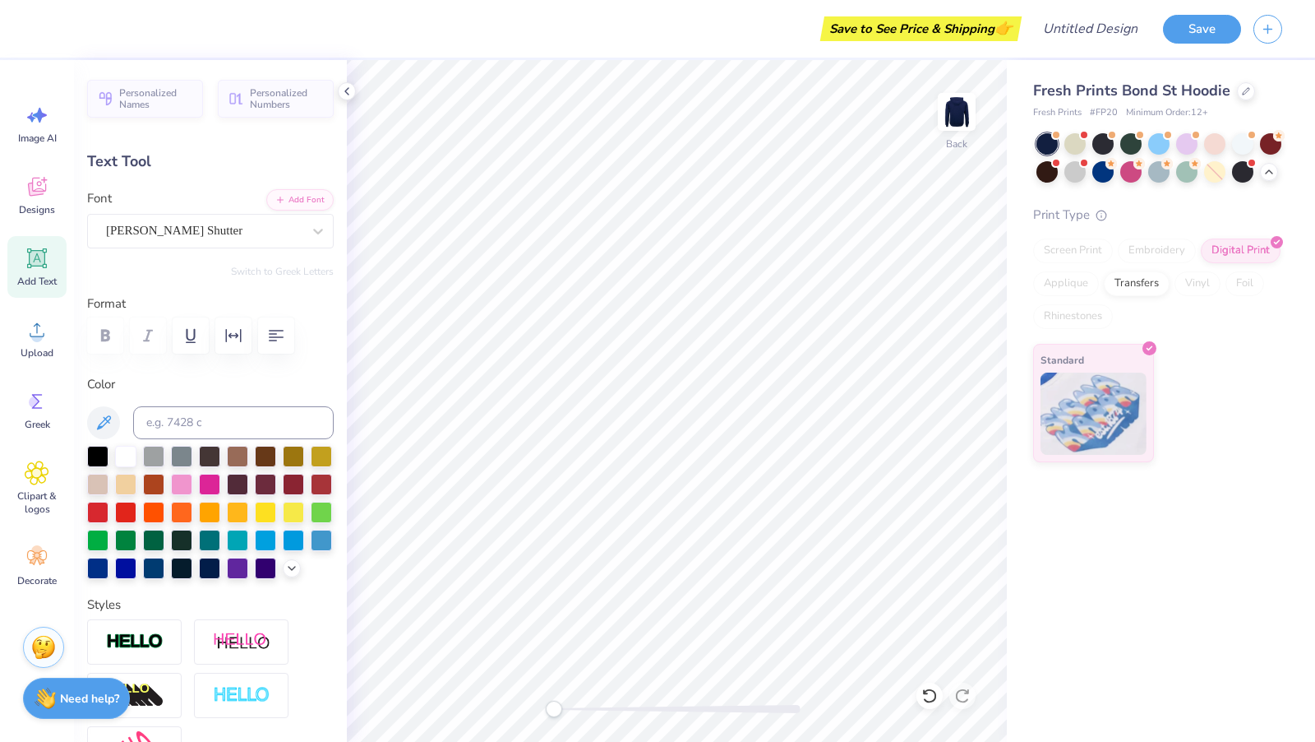
type input "0.0"
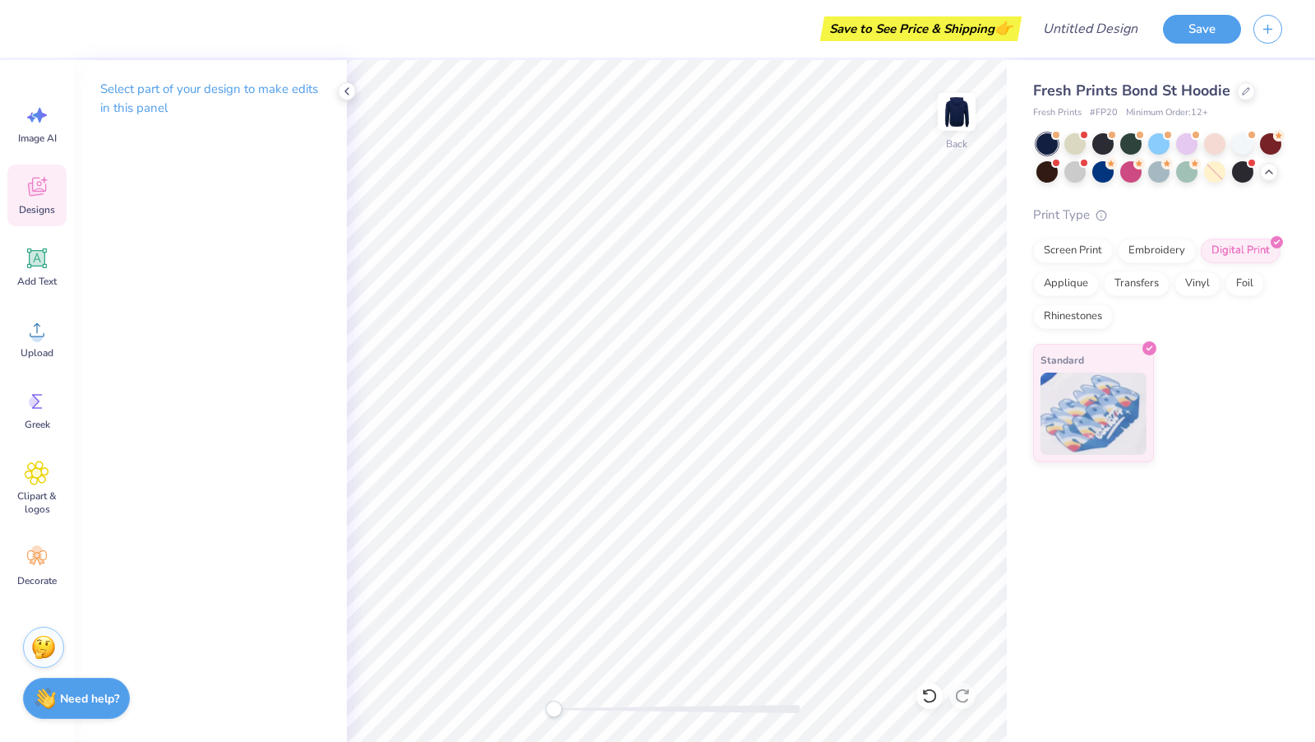
click at [39, 190] on icon at bounding box center [37, 187] width 18 height 19
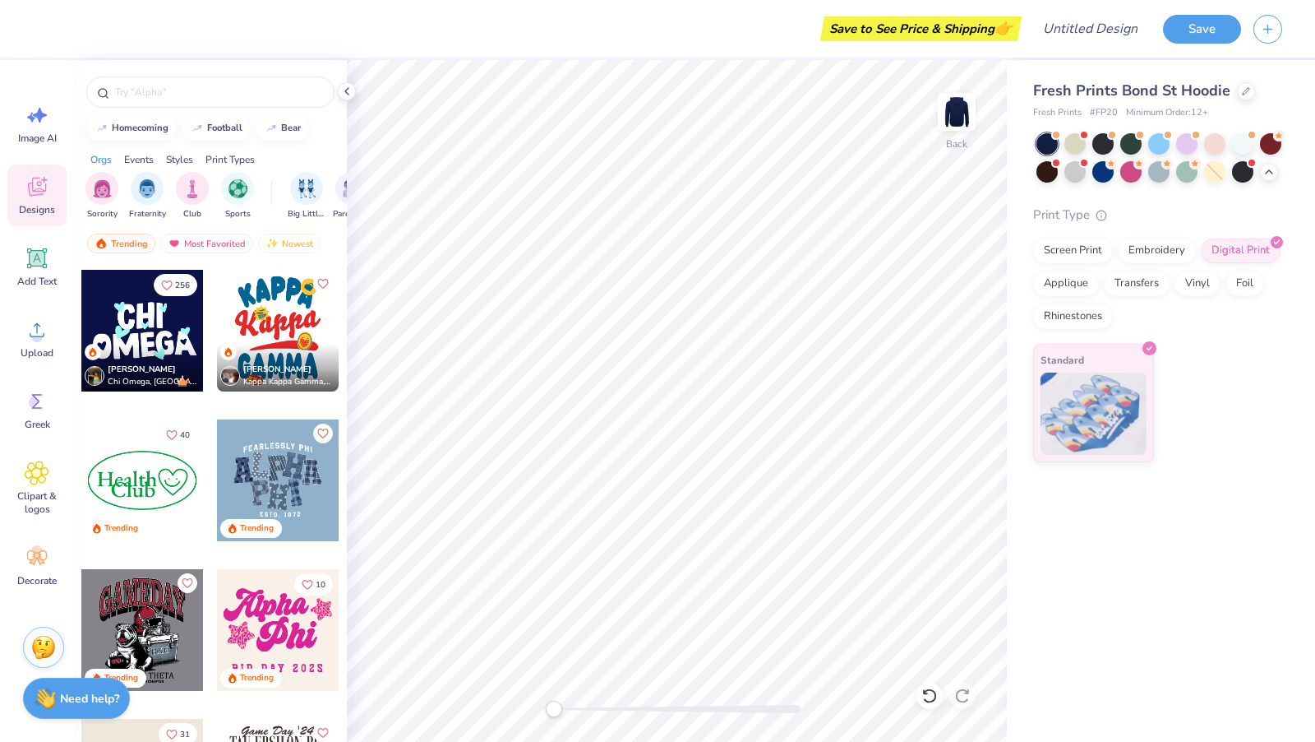
scroll to position [2902, 0]
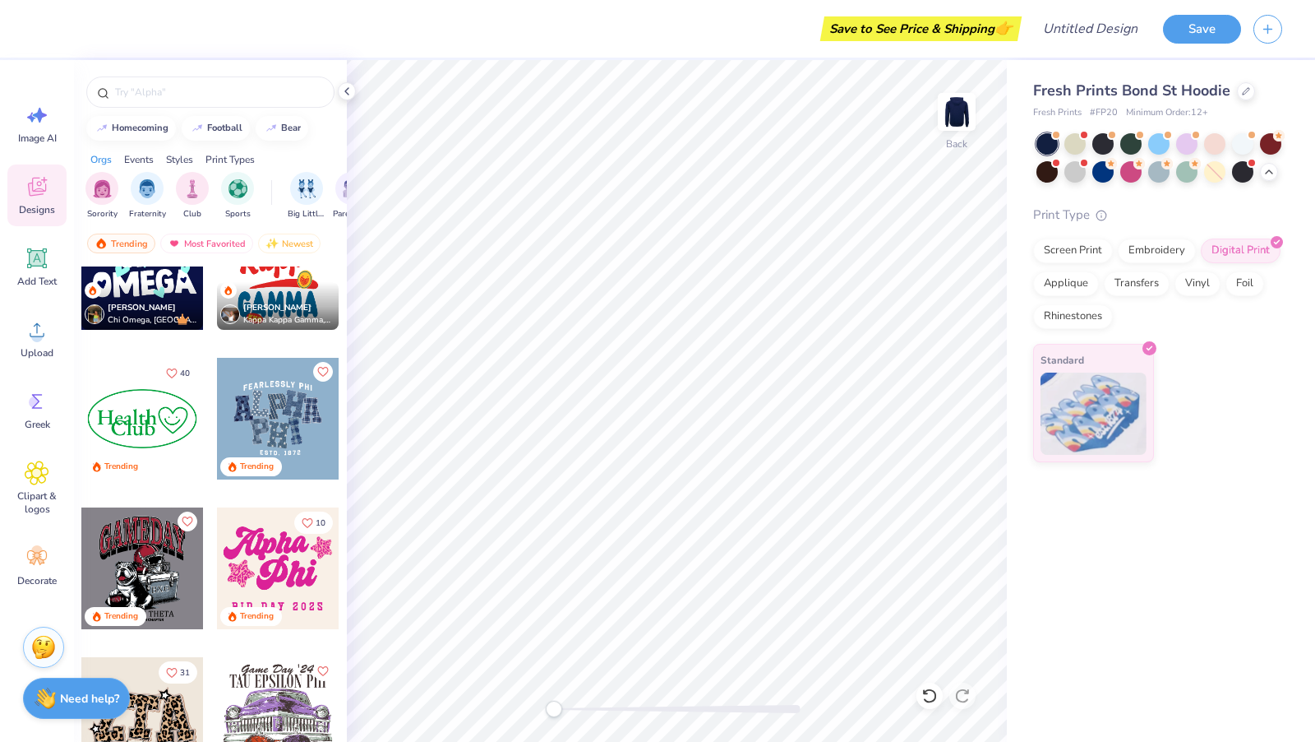
click at [272, 423] on div at bounding box center [278, 419] width 122 height 122
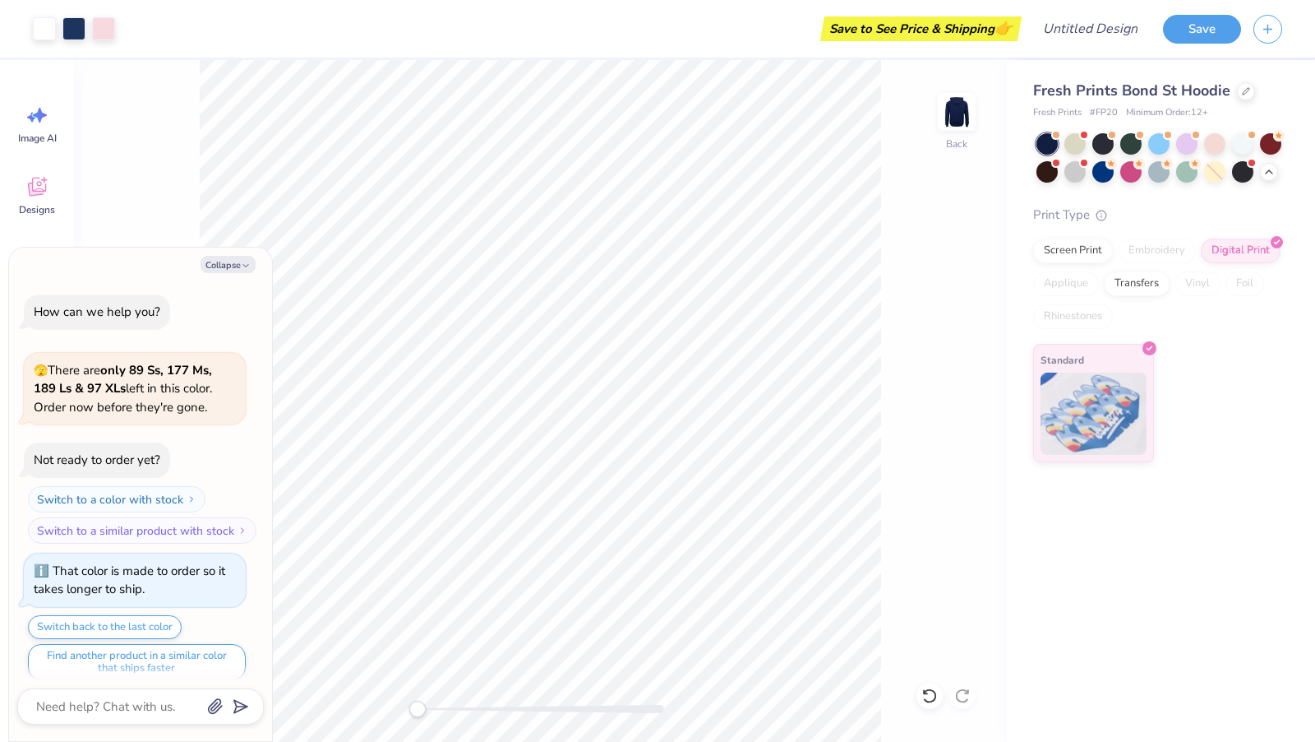
scroll to position [1342, 0]
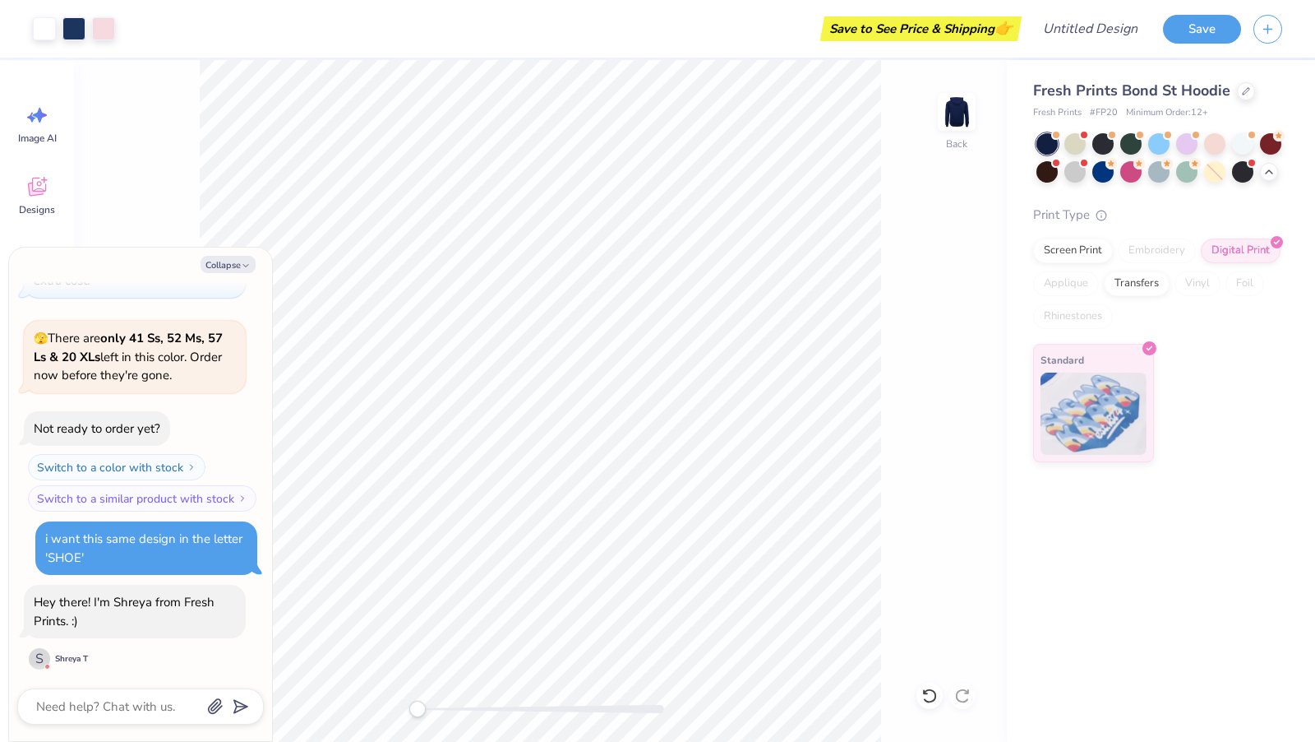
click at [123, 694] on div at bounding box center [140, 706] width 247 height 36
click at [123, 708] on textarea at bounding box center [118, 705] width 167 height 21
type textarea "x"
type textarea "h"
type textarea "x"
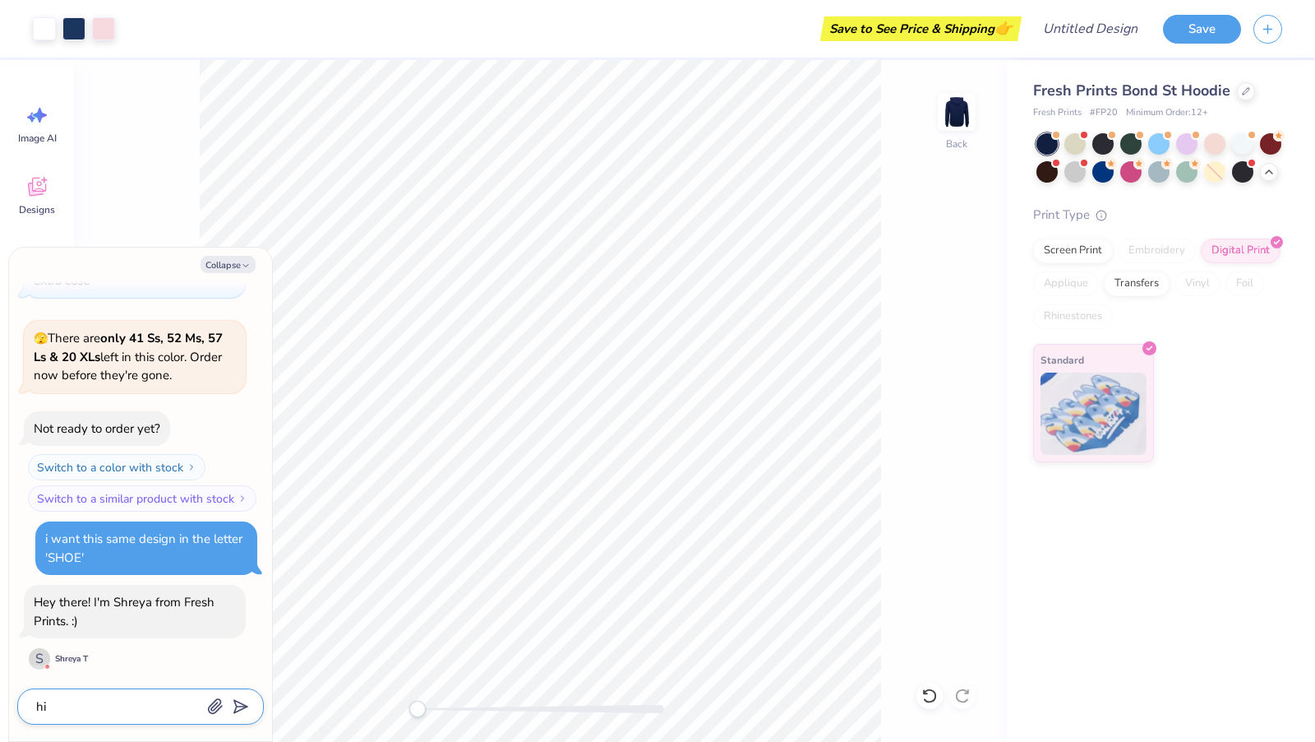
type textarea "hi"
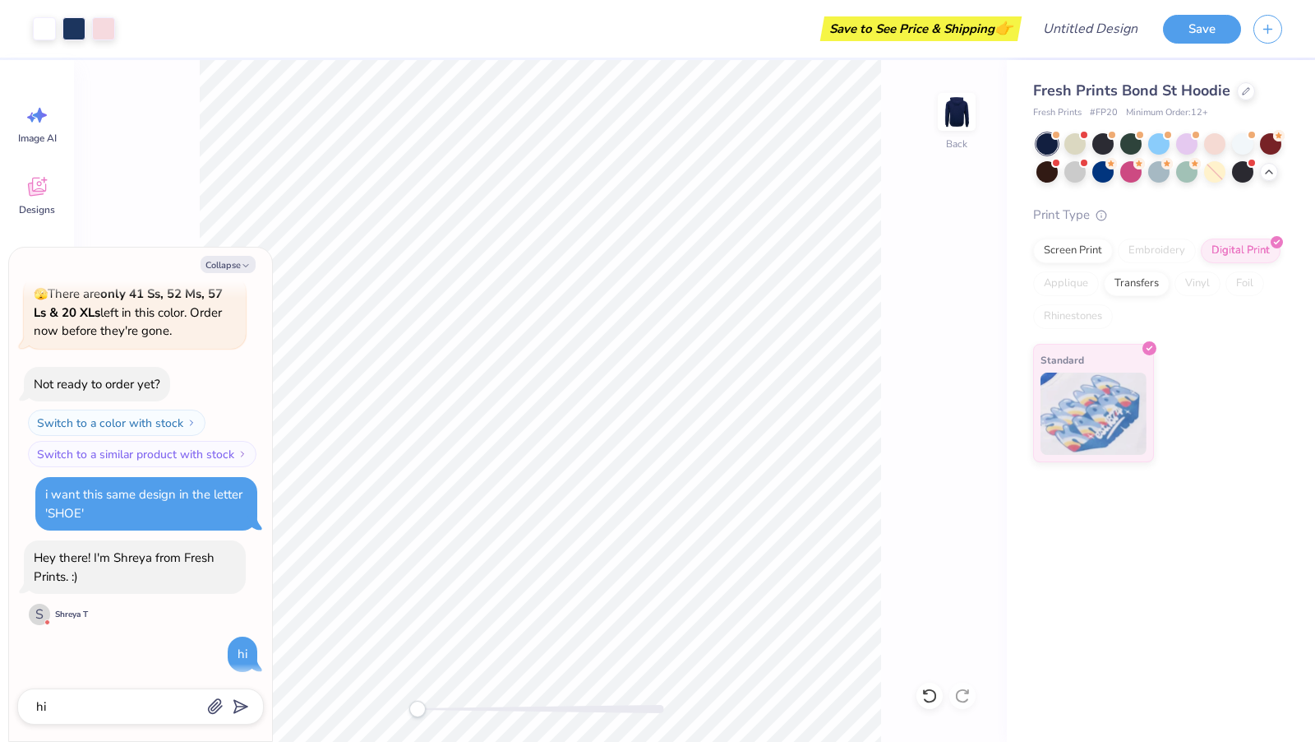
scroll to position [1575, 0]
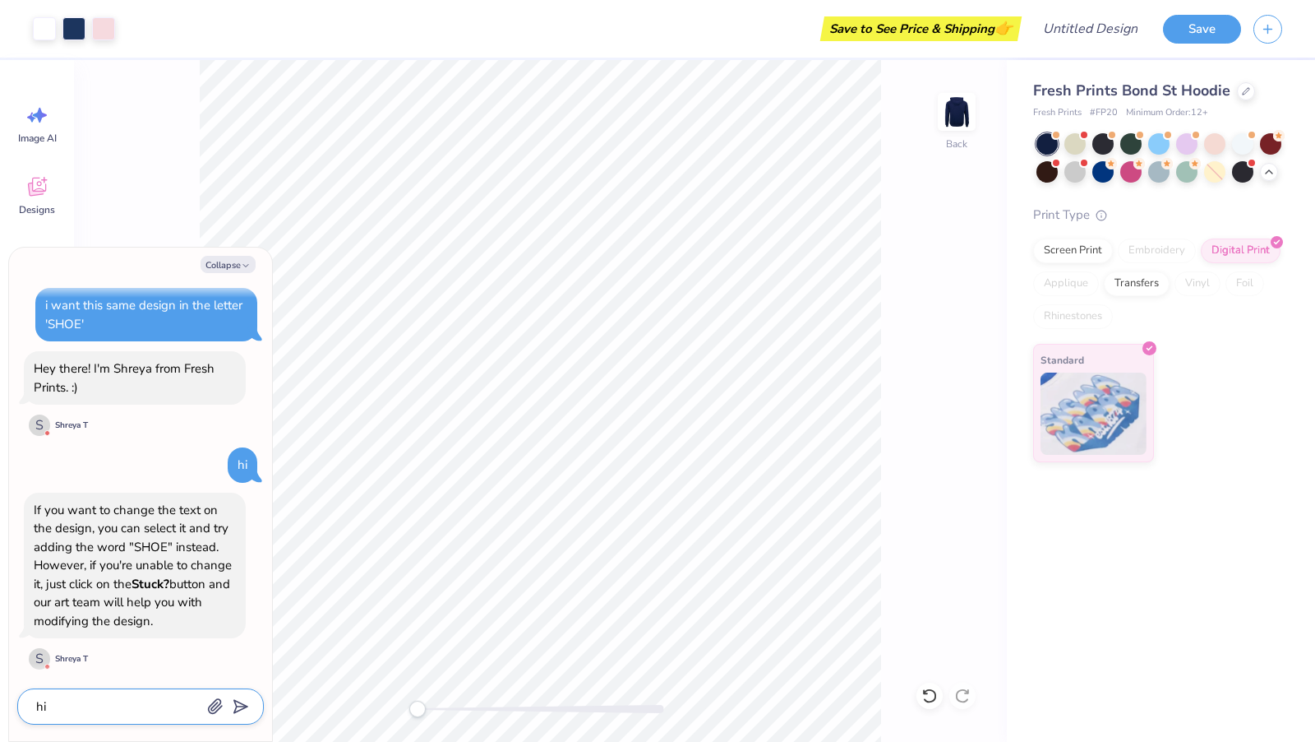
click at [132, 707] on textarea "hi" at bounding box center [118, 705] width 167 height 21
type textarea "x"
click at [147, 589] on div "Stuck?" at bounding box center [151, 583] width 38 height 16
click at [147, 584] on div "Stuck?" at bounding box center [151, 583] width 38 height 16
click at [89, 706] on textarea "hi" at bounding box center [118, 705] width 167 height 21
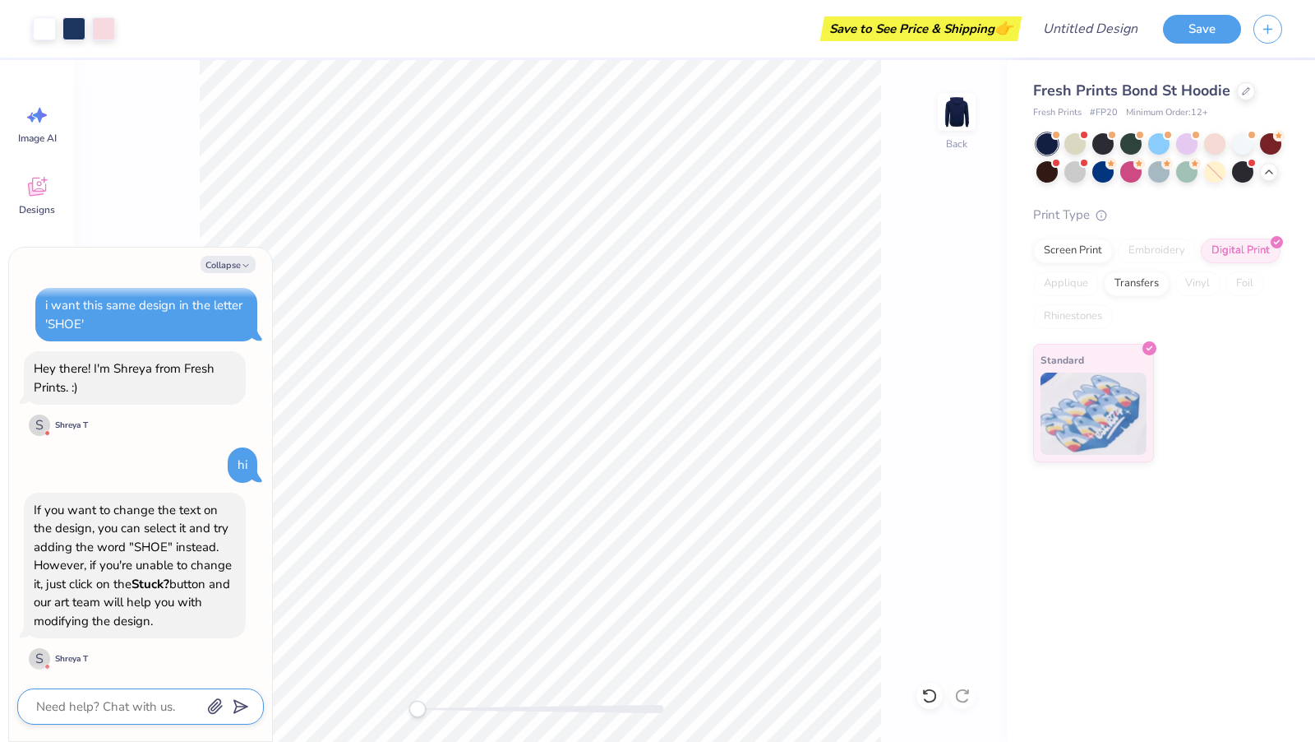
type textarea "x"
type textarea "w"
type textarea "x"
type textarea "wh"
type textarea "x"
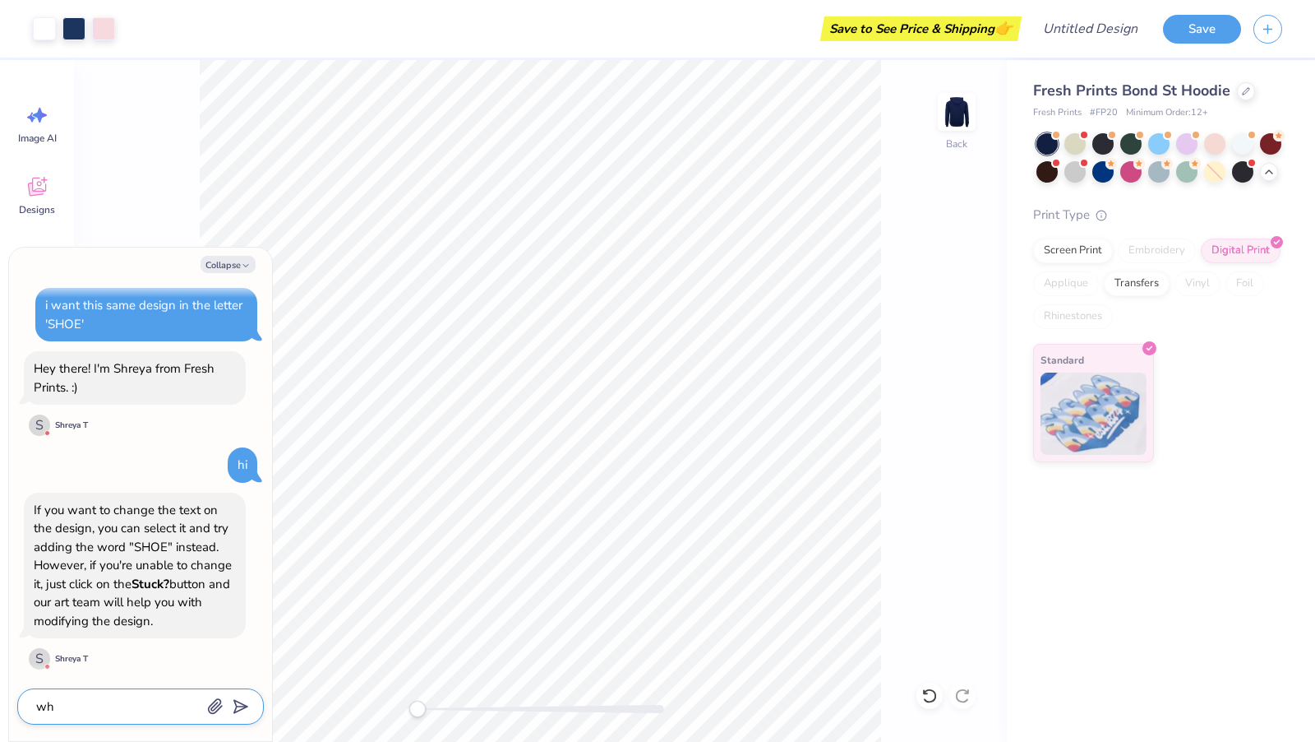
type textarea "whe"
type textarea "x"
type textarea "wher"
type textarea "x"
type textarea "where"
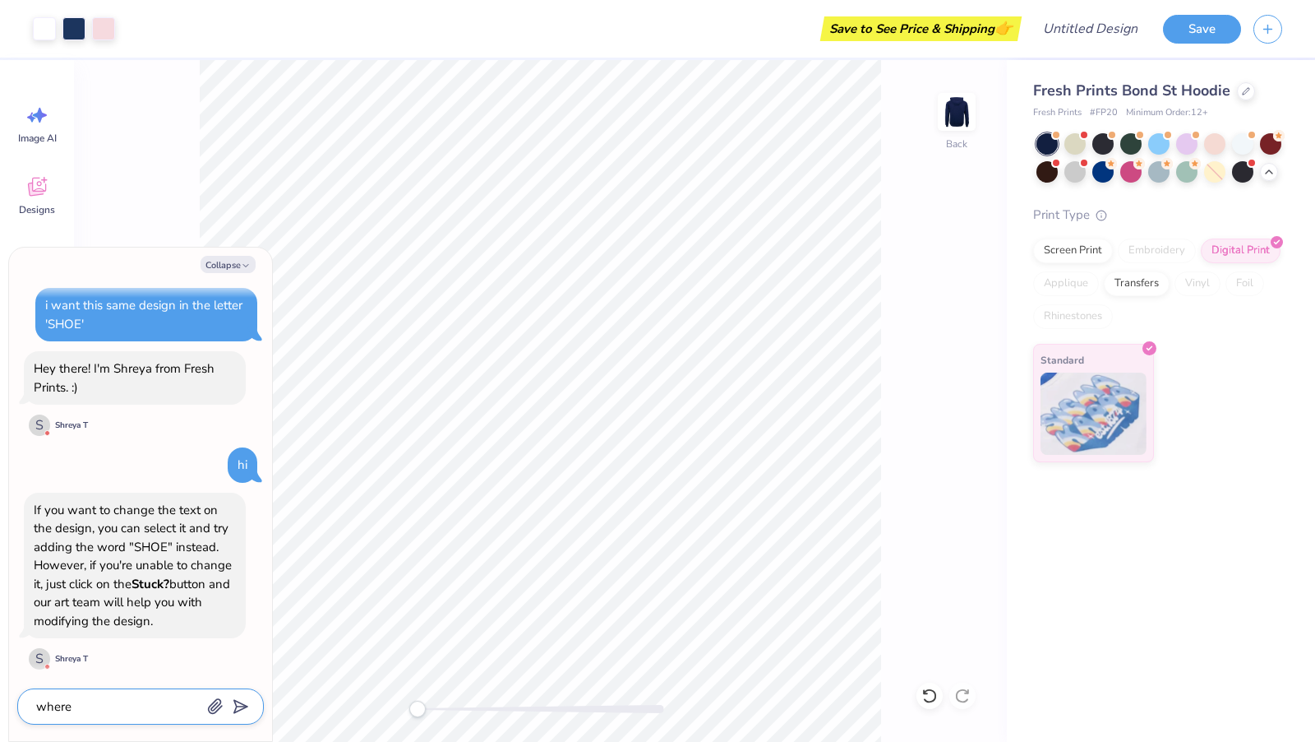
type textarea "x"
type textarea "where"
type textarea "x"
type textarea "where i"
type textarea "x"
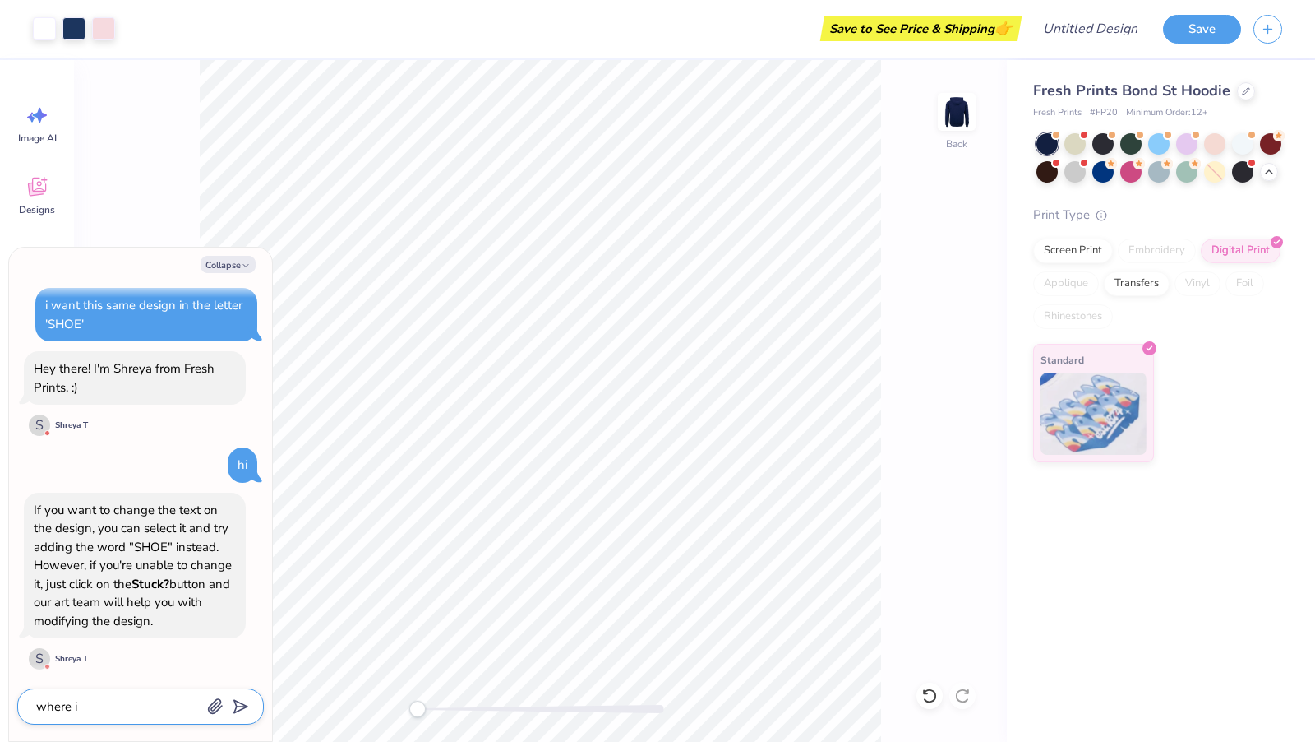
type textarea "where is"
type textarea "x"
type textarea "where is"
type textarea "x"
type textarea "where is th"
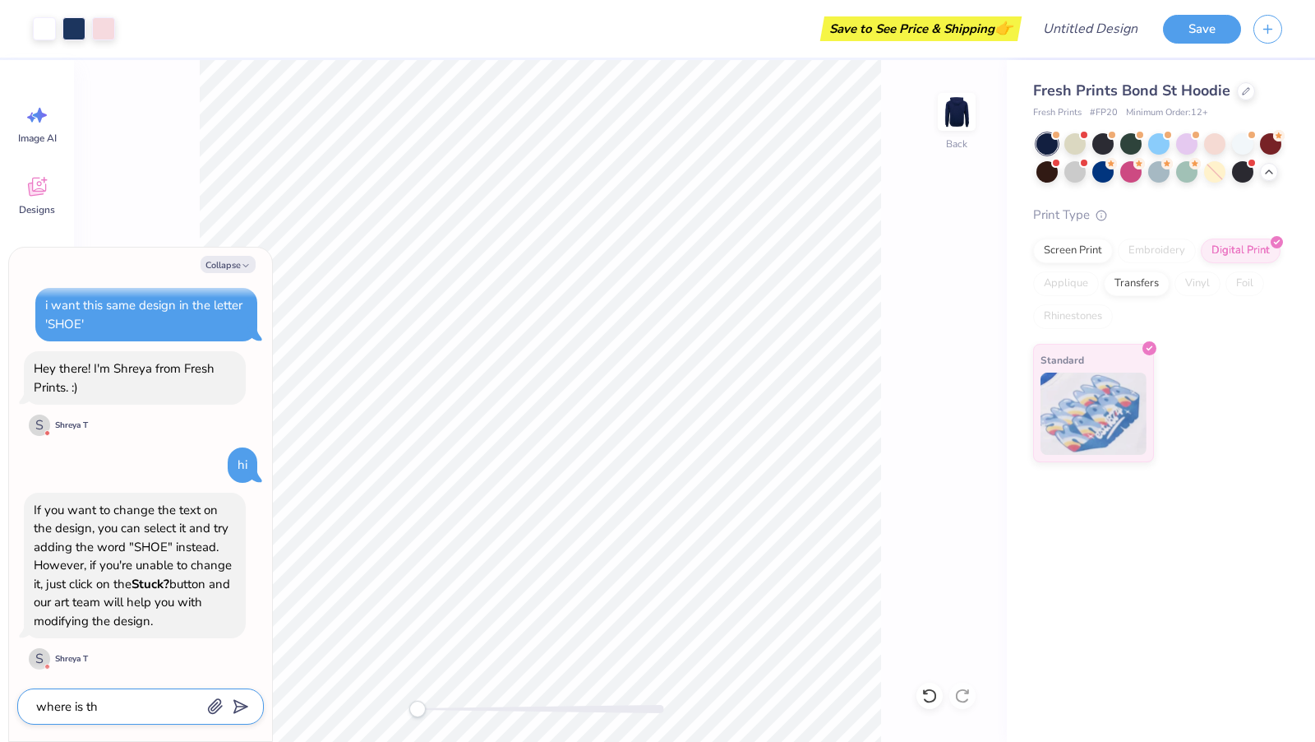
type textarea "x"
type textarea "where is the"
type textarea "x"
type textarea "where is the"
type textarea "x"
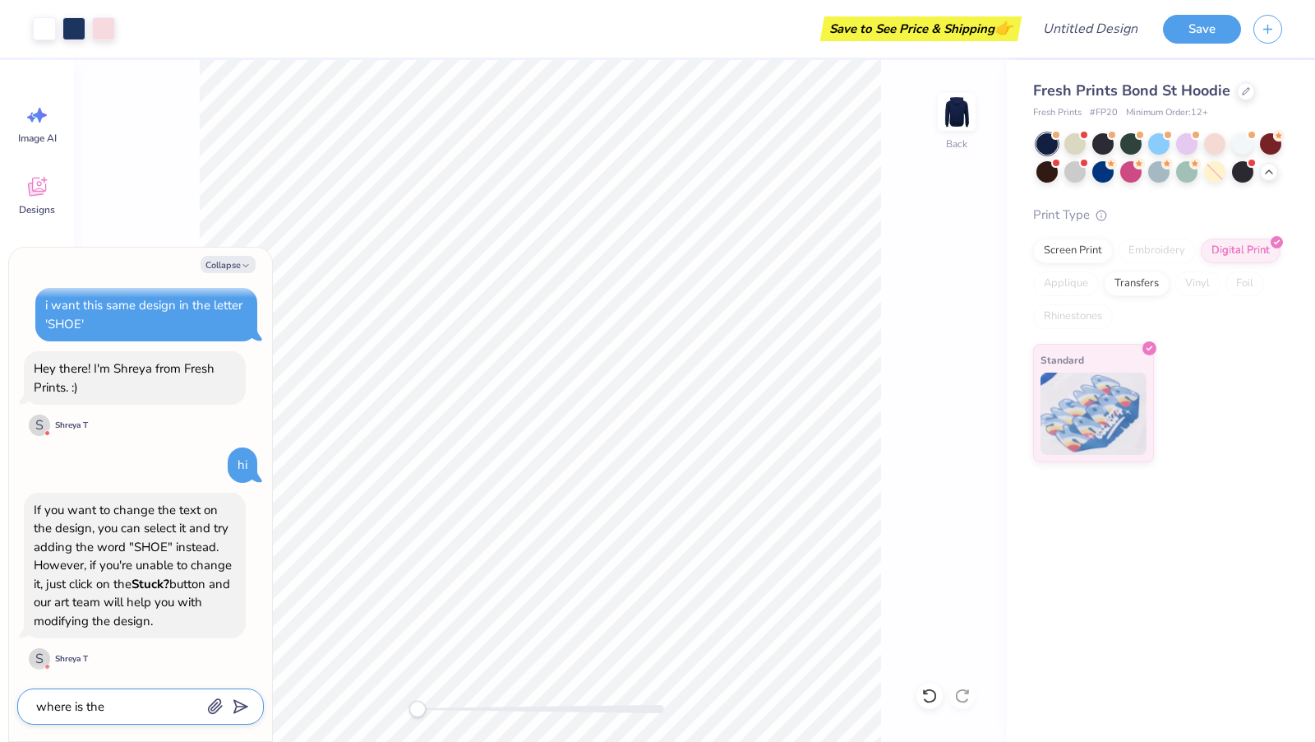
type textarea "where is the s"
type textarea "x"
type textarea "where is the st"
type textarea "x"
type textarea "where is the stu"
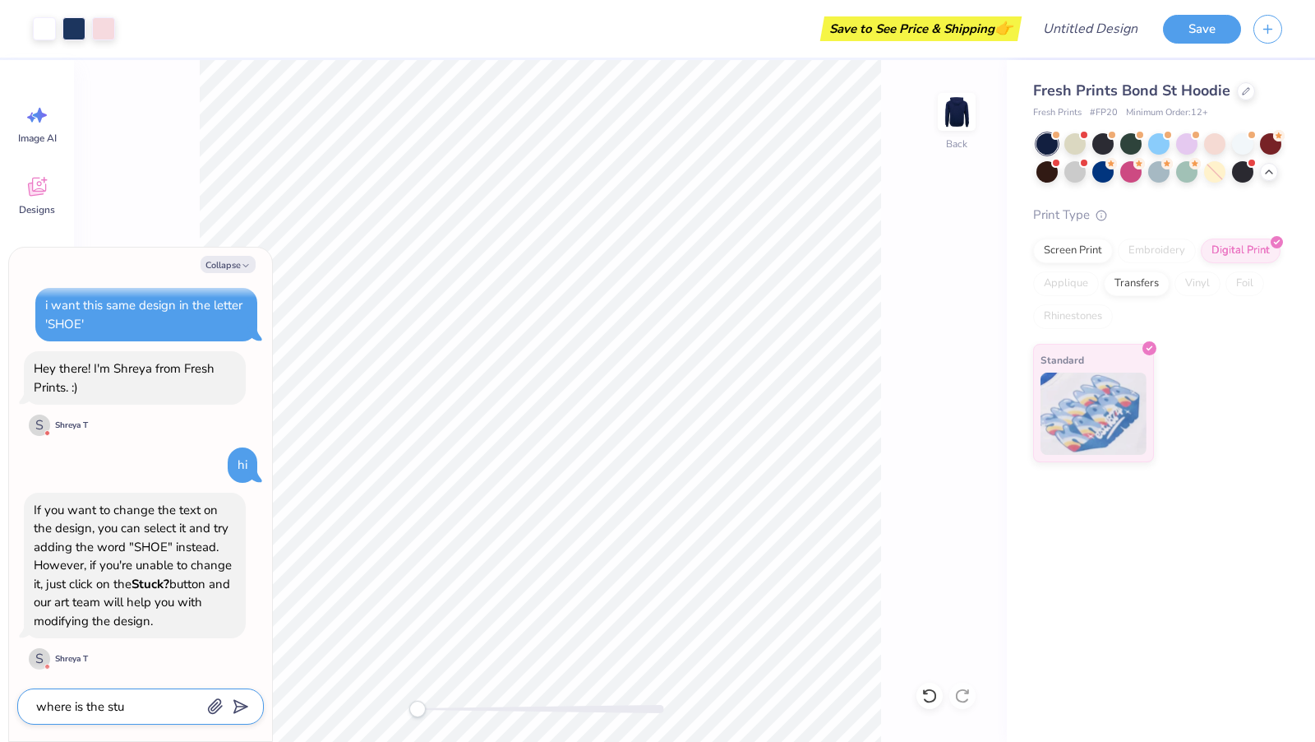
type textarea "x"
type textarea "where is the stuc"
type textarea "x"
type textarea "where is the stuck"
type textarea "x"
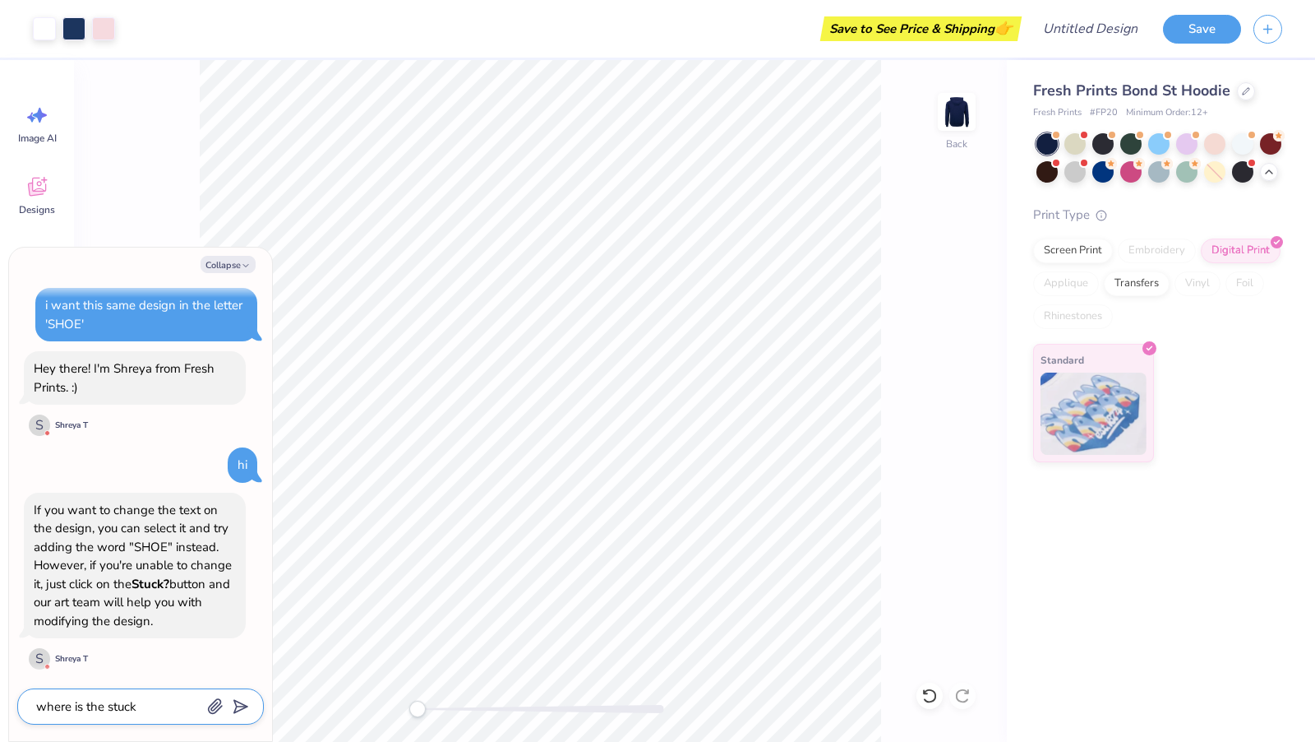
type textarea "where is the stuck"
type textarea "x"
type textarea "where is the stuck b"
type textarea "x"
type textarea "where is the stuck bu"
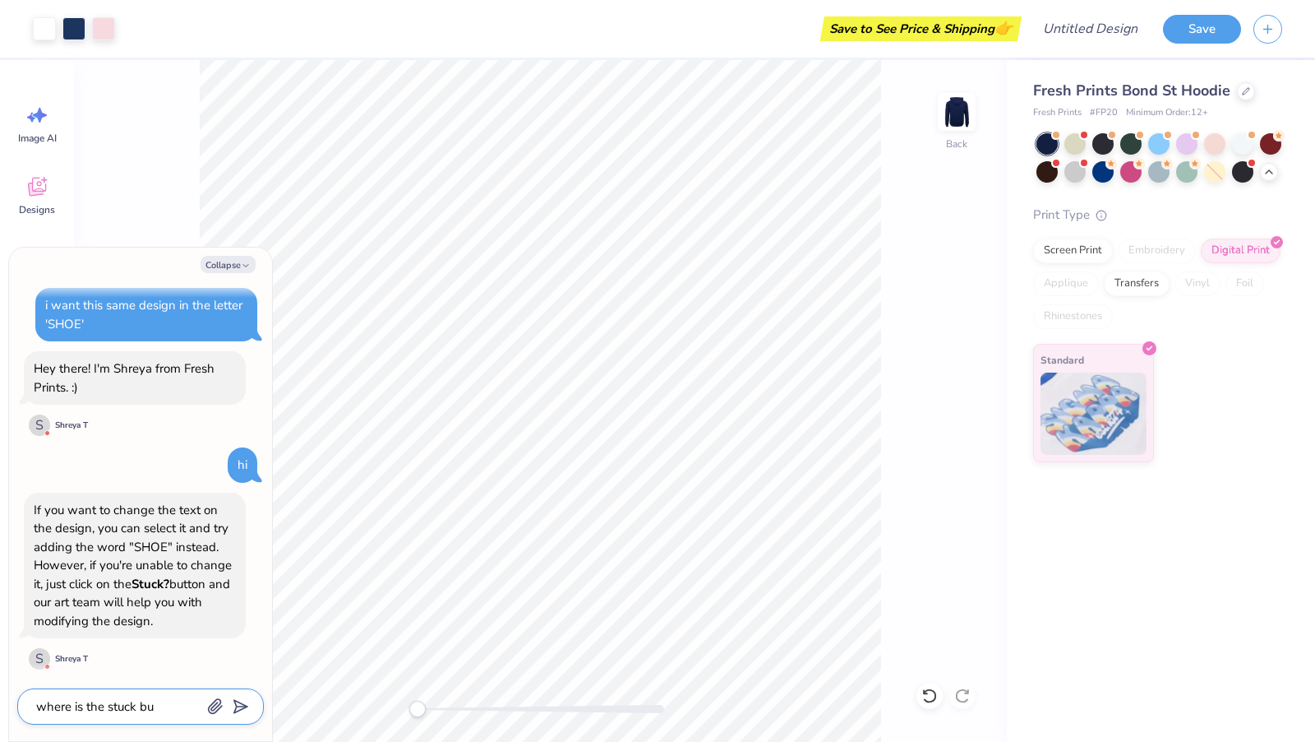
type textarea "x"
type textarea "where is the stuck but"
type textarea "x"
type textarea "where is the stuck butt"
type textarea "x"
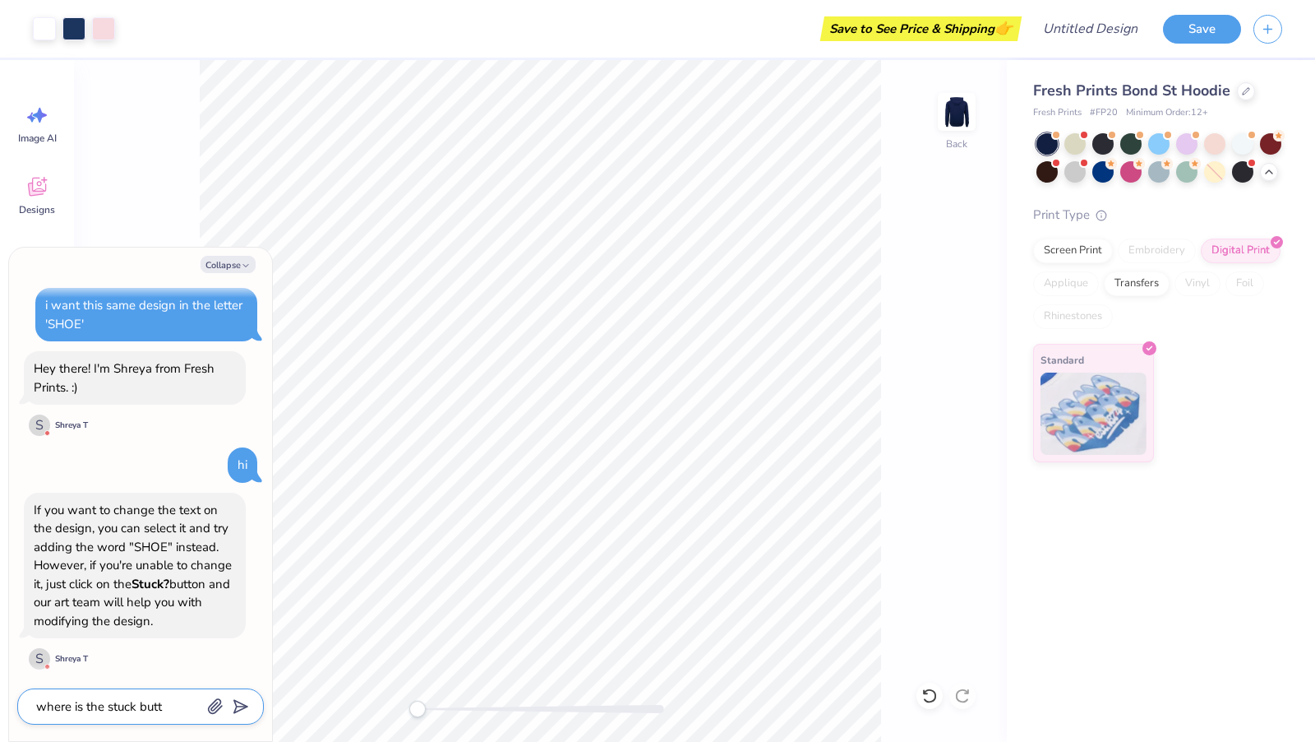
type textarea "where is the stuck butto"
type textarea "x"
type textarea "where is the stuck button"
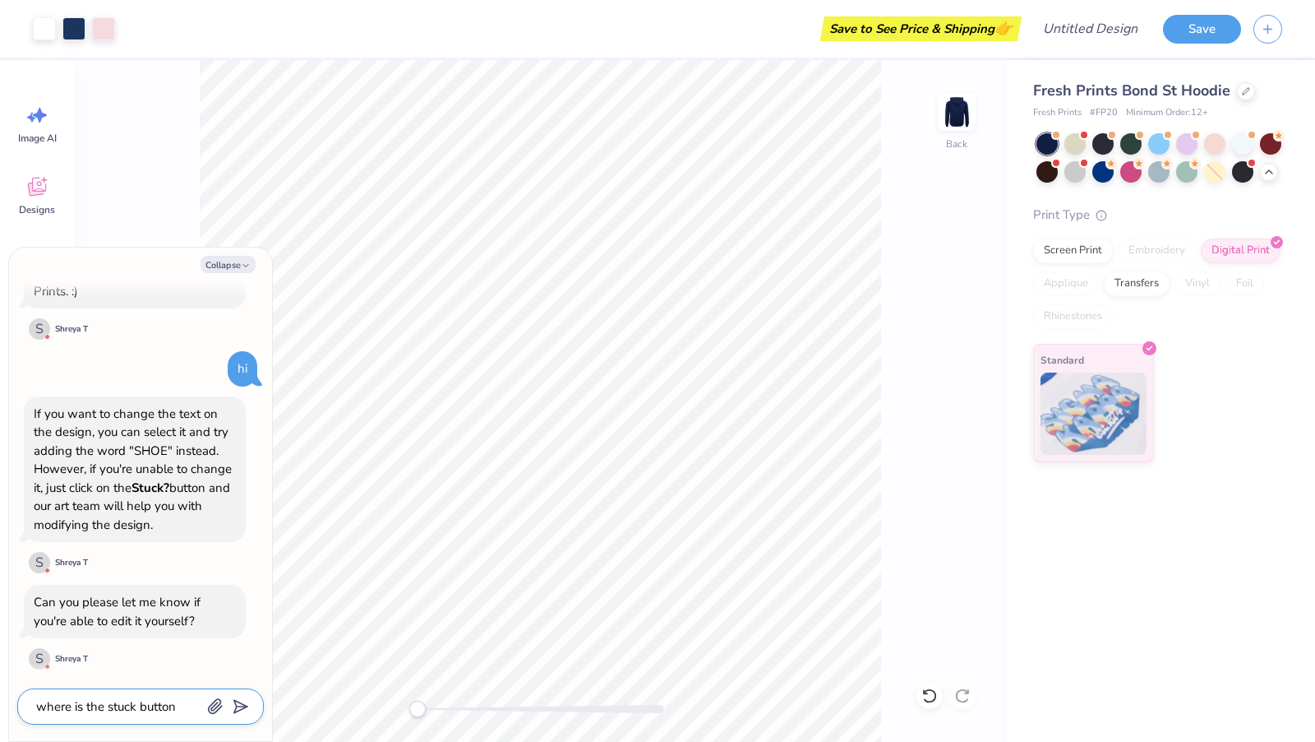
type textarea "x"
type textarea "where is the stuck button?"
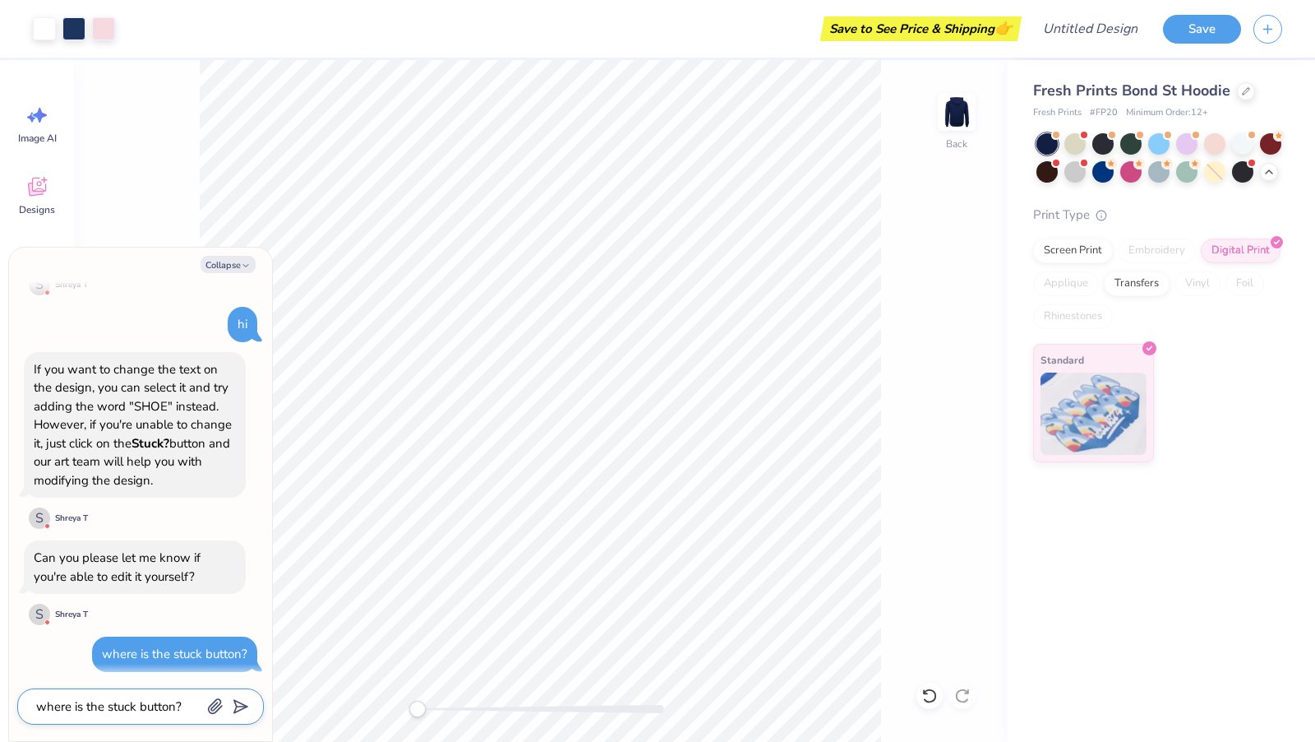
type textarea "x"
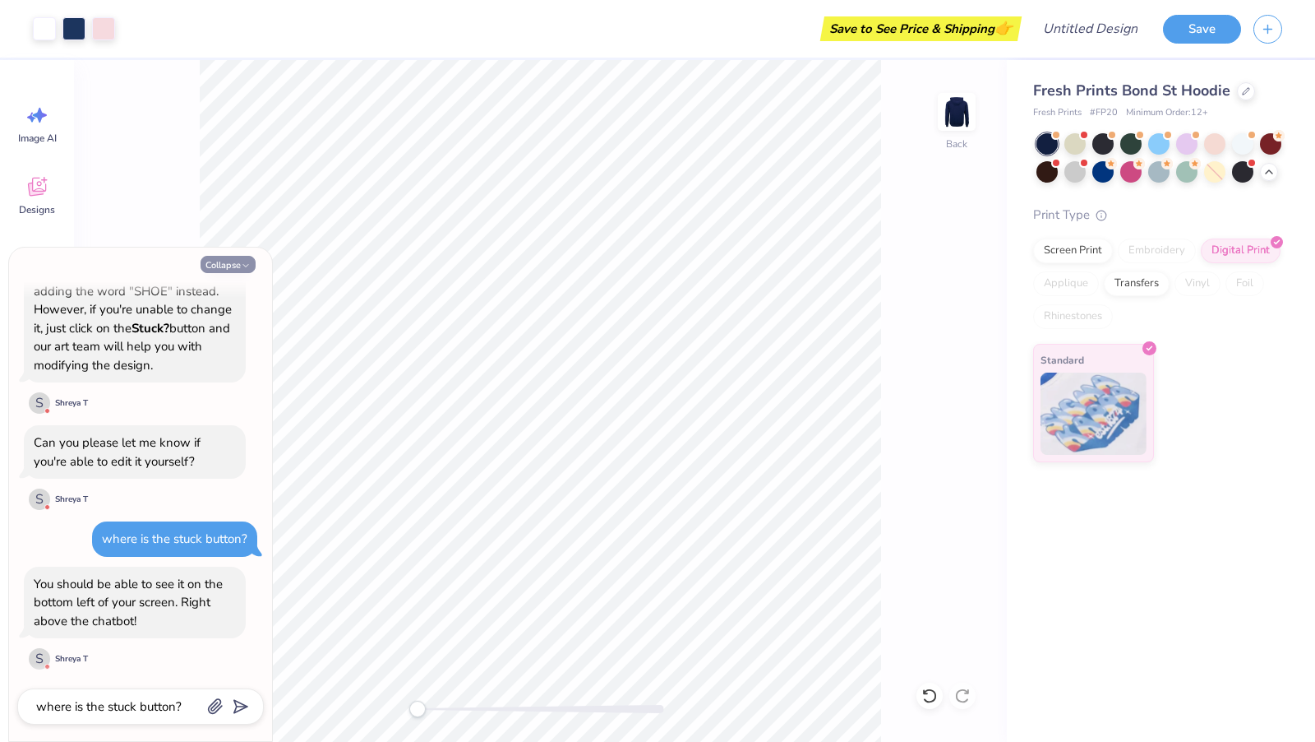
click at [224, 257] on button "Collapse" at bounding box center [228, 264] width 55 height 17
type textarea "x"
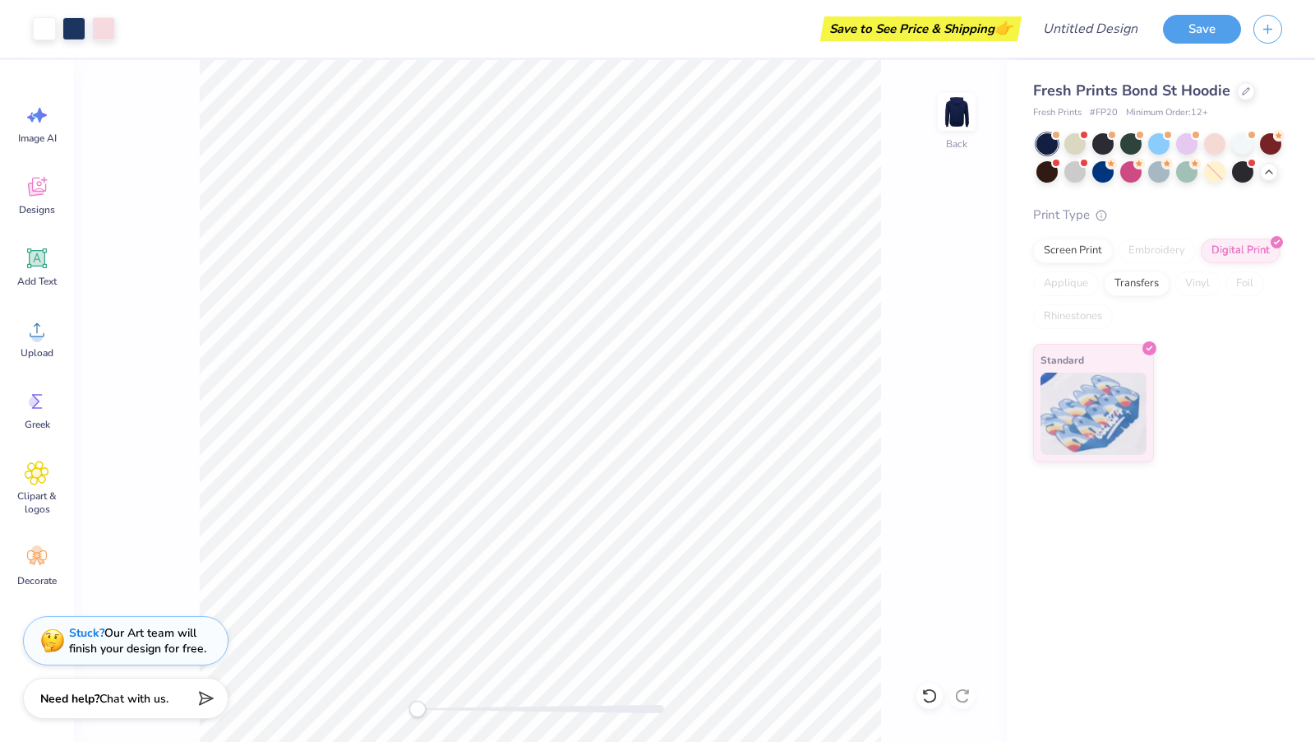
click at [138, 621] on div "Stuck? Our Art team will finish your design for free." at bounding box center [126, 640] width 206 height 49
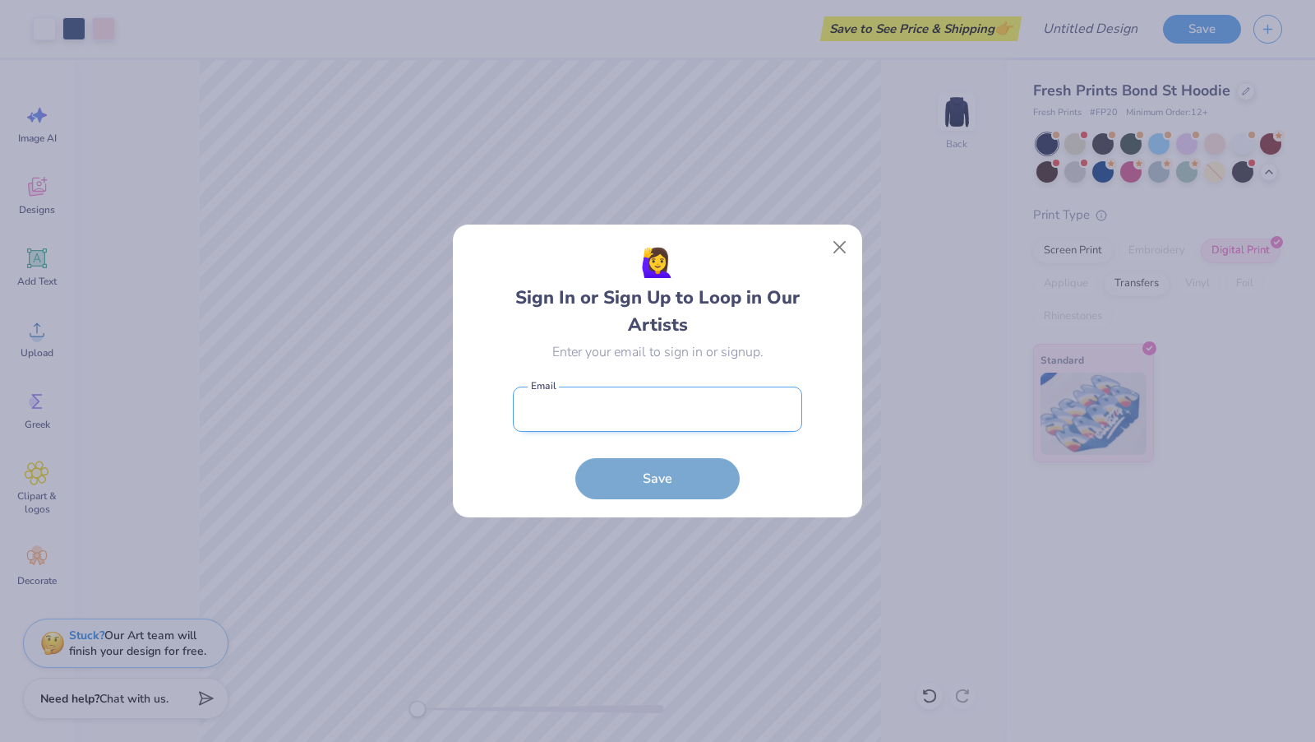
click at [643, 408] on input "email" at bounding box center [657, 408] width 289 height 45
type input "dahyeonkim0006@gmail.com"
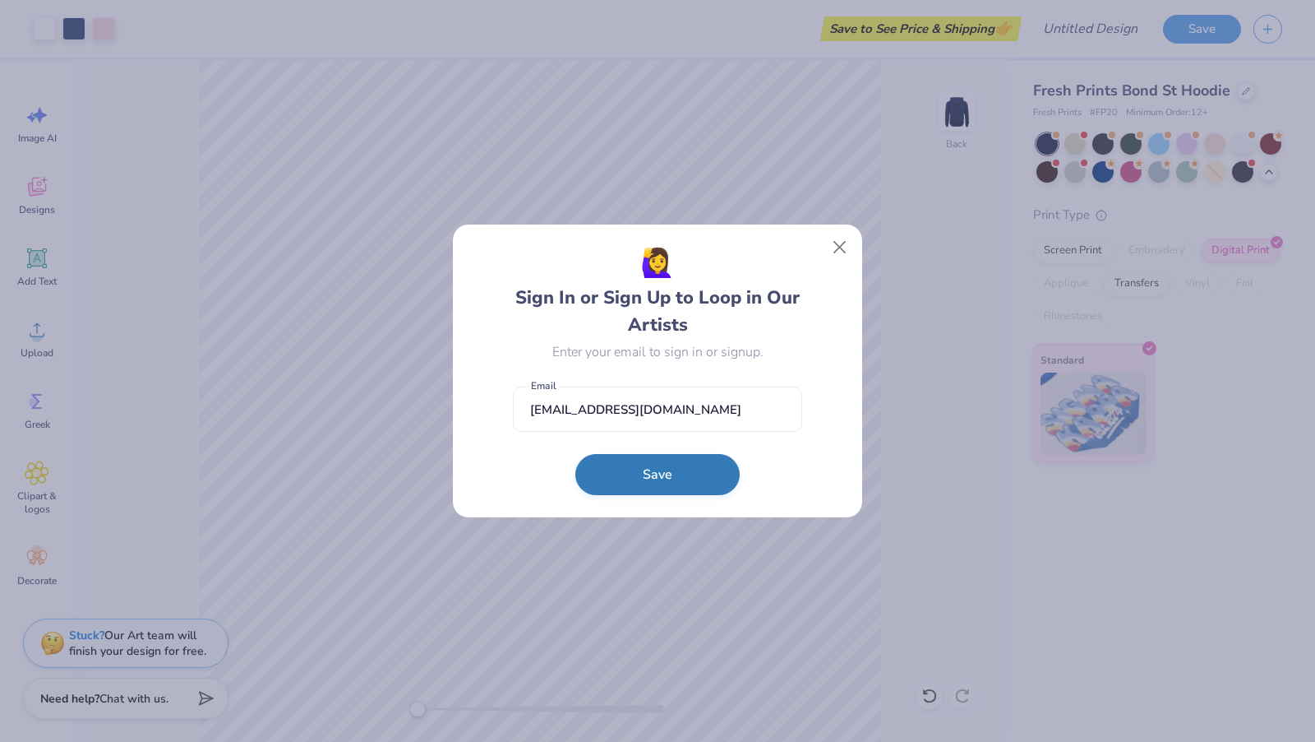
click at [646, 473] on button "Save" at bounding box center [657, 474] width 164 height 41
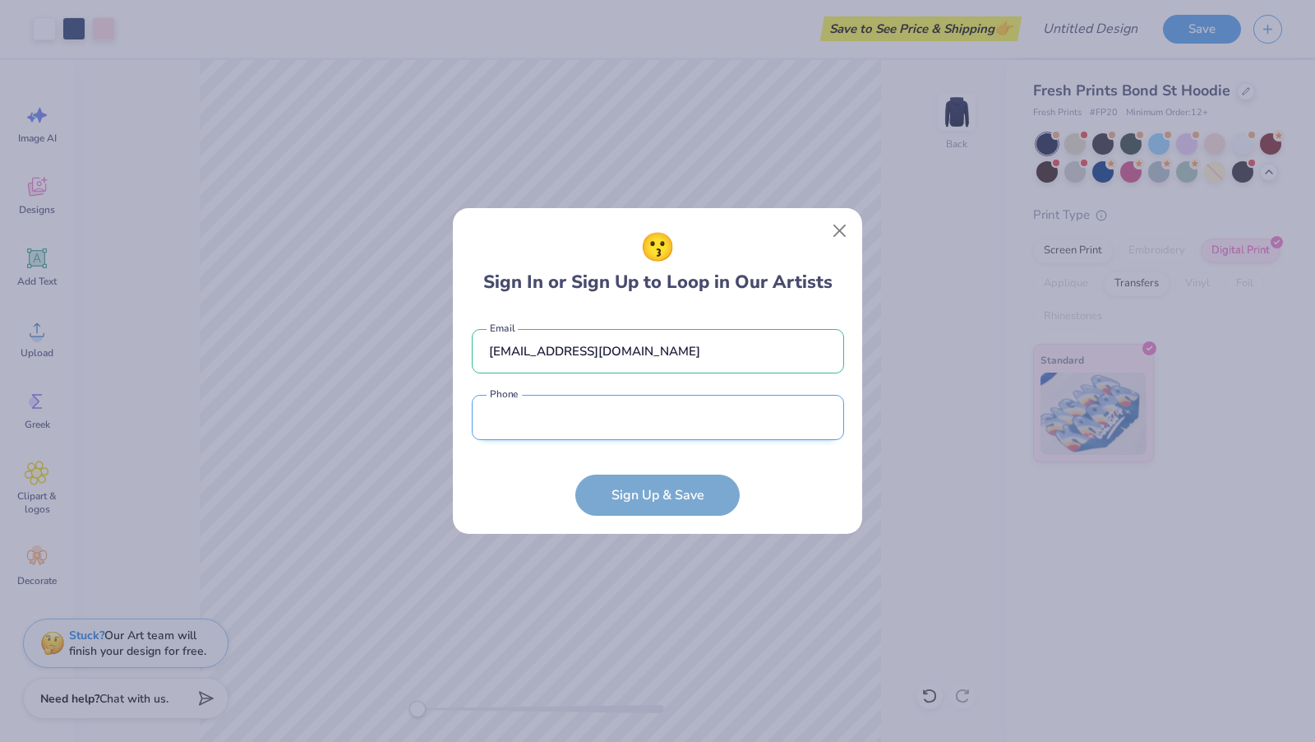
click at [632, 411] on input "tel" at bounding box center [658, 417] width 372 height 45
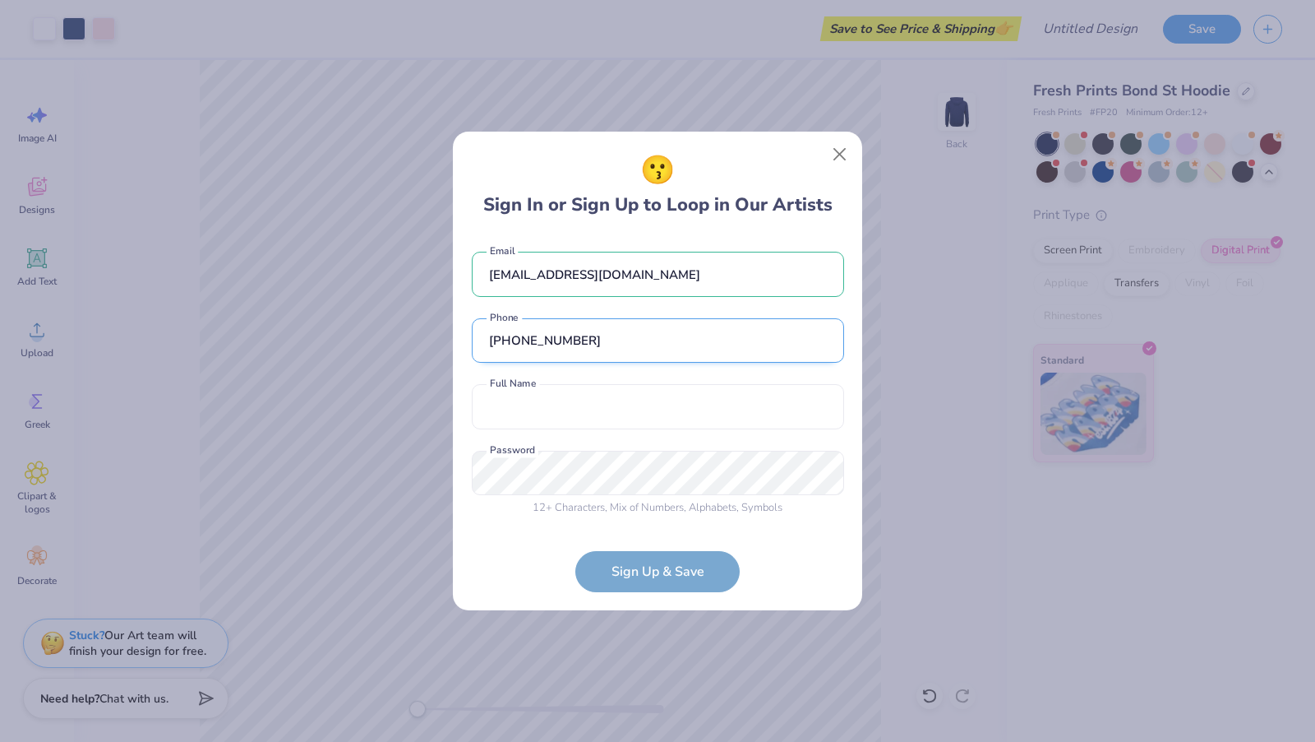
type input "(765) 409-7041"
click at [631, 404] on input "text" at bounding box center [658, 406] width 372 height 45
type input "Christine Dahyeon Kim"
type input "(470) 753-2185"
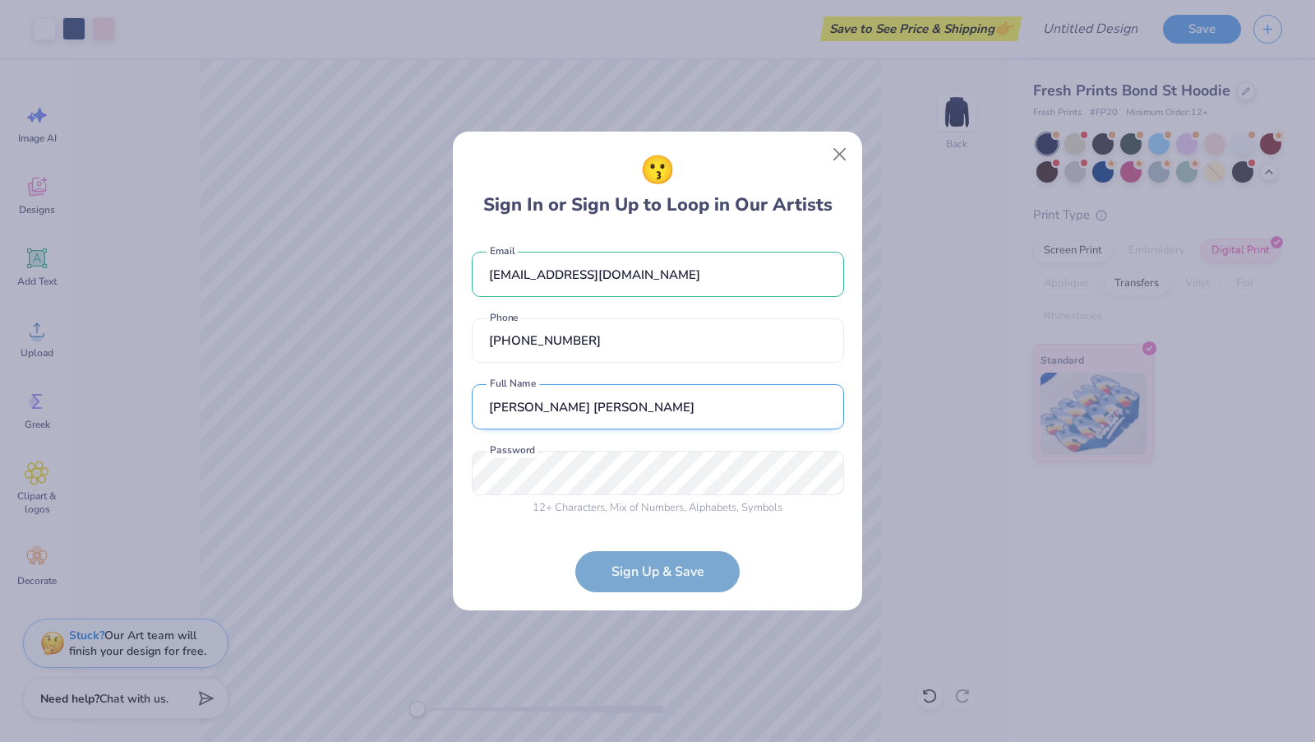
click at [570, 402] on input "Christine Dahyeon Kim" at bounding box center [658, 406] width 372 height 45
type input "Christine Kim"
click at [558, 343] on input "(470) 753-2185" at bounding box center [658, 340] width 372 height 45
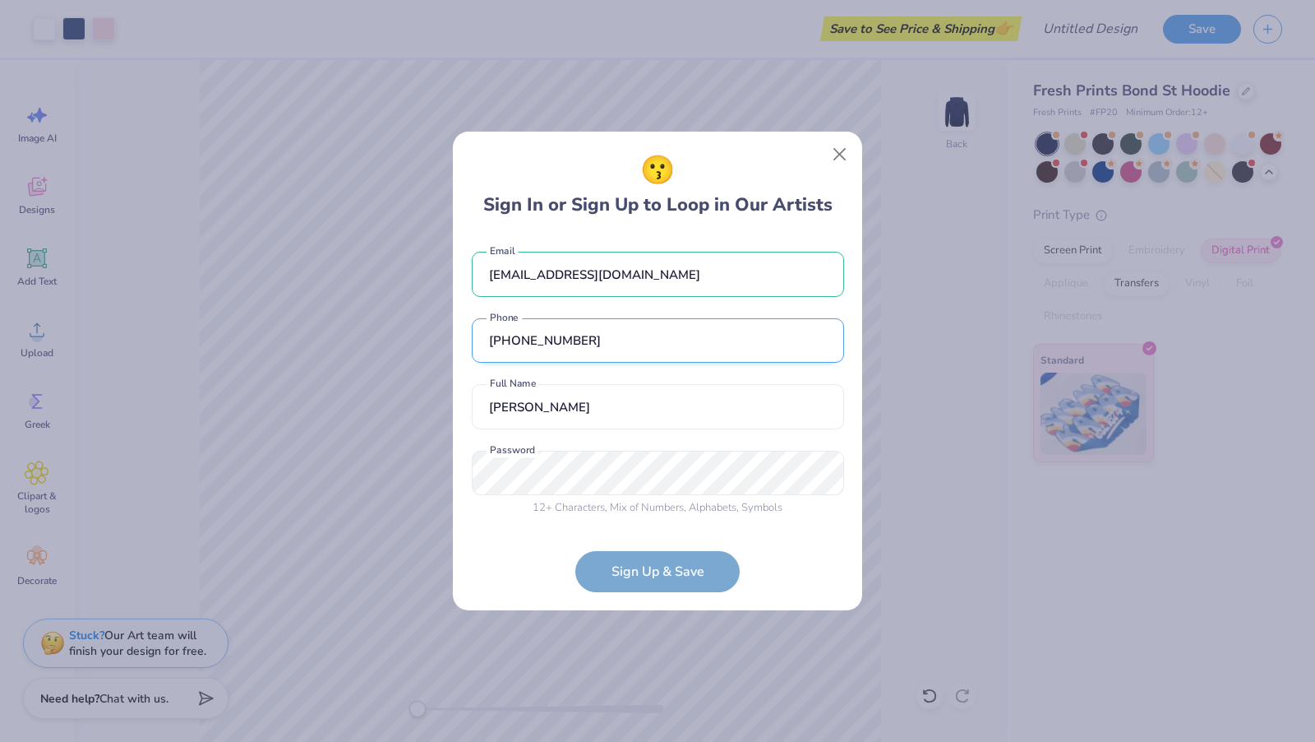
click at [558, 343] on input "(470) 753-2185" at bounding box center [658, 340] width 372 height 45
type input "(765) 409-7041"
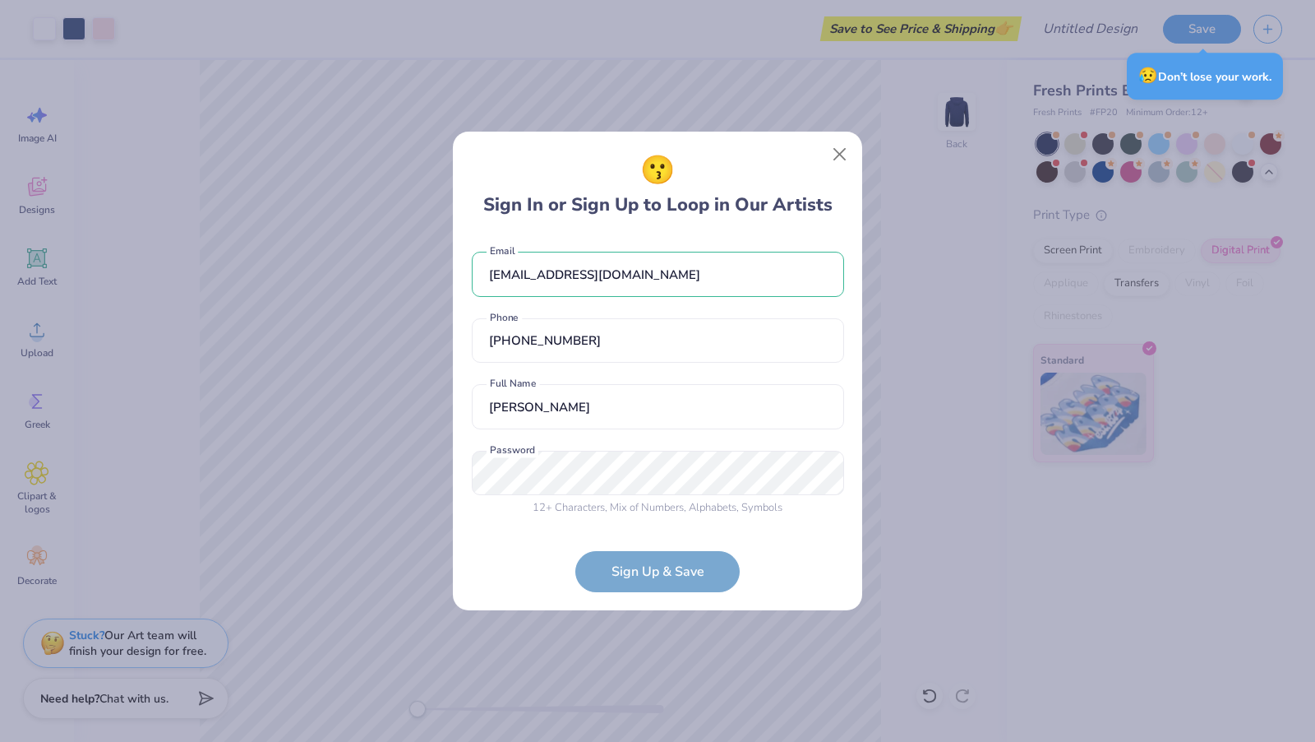
click at [580, 449] on div "dahyeonkim0006@gmail.com Email (765) 409-7041 Phone Christine Kim Full Name 12 …" at bounding box center [658, 379] width 372 height 289
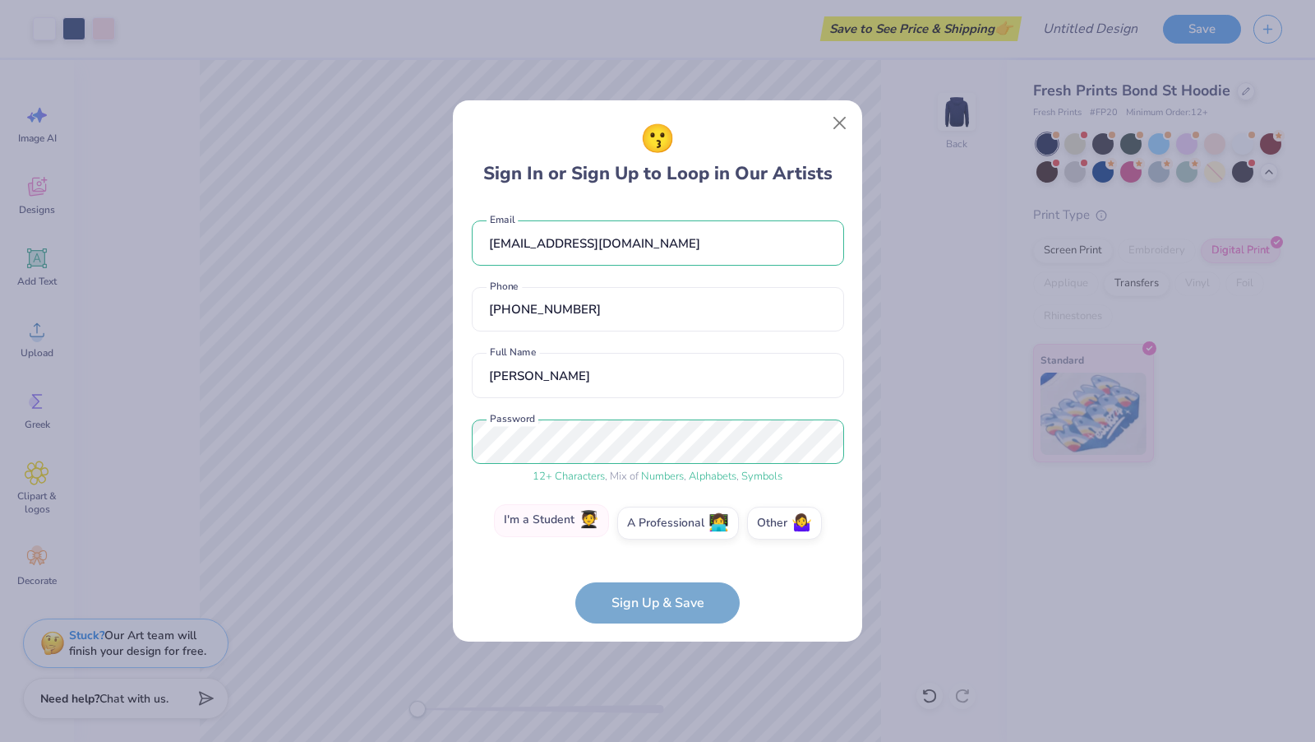
click at [580, 534] on label "I'm a Student 🧑‍🎓" at bounding box center [551, 520] width 115 height 33
click at [653, 532] on input "I'm a Student 🧑‍🎓" at bounding box center [658, 526] width 11 height 11
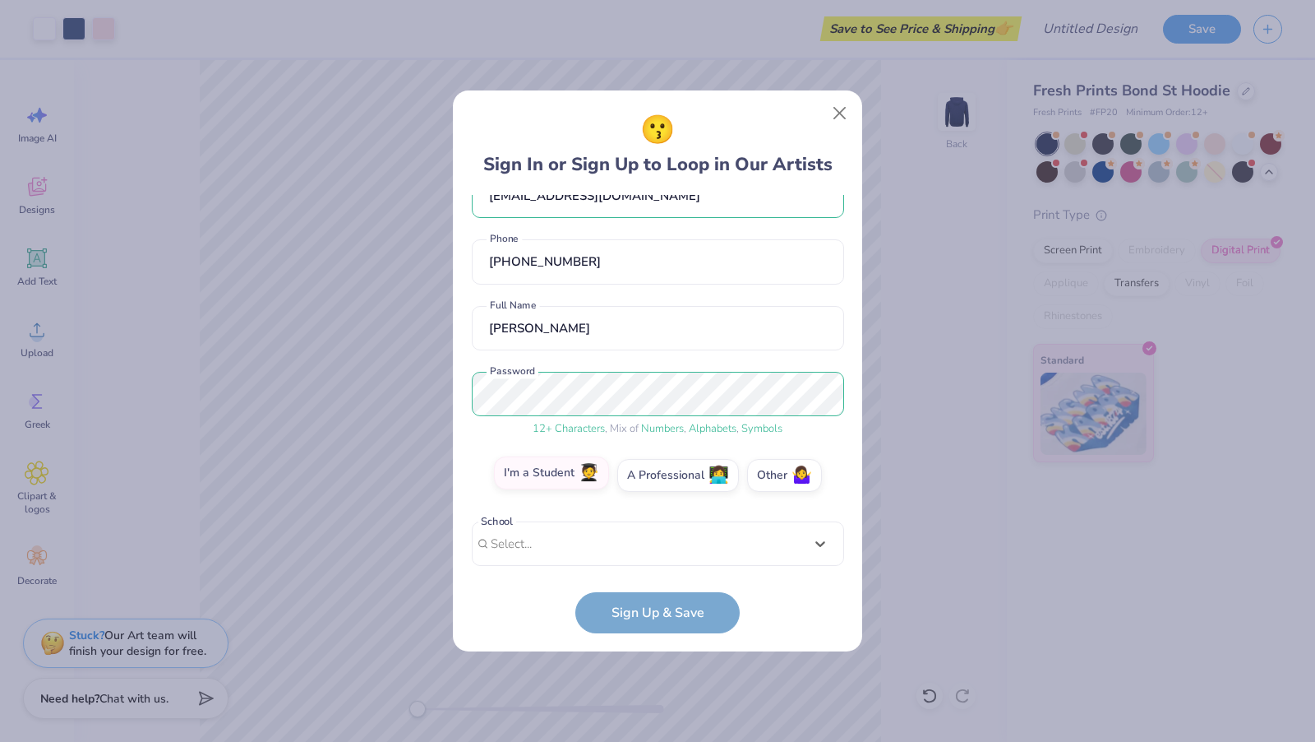
click at [580, 534] on div "option focused, 1 of 30. 30 results available. Use Up and Down to choose option…" at bounding box center [658, 671] width 372 height 300
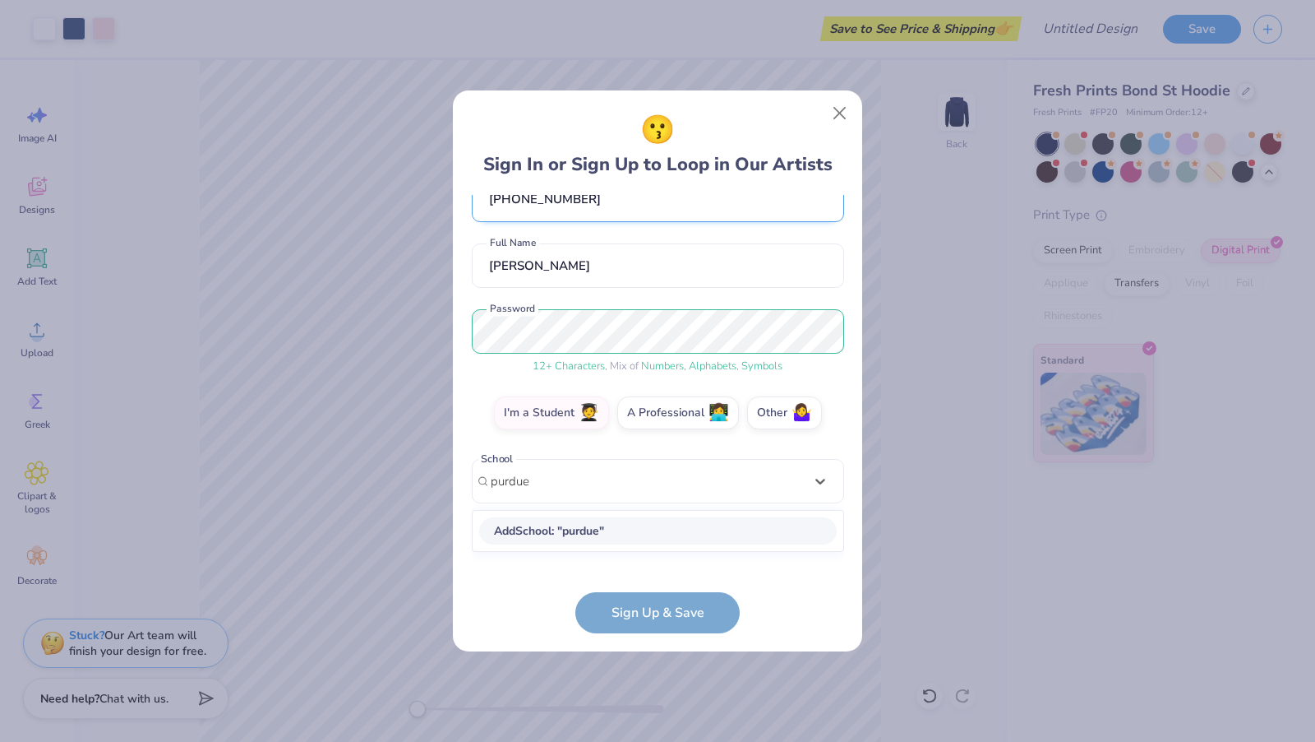
scroll to position [86, 0]
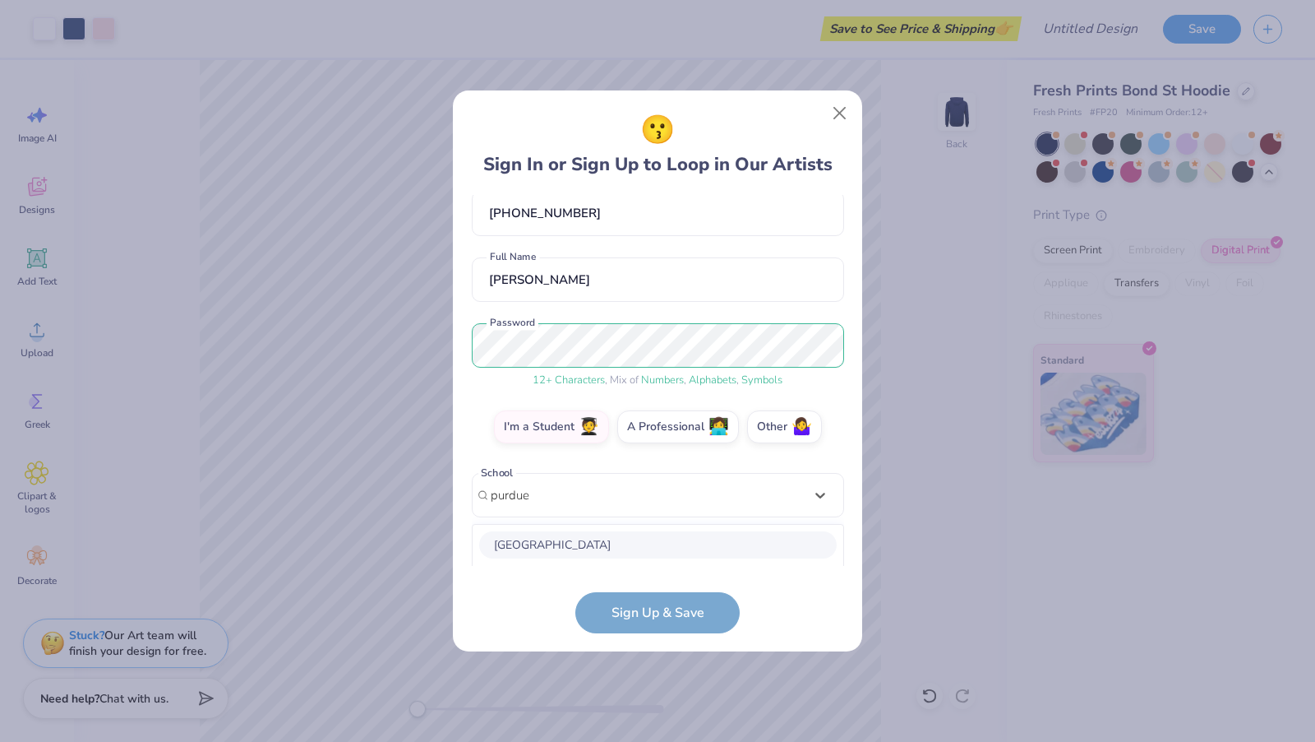
click at [569, 547] on div "Purdue University" at bounding box center [658, 544] width 358 height 27
type input "purdue"
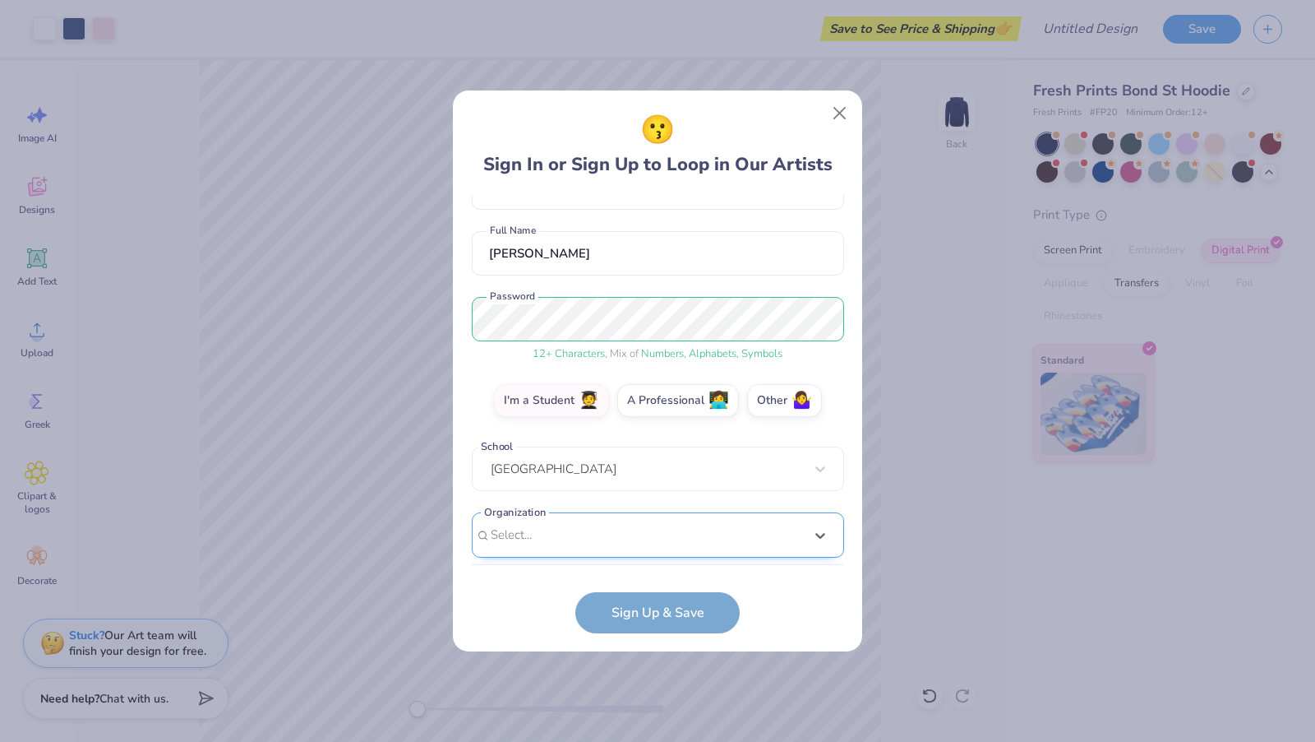
scroll to position [358, 0]
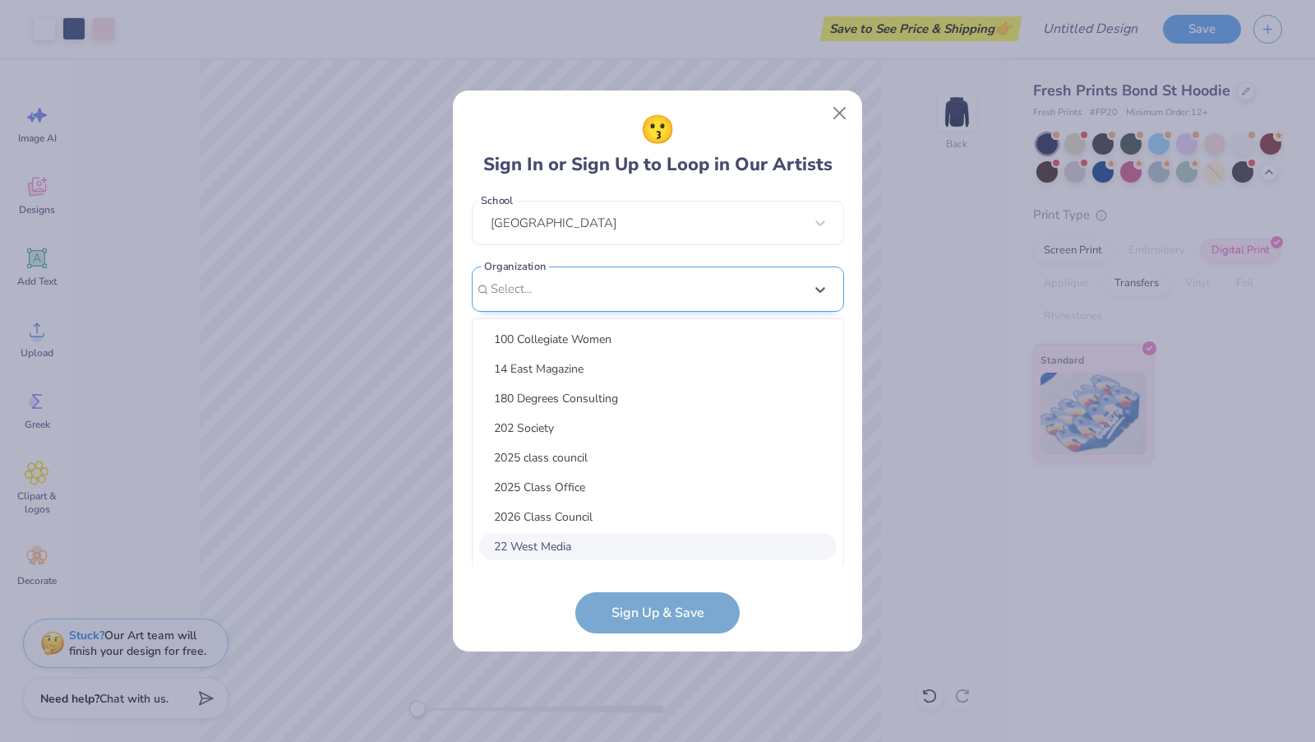
click at [615, 536] on div "option focused, 8 of 15. 15 results available. Use Up and Down to choose option…" at bounding box center [658, 416] width 372 height 300
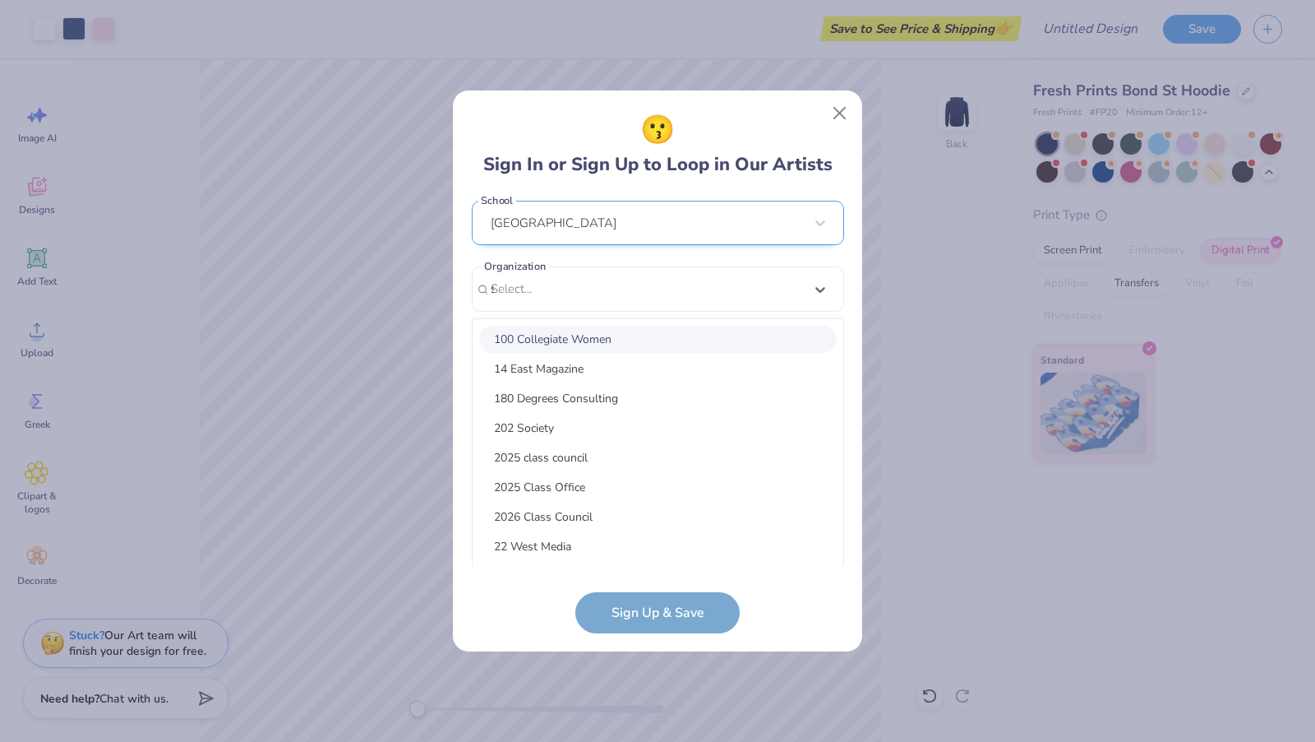
scroll to position [167, 0]
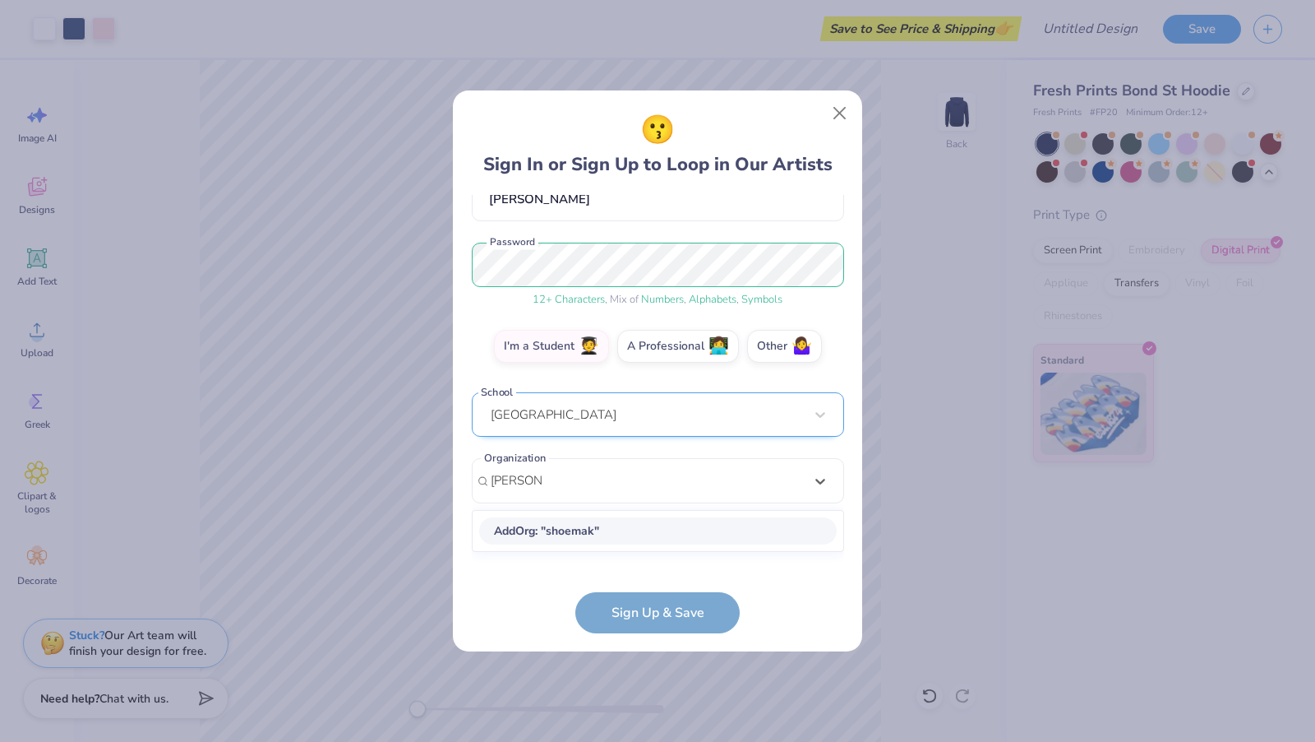
type input "shoemaker"
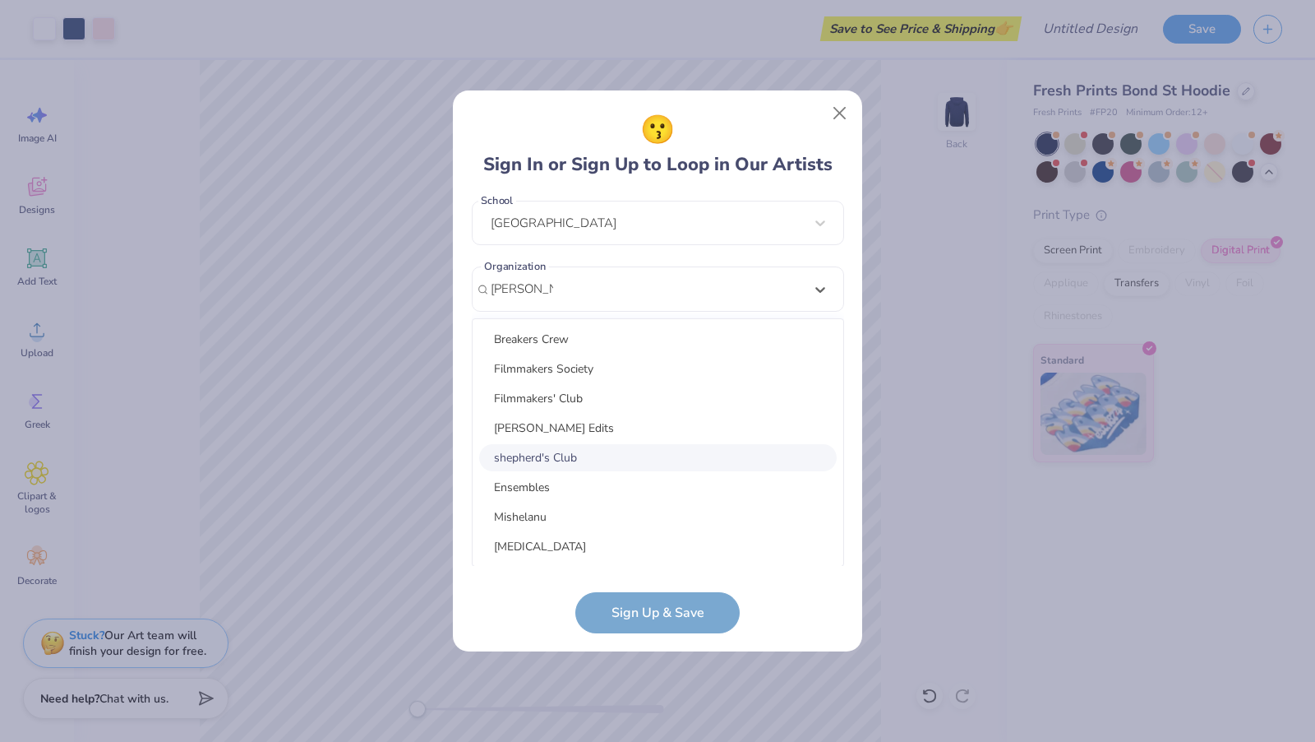
scroll to position [373, 0]
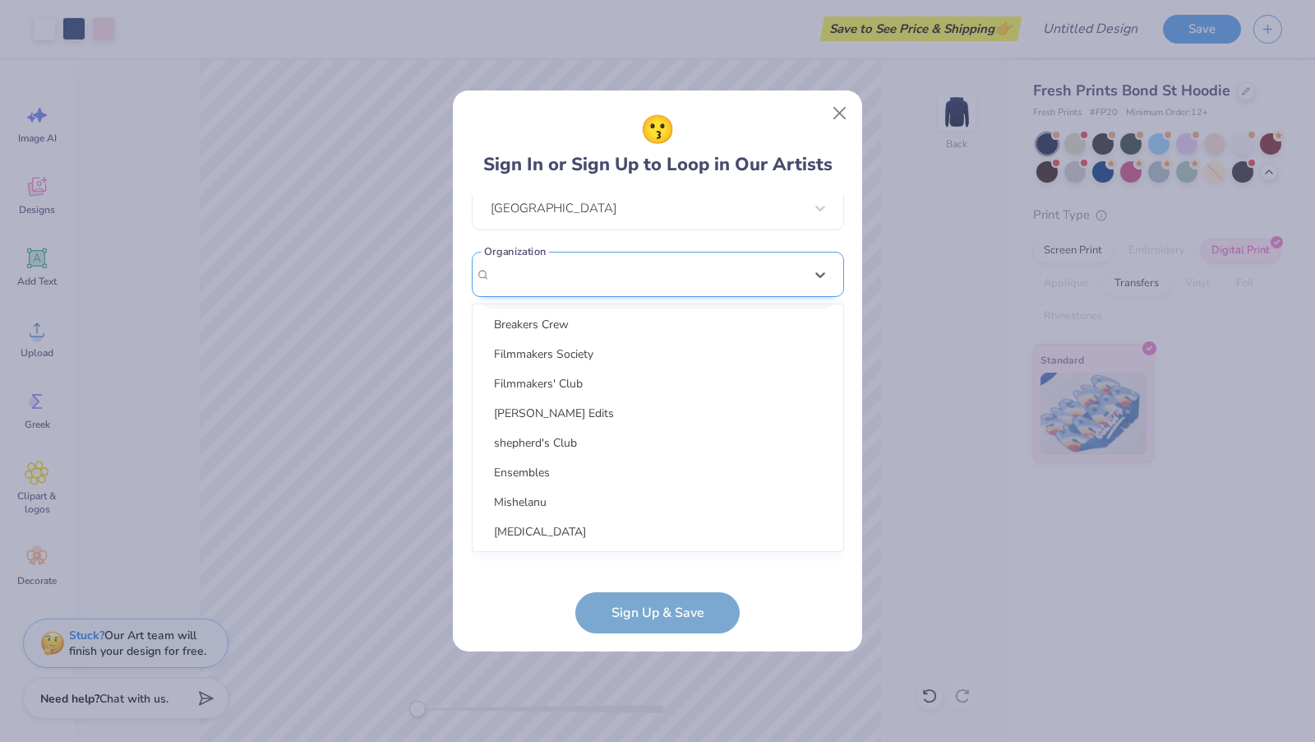
click at [648, 275] on div "dahyeonkim0006@gmail.com Email (765) 409-7041 Phone Christine Kim Full Name 12 …" at bounding box center [658, 380] width 372 height 371
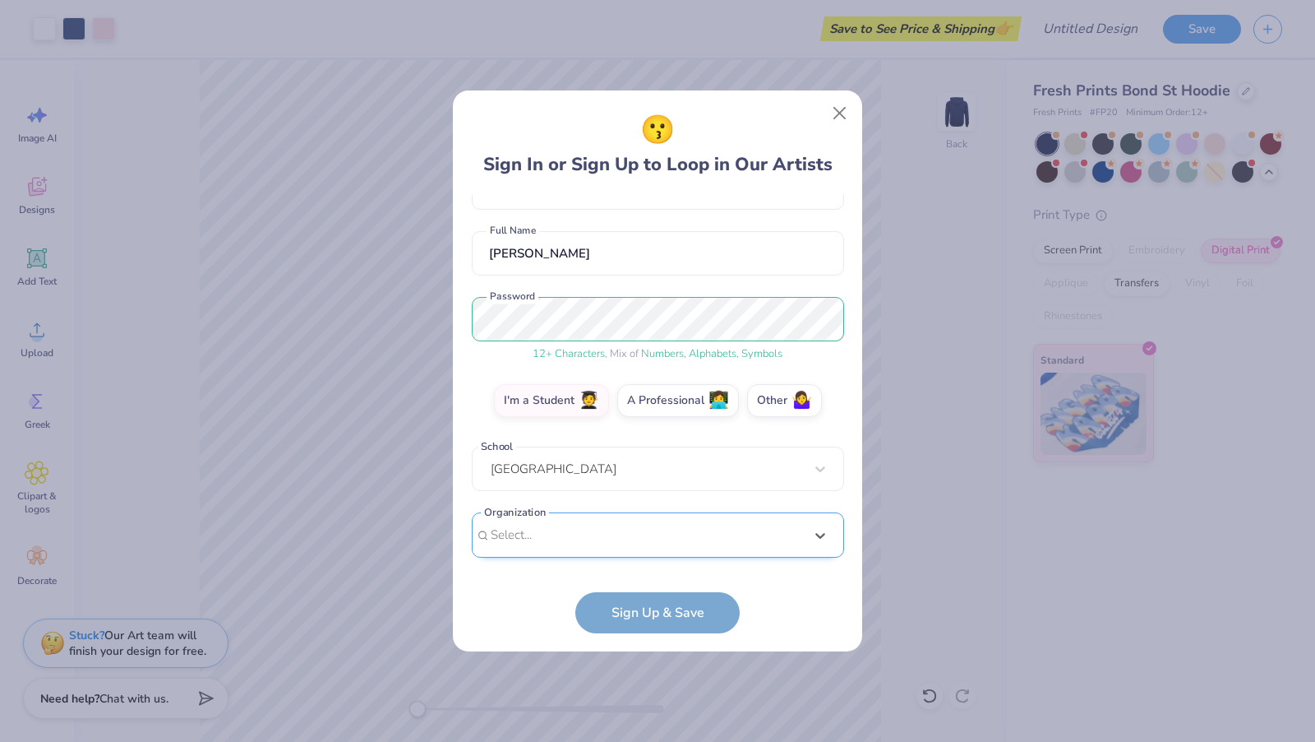
click at [560, 538] on div "Select is focused ,type to refine list, press Down to open the menu, Select..." at bounding box center [658, 534] width 372 height 45
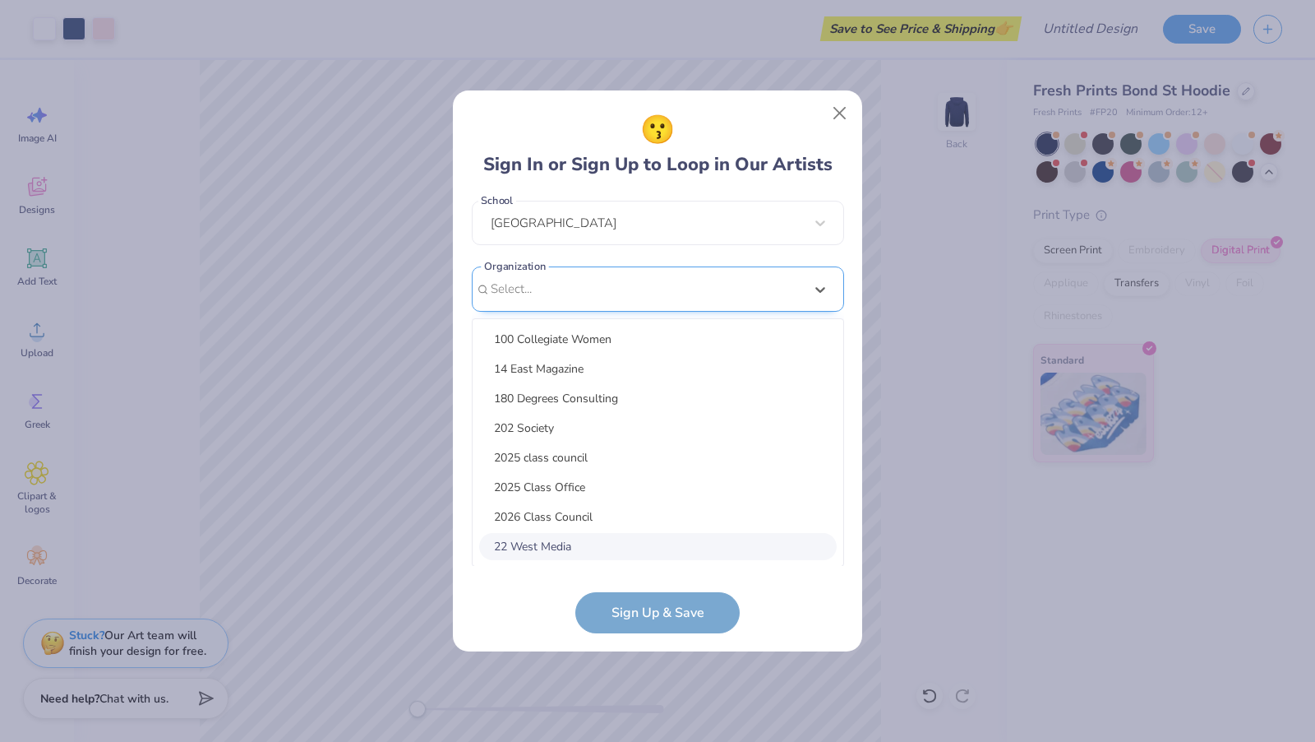
click at [560, 538] on div "22 West Media" at bounding box center [658, 546] width 358 height 27
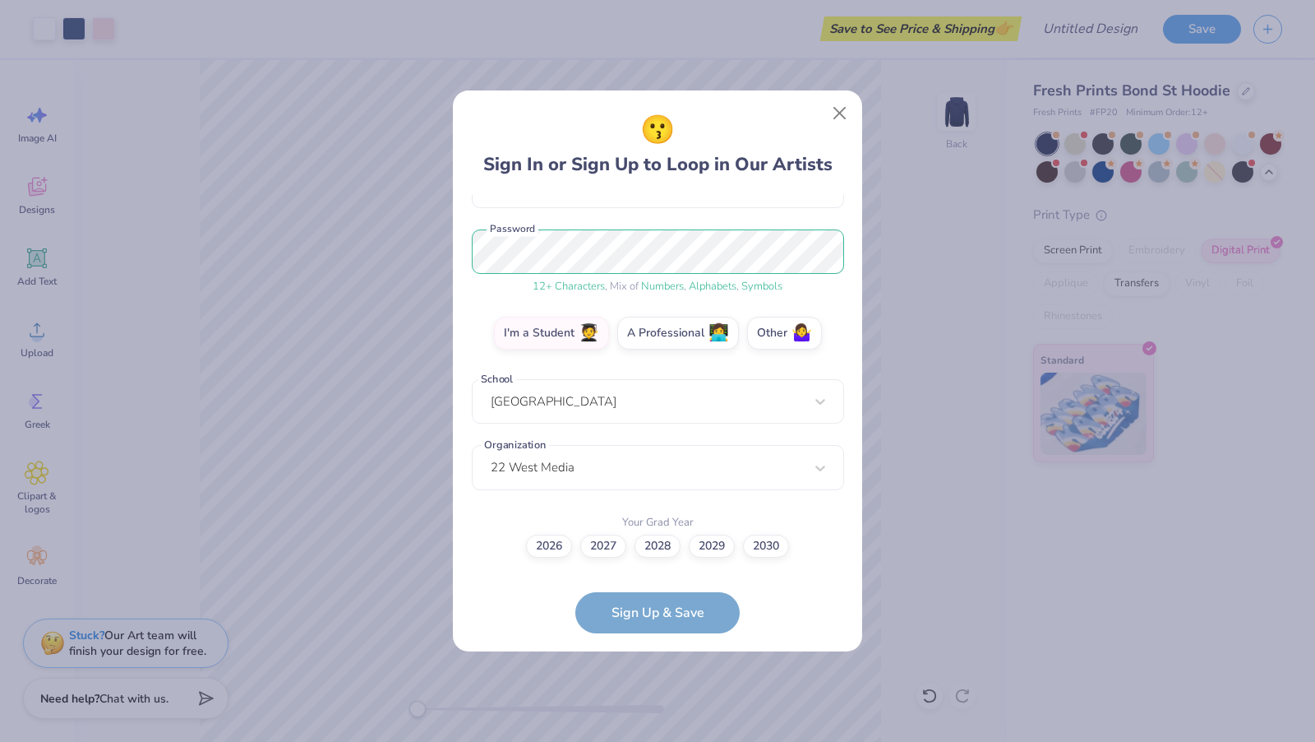
click at [811, 556] on div "2026 2027 2028 2029 2030" at bounding box center [658, 545] width 372 height 23
click at [616, 478] on div "option selected, 8 of 15. 15 results available. Use Up and Down to choose optio…" at bounding box center [658, 595] width 372 height 300
click at [832, 270] on div "dahyeonkim0006@gmail.com Email (765) 409-7041 Phone Christine Kim Full Name 12 …" at bounding box center [658, 380] width 372 height 371
click at [608, 542] on label "2027" at bounding box center [603, 543] width 46 height 23
click at [653, 721] on input "2027" at bounding box center [658, 726] width 11 height 11
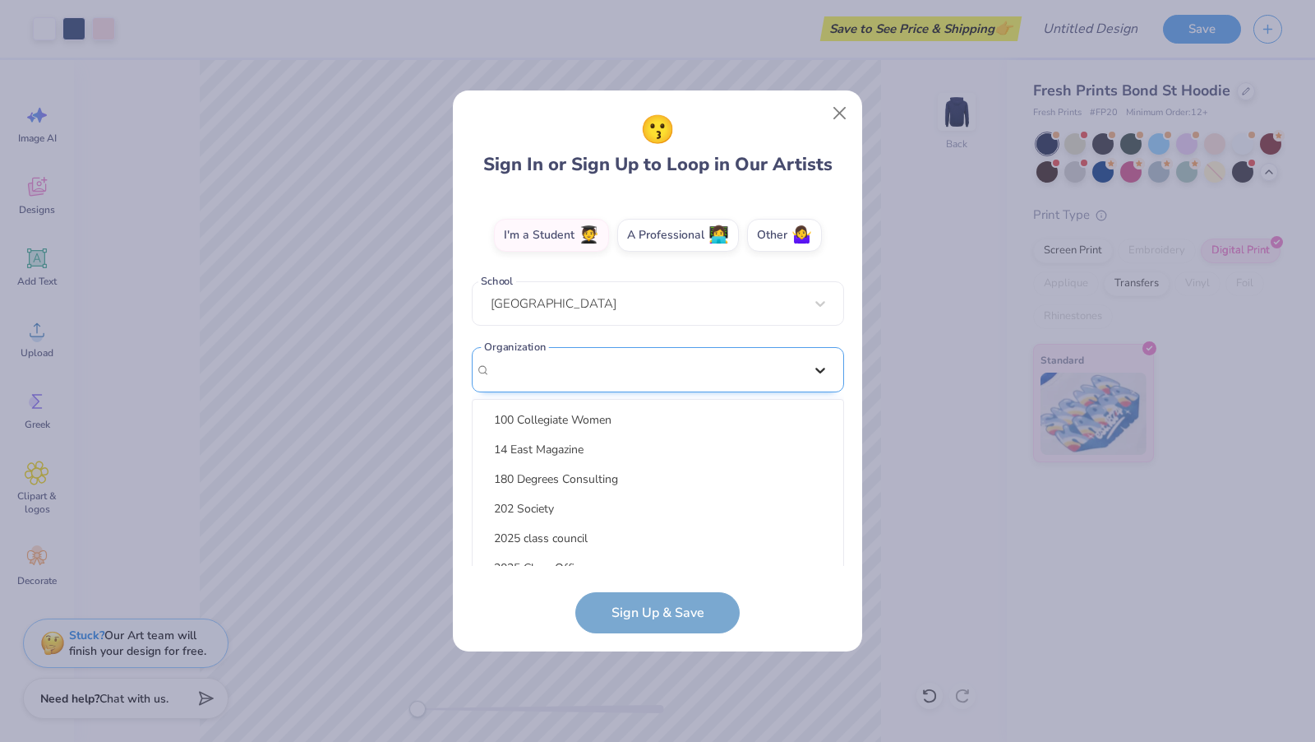
scroll to position [358, 0]
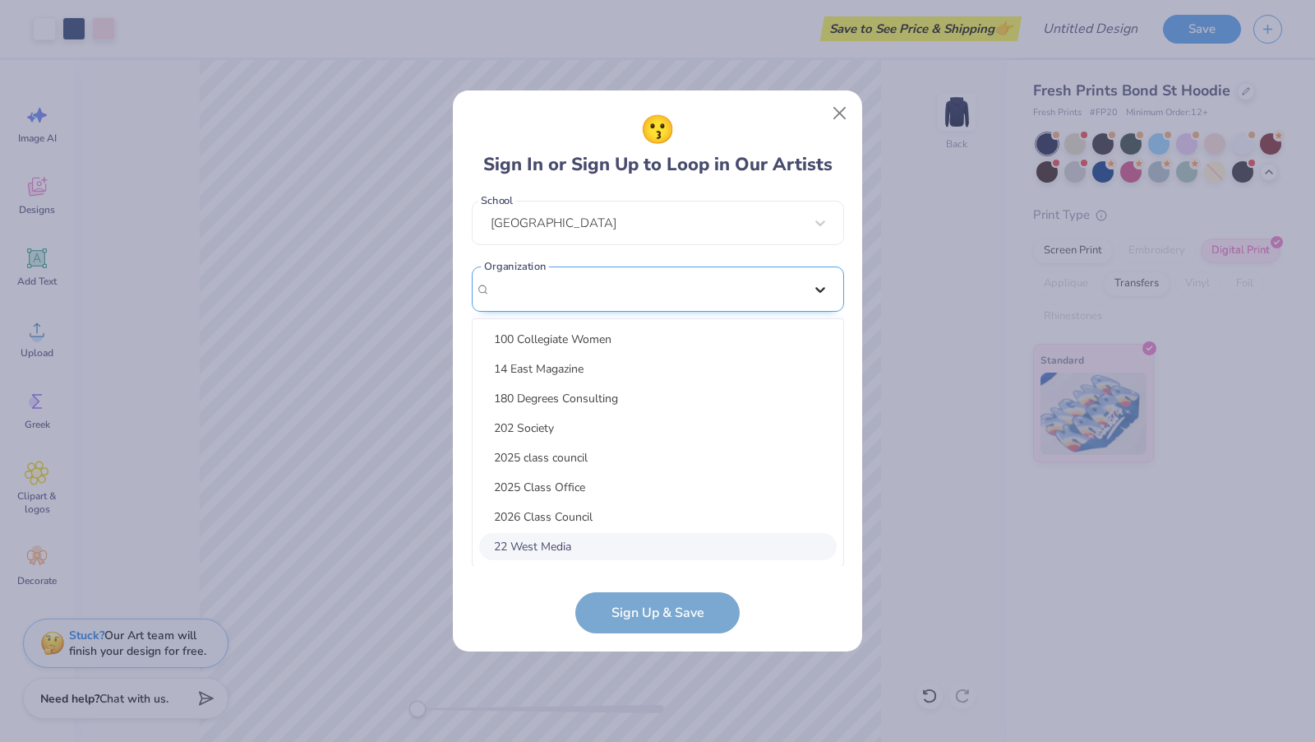
click at [823, 363] on div "option selected, 8 of 15. 15 results available. Use Up and Down to choose optio…" at bounding box center [658, 416] width 372 height 300
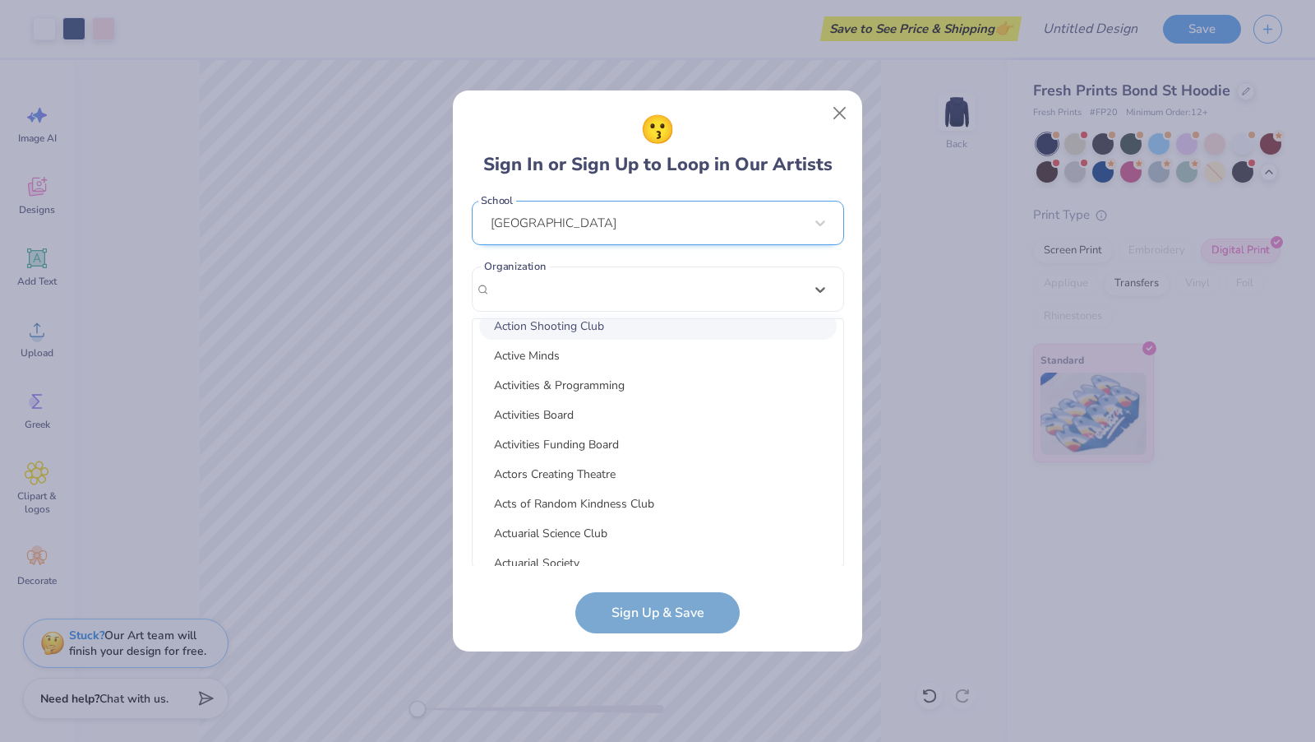
click at [809, 285] on div "dahyeonkim0006@gmail.com Email (765) 409-7041 Phone Christine Kim Full Name 12 …" at bounding box center [658, 380] width 372 height 371
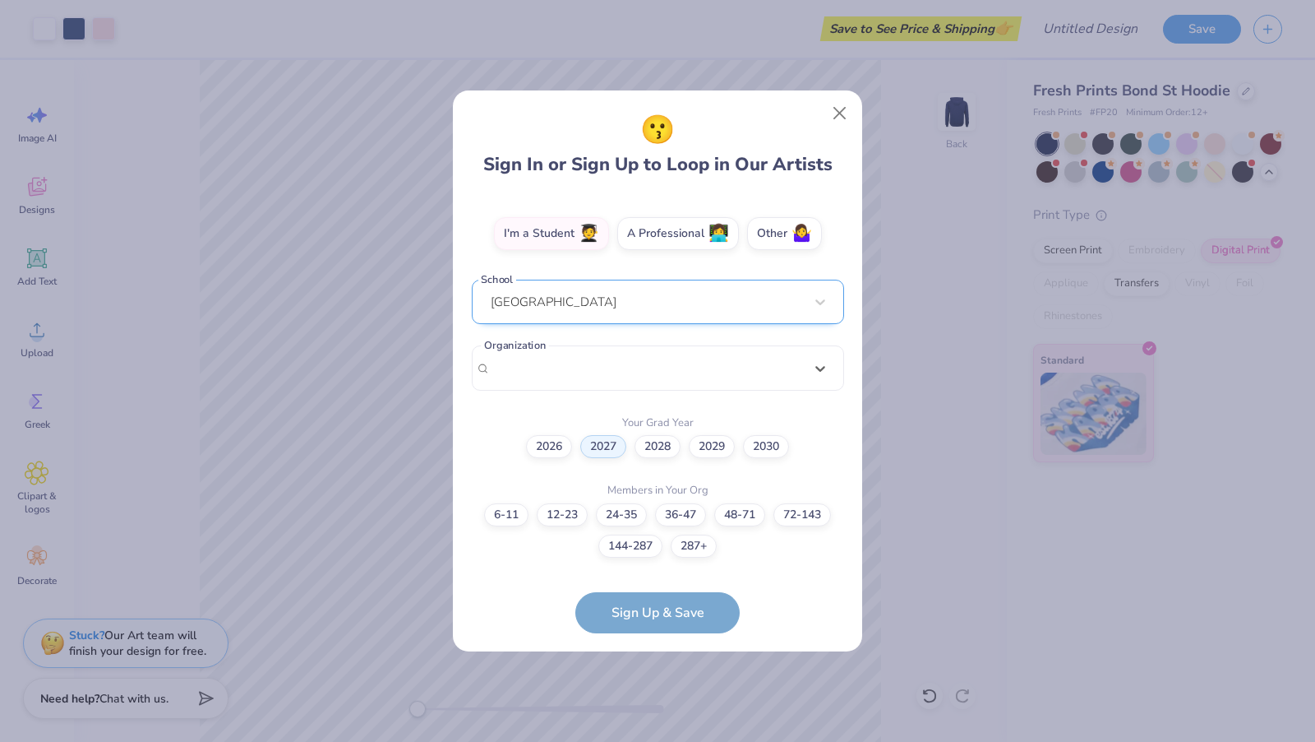
scroll to position [278, 0]
click at [687, 506] on label "36-47" at bounding box center [680, 513] width 51 height 23
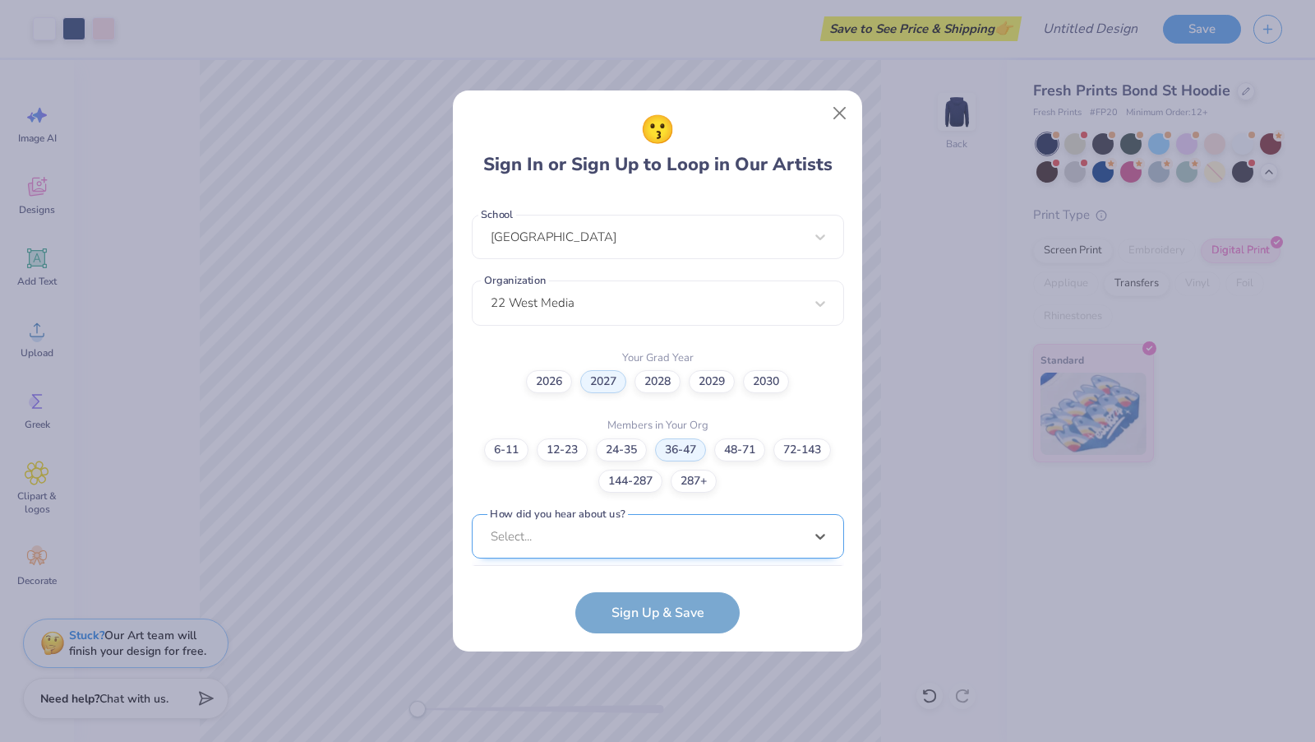
scroll to position [590, 0]
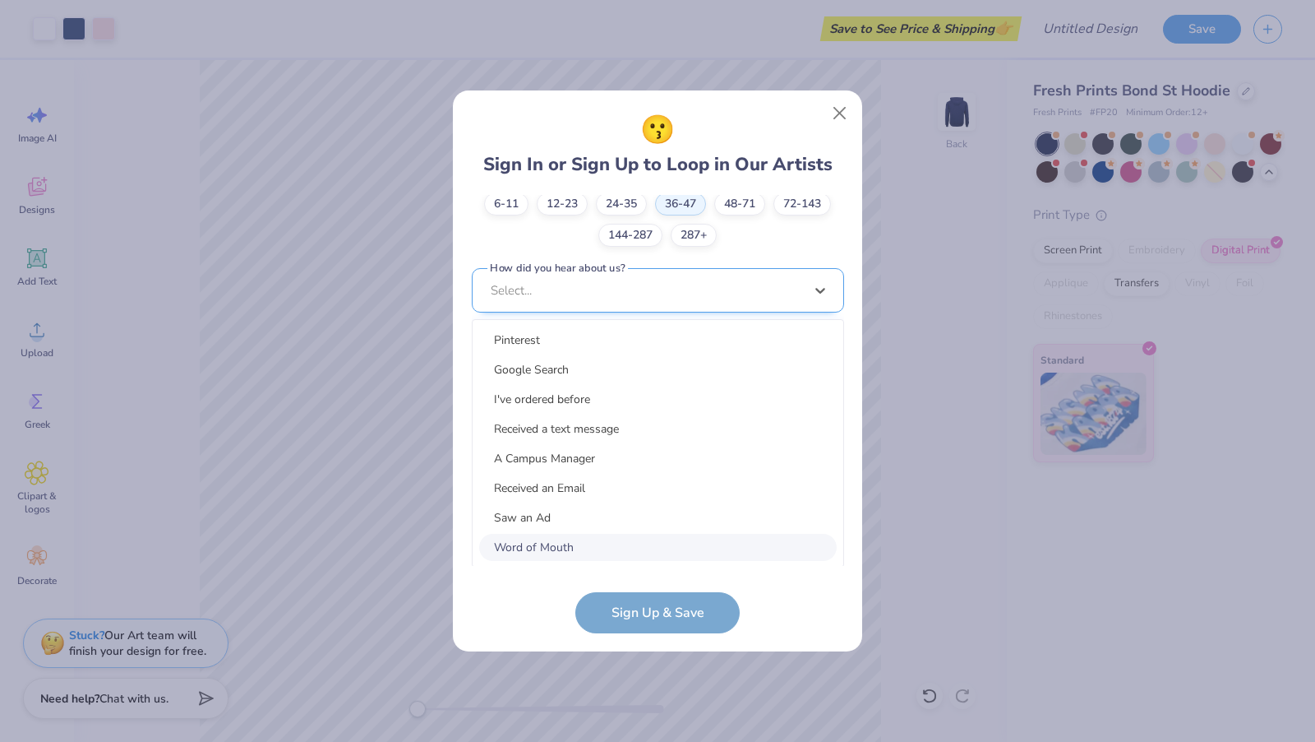
click at [663, 531] on div "option Word of Mouth focused, 8 of 15. 15 results available. Use Up and Down to…" at bounding box center [658, 418] width 372 height 300
click at [626, 372] on div "Google Search" at bounding box center [658, 369] width 358 height 27
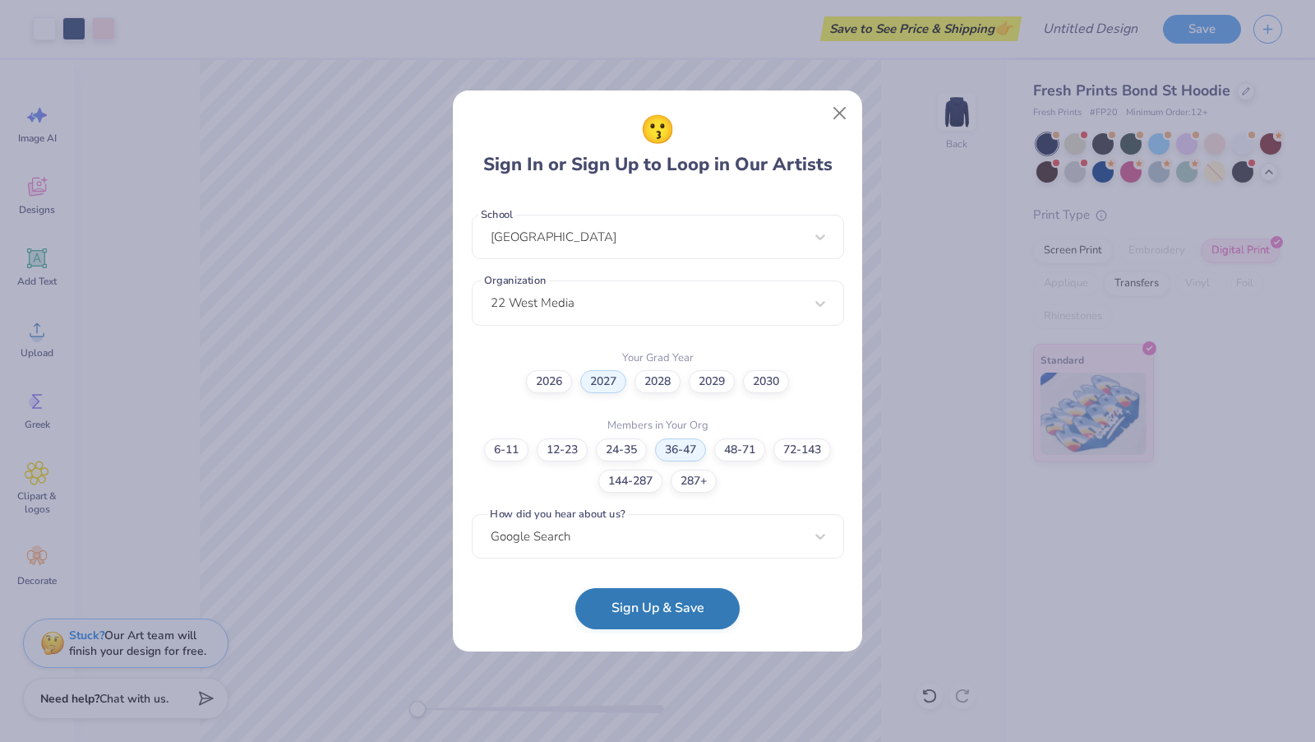
click at [675, 614] on button "Sign Up & Save" at bounding box center [657, 608] width 164 height 41
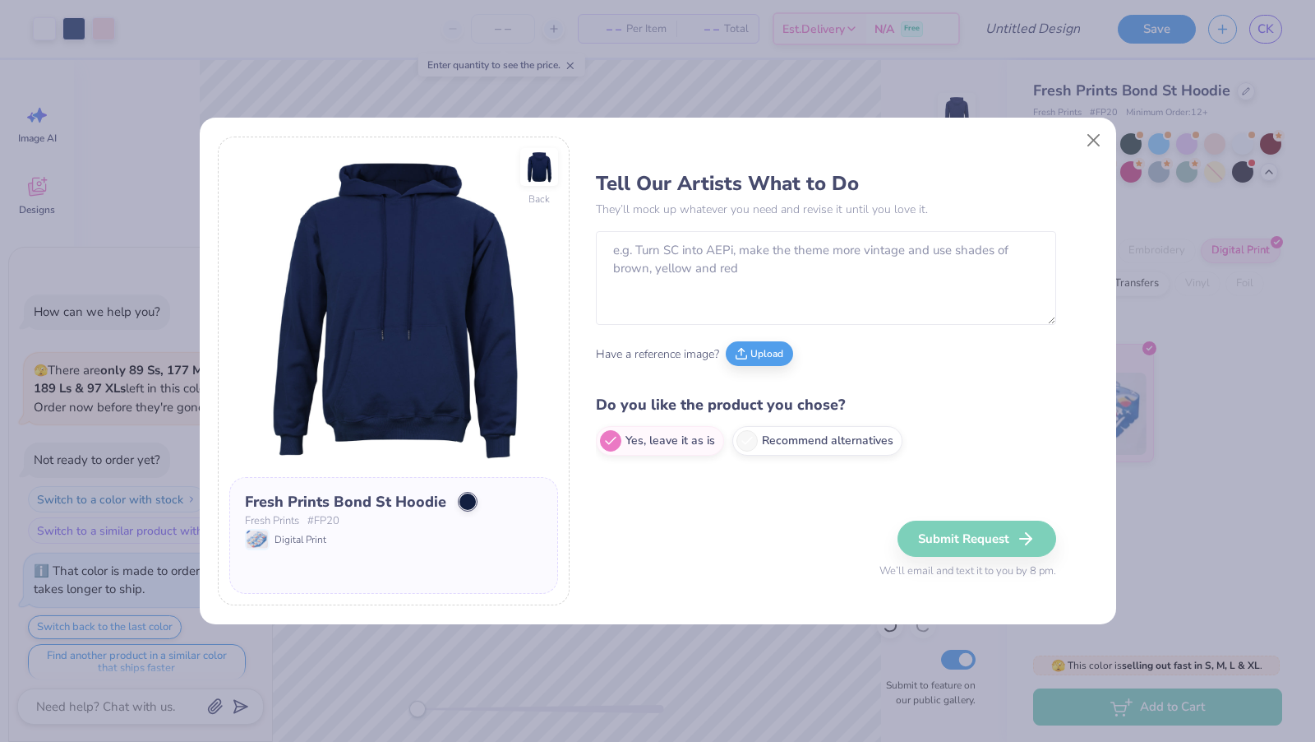
type textarea "x"
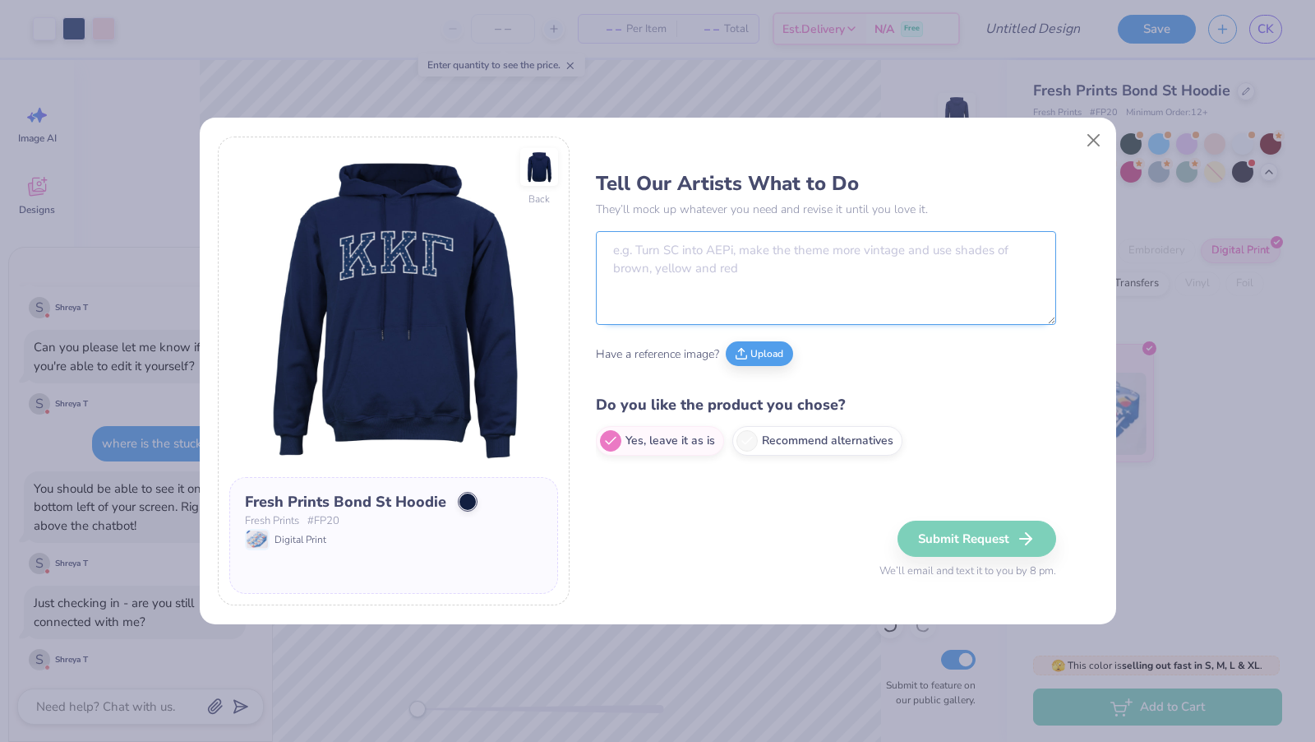
click at [769, 244] on textarea at bounding box center [826, 278] width 460 height 94
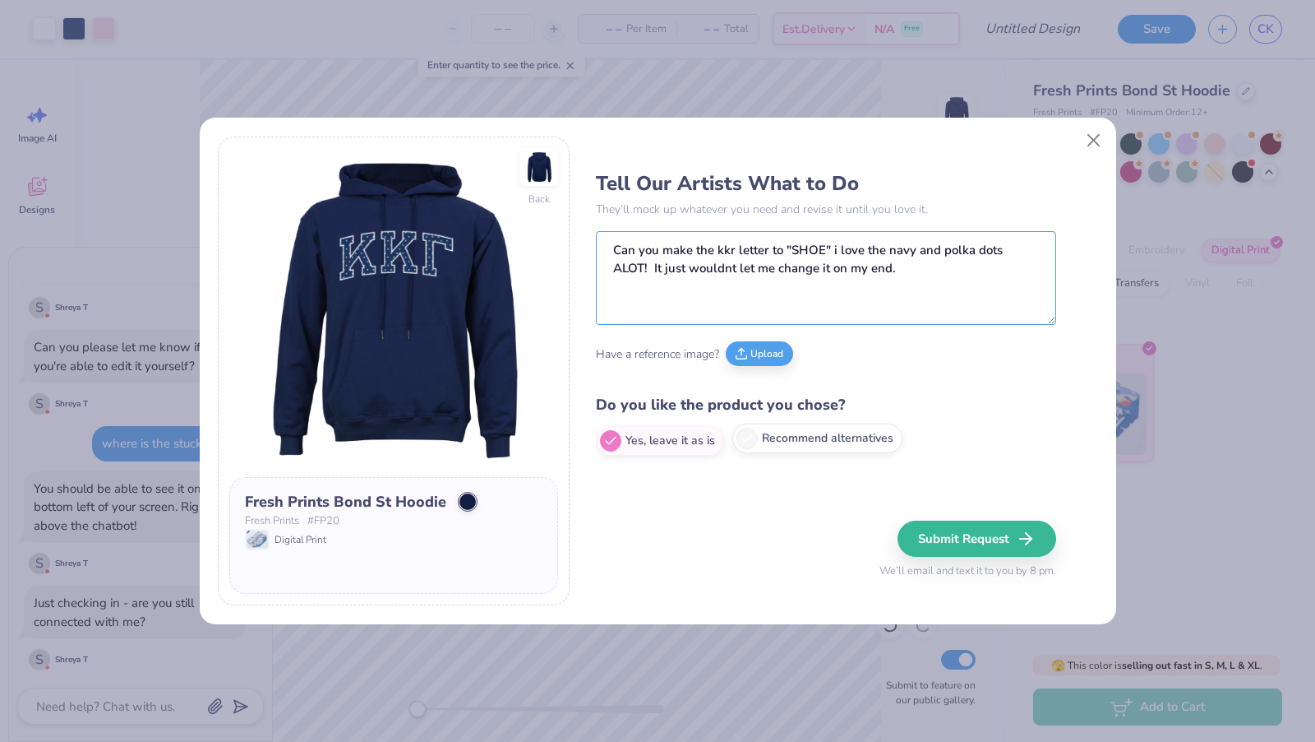
type textarea "Can you make the kkr letter to "SHOE" i love the navy and polka dots ALOT! It j…"
click at [809, 446] on label "Recommend alternatives" at bounding box center [817, 438] width 170 height 30
click at [607, 446] on input "Recommend alternatives" at bounding box center [601, 441] width 11 height 11
radio input "true"
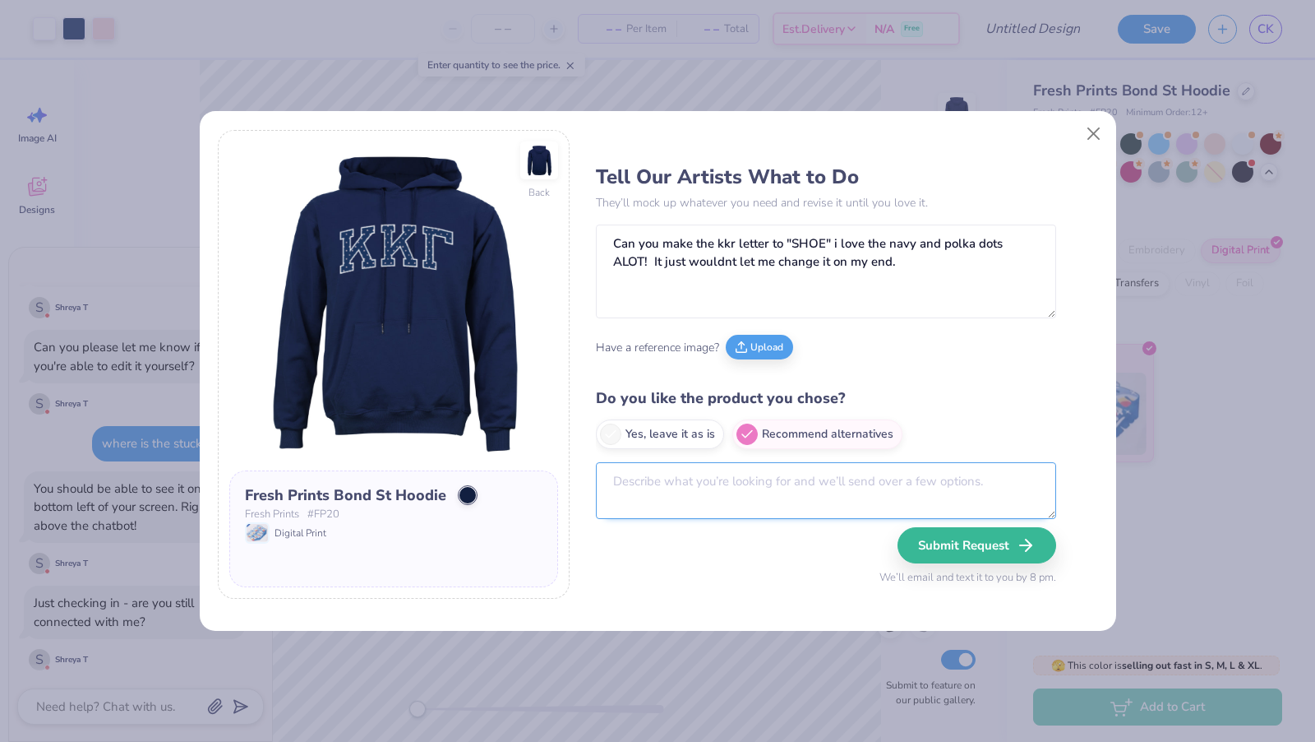
click at [787, 490] on textarea at bounding box center [826, 490] width 460 height 57
type textarea "u"
type textarea "i want hoodies without"
type textarea "x"
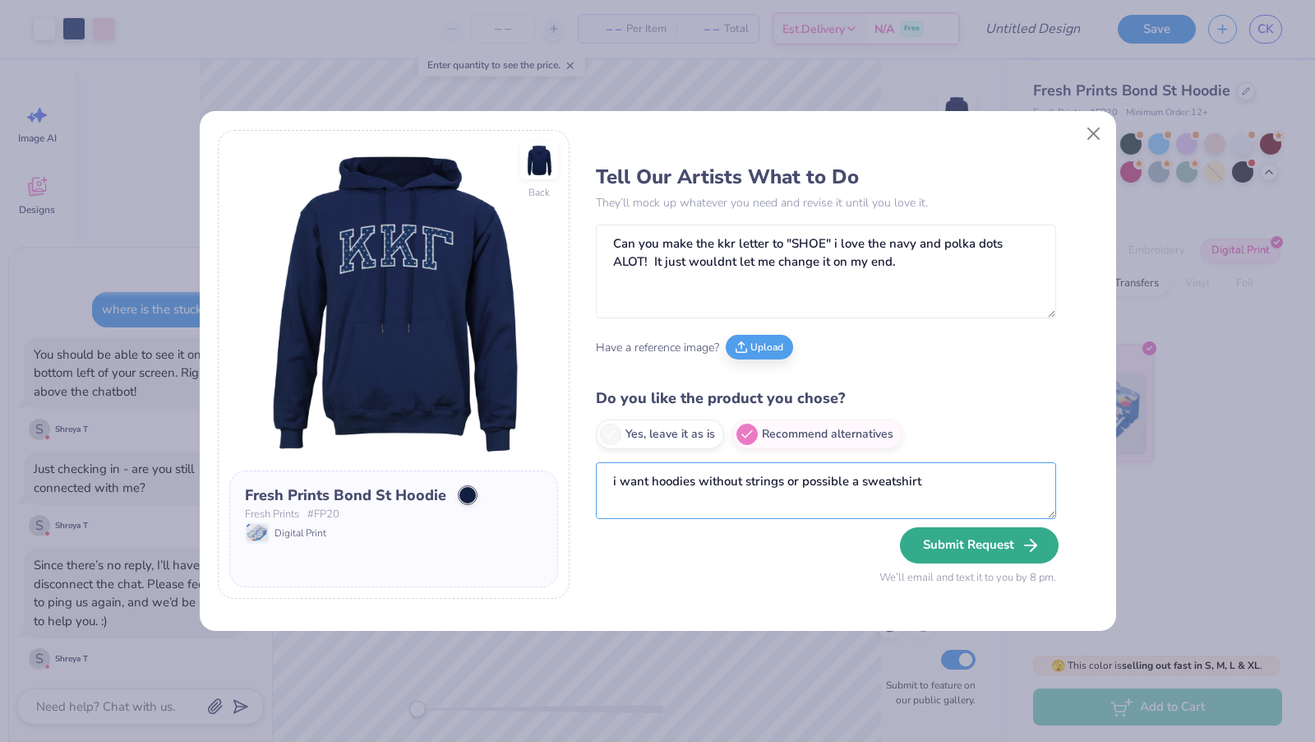
type textarea "i want hoodies without strings or possible a sweatshirt"
click at [998, 534] on button "Submit Request" at bounding box center [979, 545] width 159 height 36
type textarea "x"
click at [973, 548] on div "Submit Request We’ll email and text it to you by 8 pm." at bounding box center [968, 556] width 177 height 59
